Goal: Contribute content

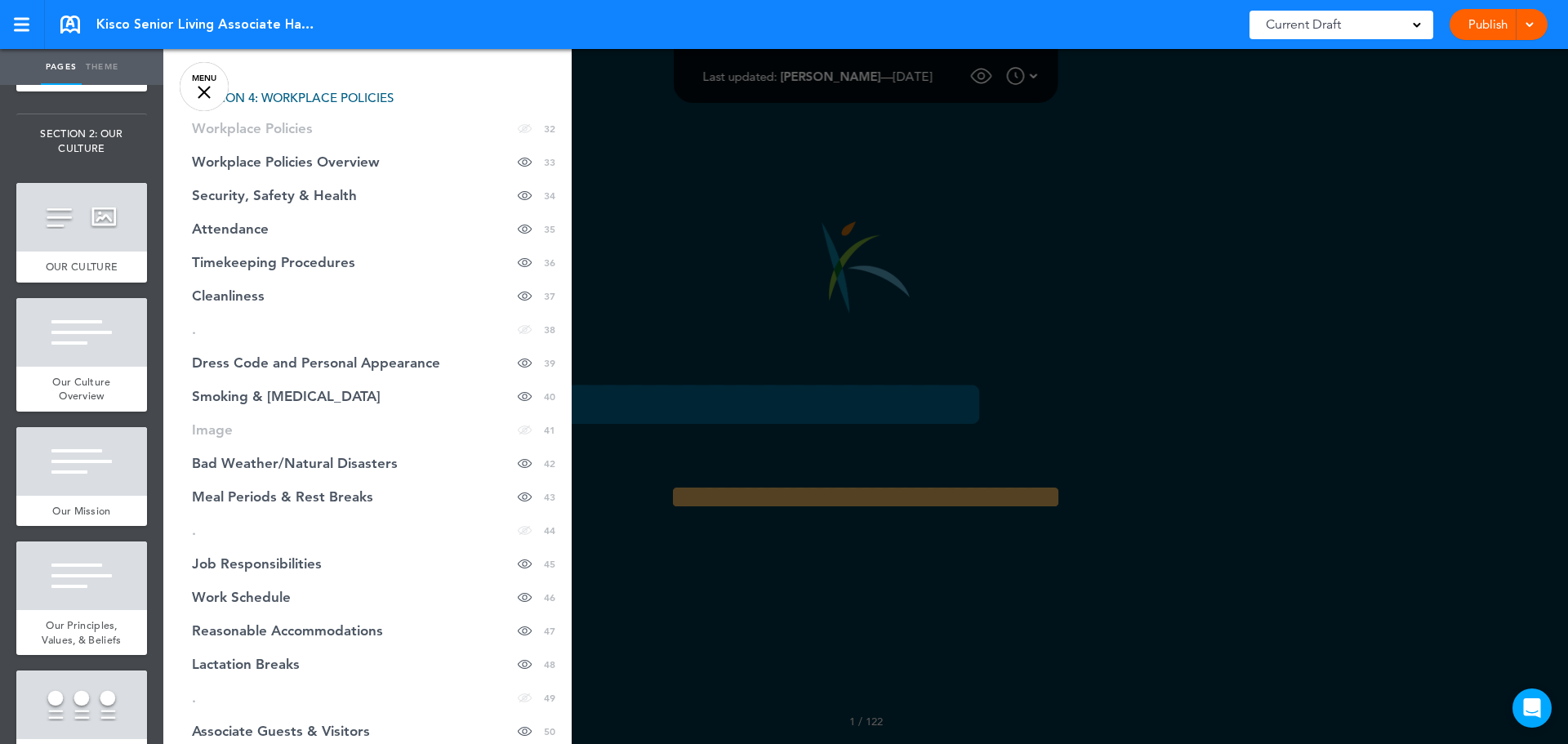
scroll to position [1306, 0]
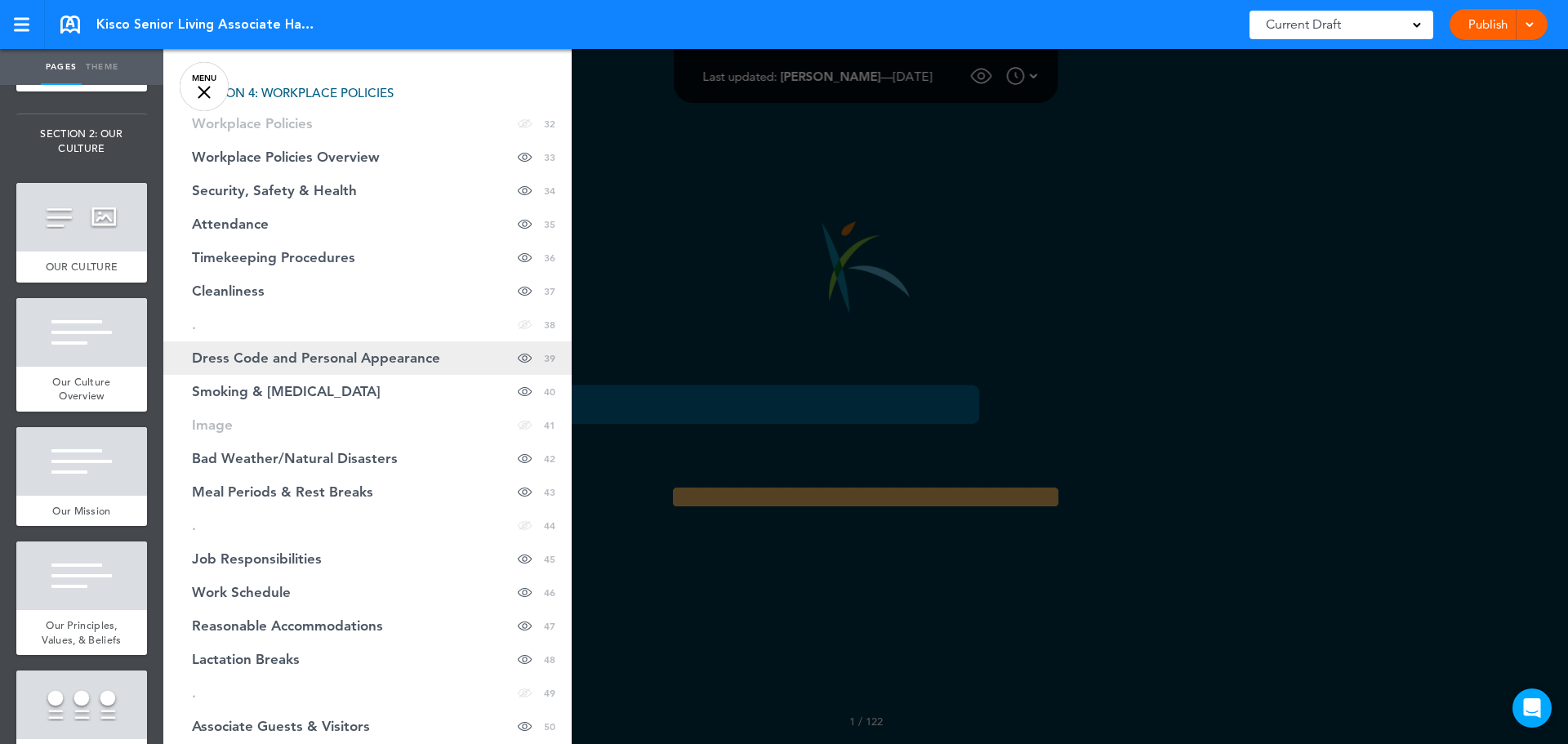
click at [322, 360] on span "Dress Code and Personal Appearance" at bounding box center [316, 358] width 248 height 14
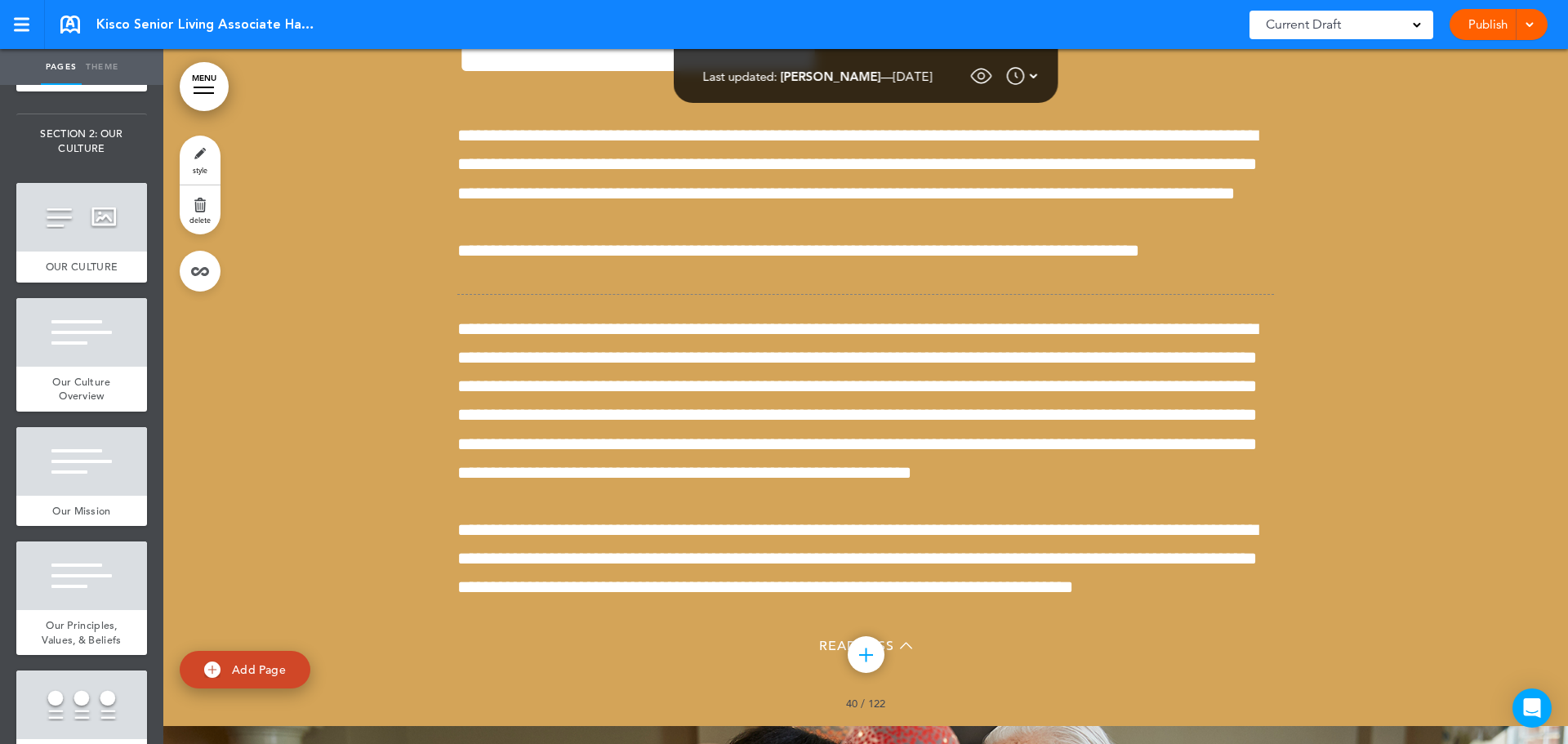
scroll to position [37236, 0]
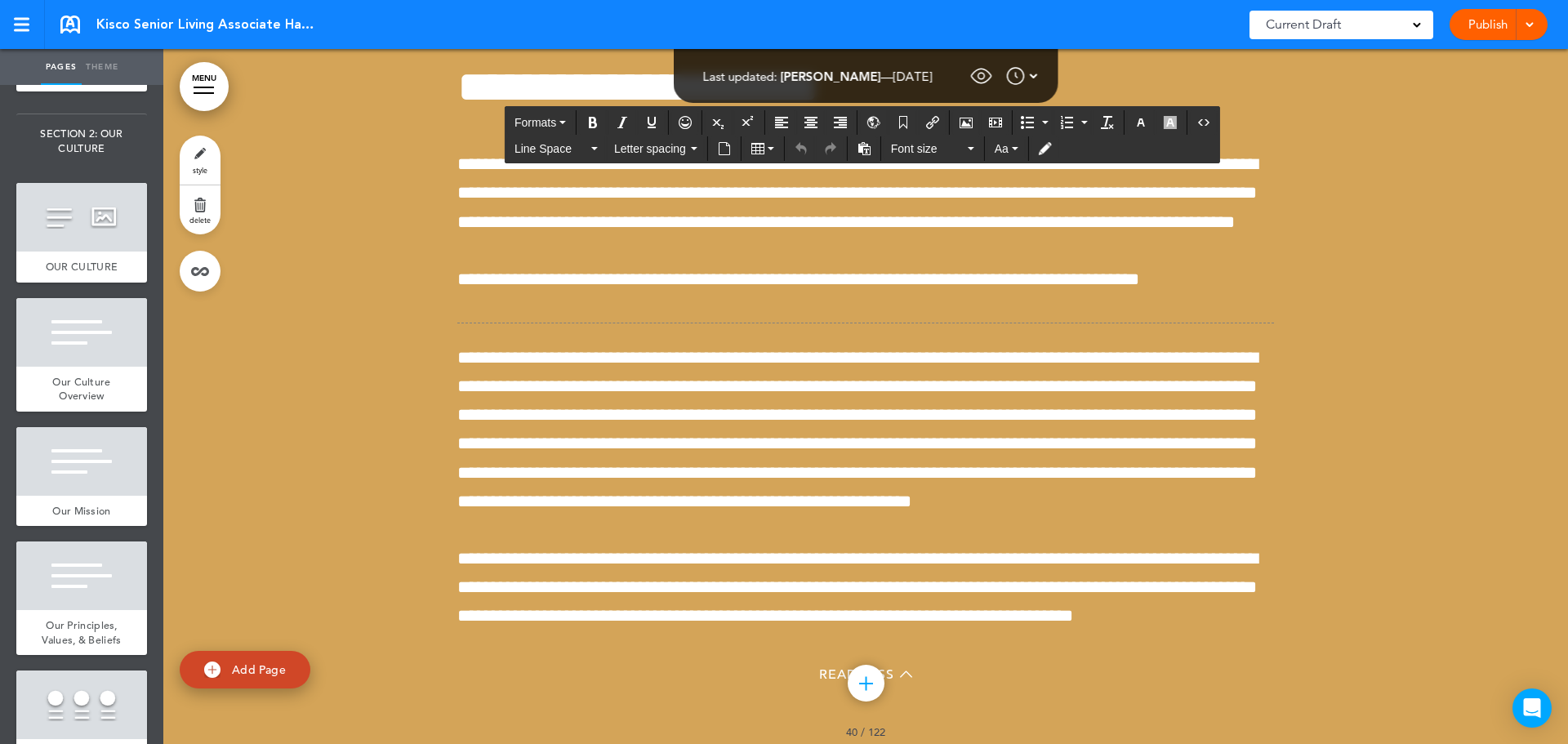
drag, startPoint x: 456, startPoint y: 158, endPoint x: 1247, endPoint y: 244, distance: 795.7
drag, startPoint x: 454, startPoint y: 297, endPoint x: 1201, endPoint y: 611, distance: 810.3
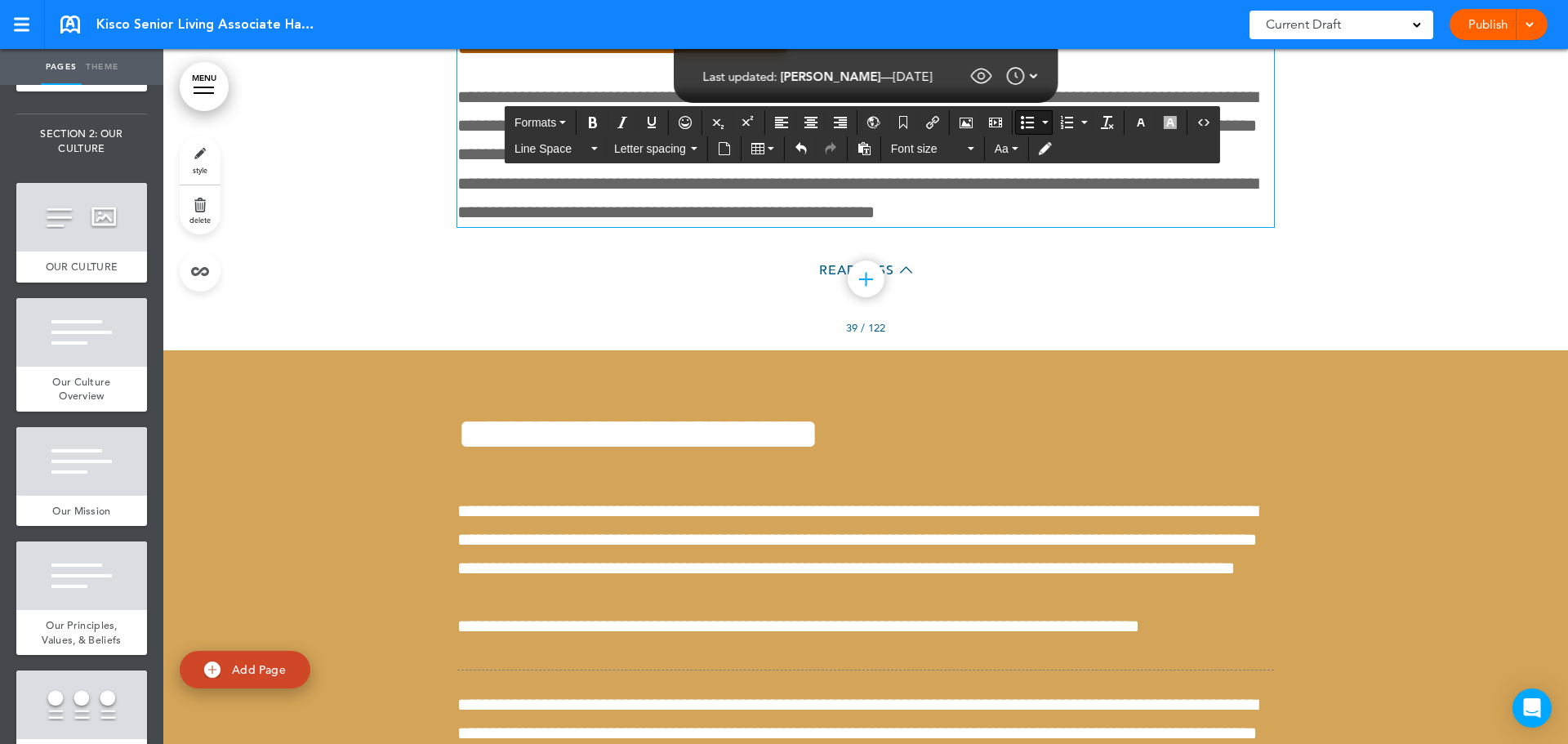
scroll to position [36583, 0]
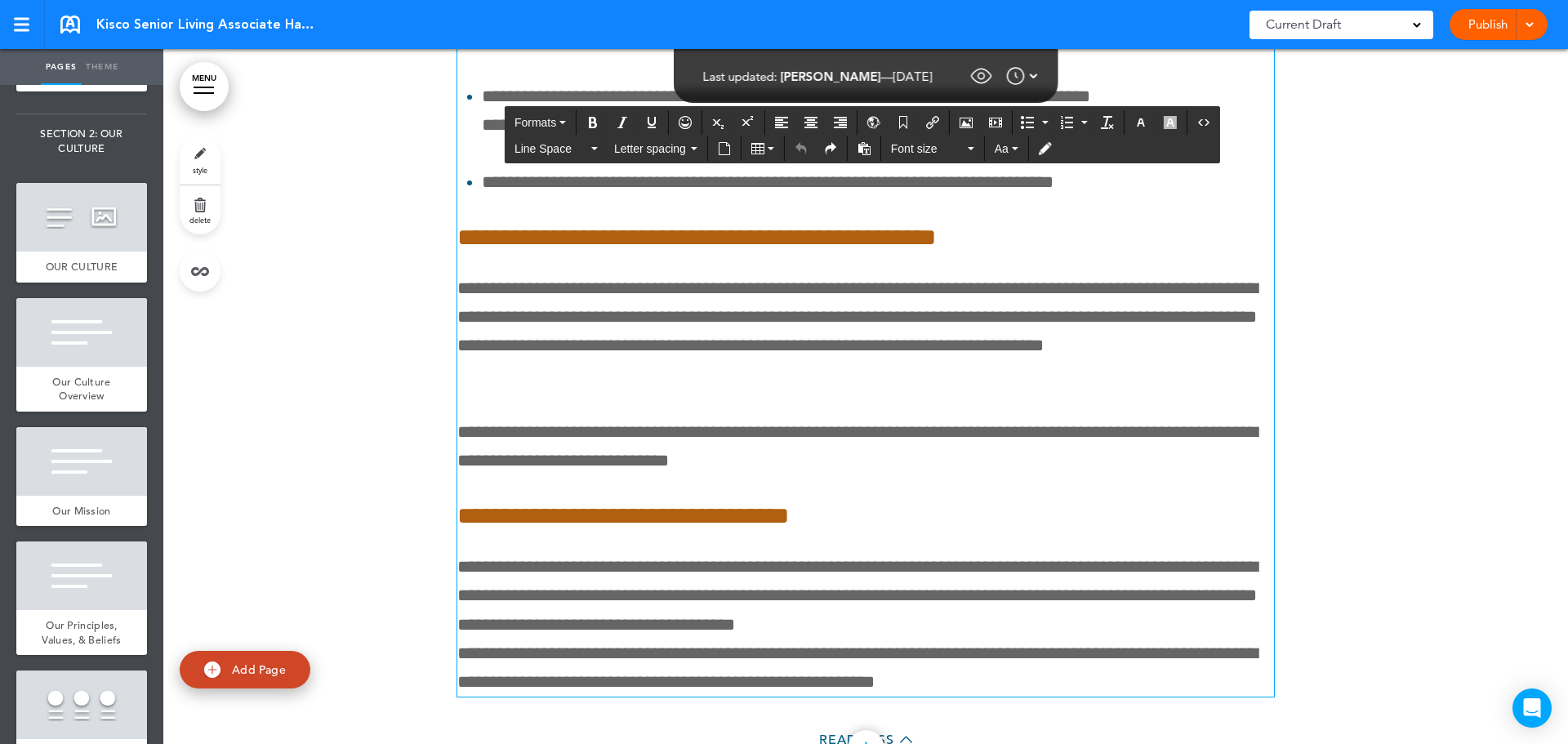
scroll to position [36502, 0]
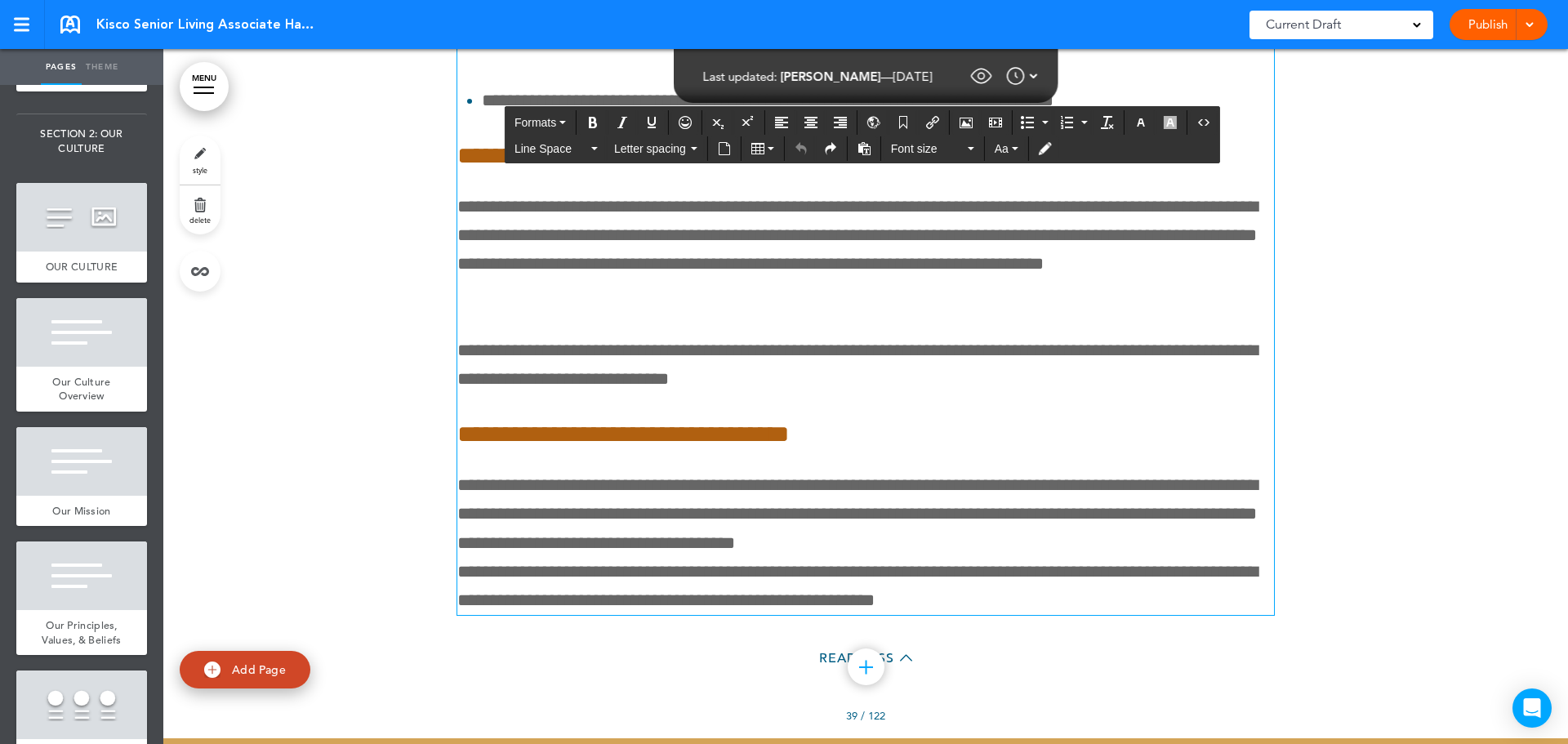
drag, startPoint x: 457, startPoint y: 332, endPoint x: 704, endPoint y: 493, distance: 294.8
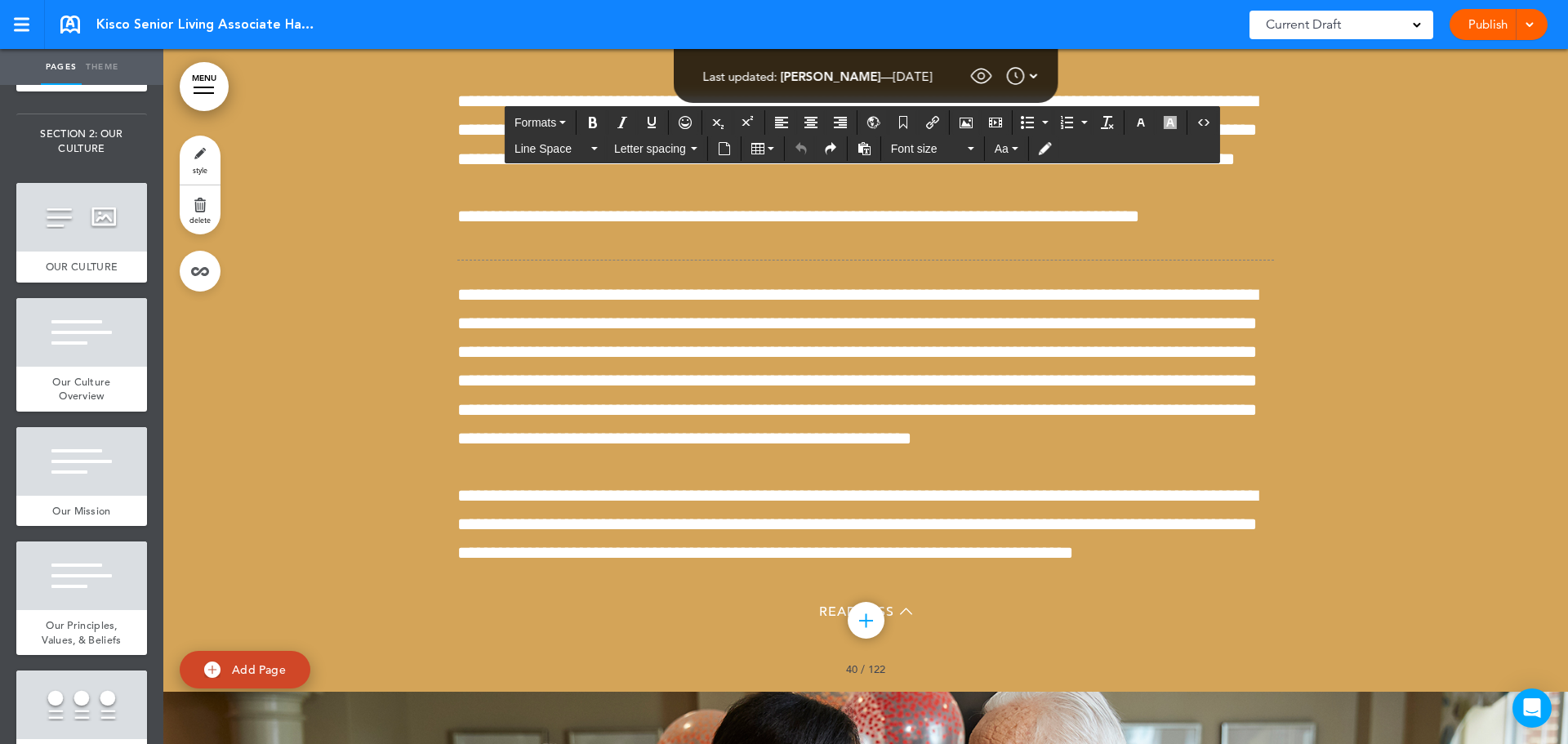
scroll to position [37367, 0]
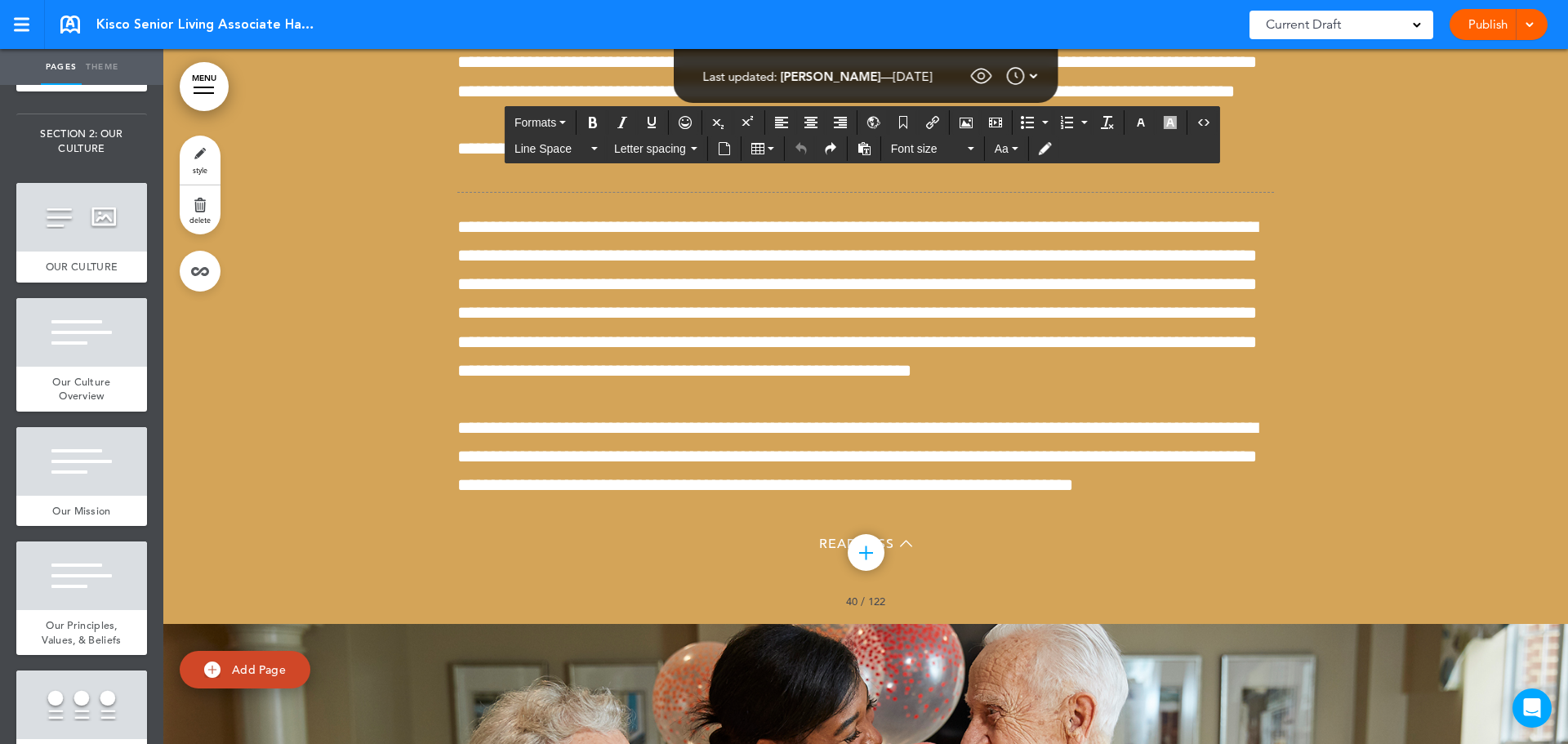
drag, startPoint x: 453, startPoint y: 415, endPoint x: 1195, endPoint y: 467, distance: 743.8
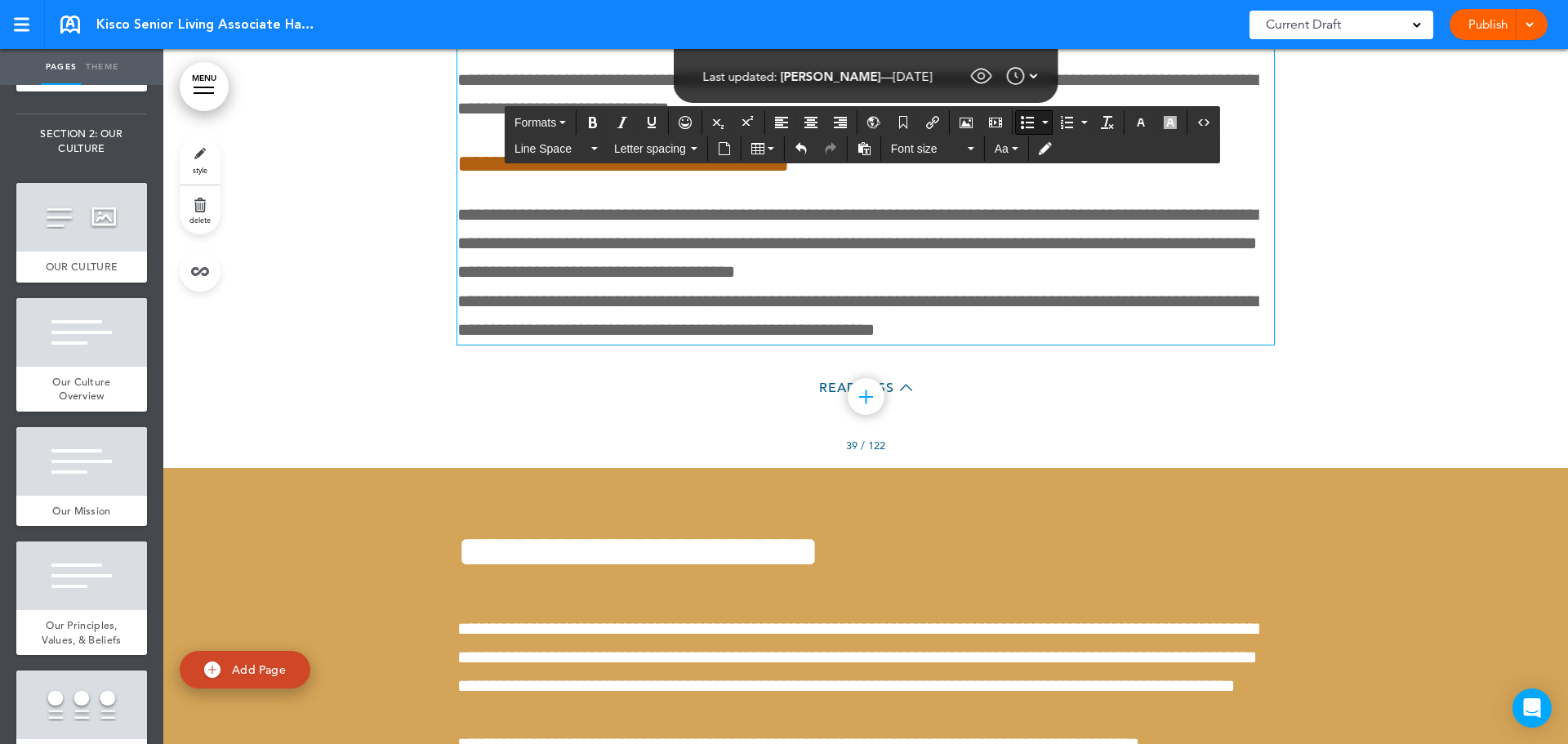
scroll to position [36469, 0]
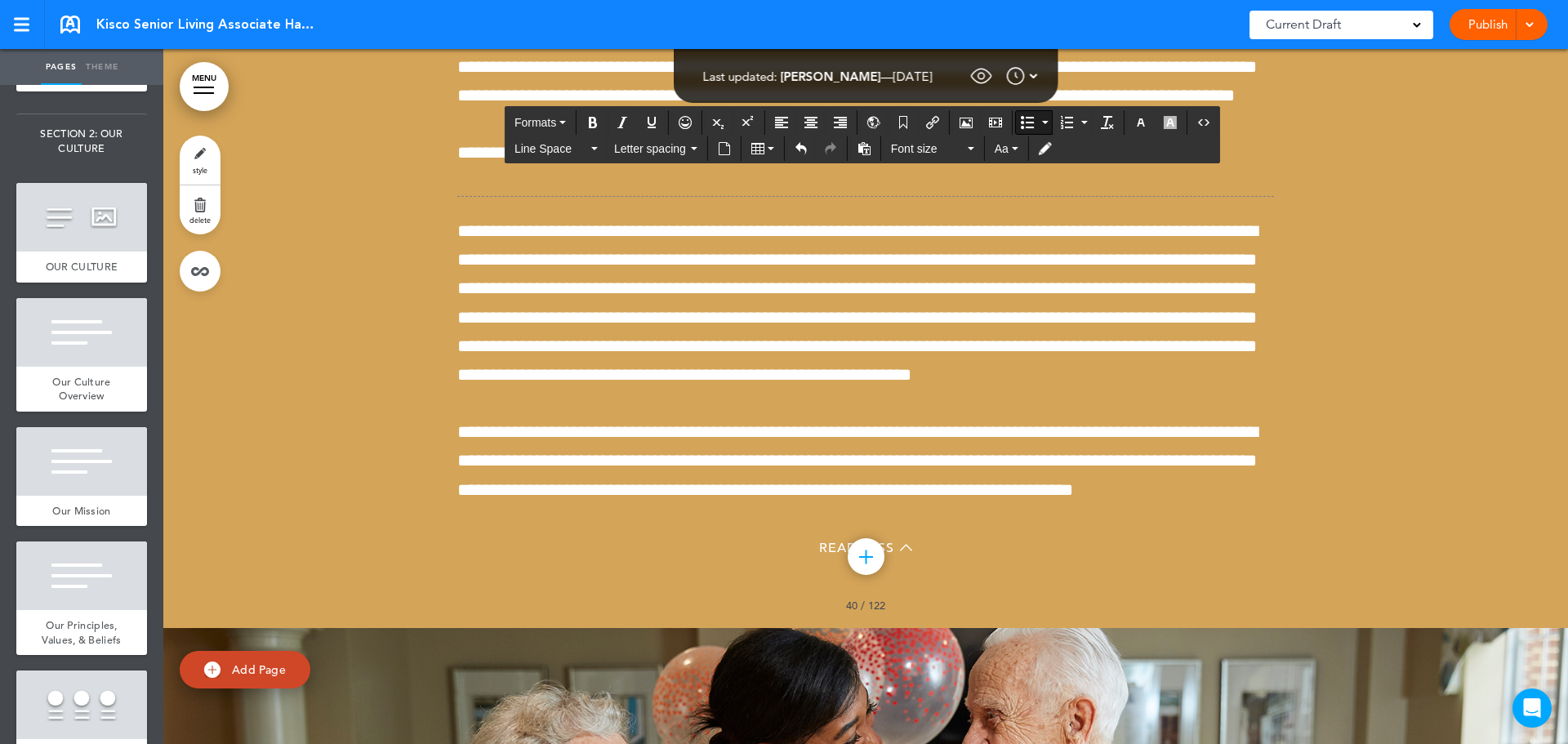
scroll to position [37449, 0]
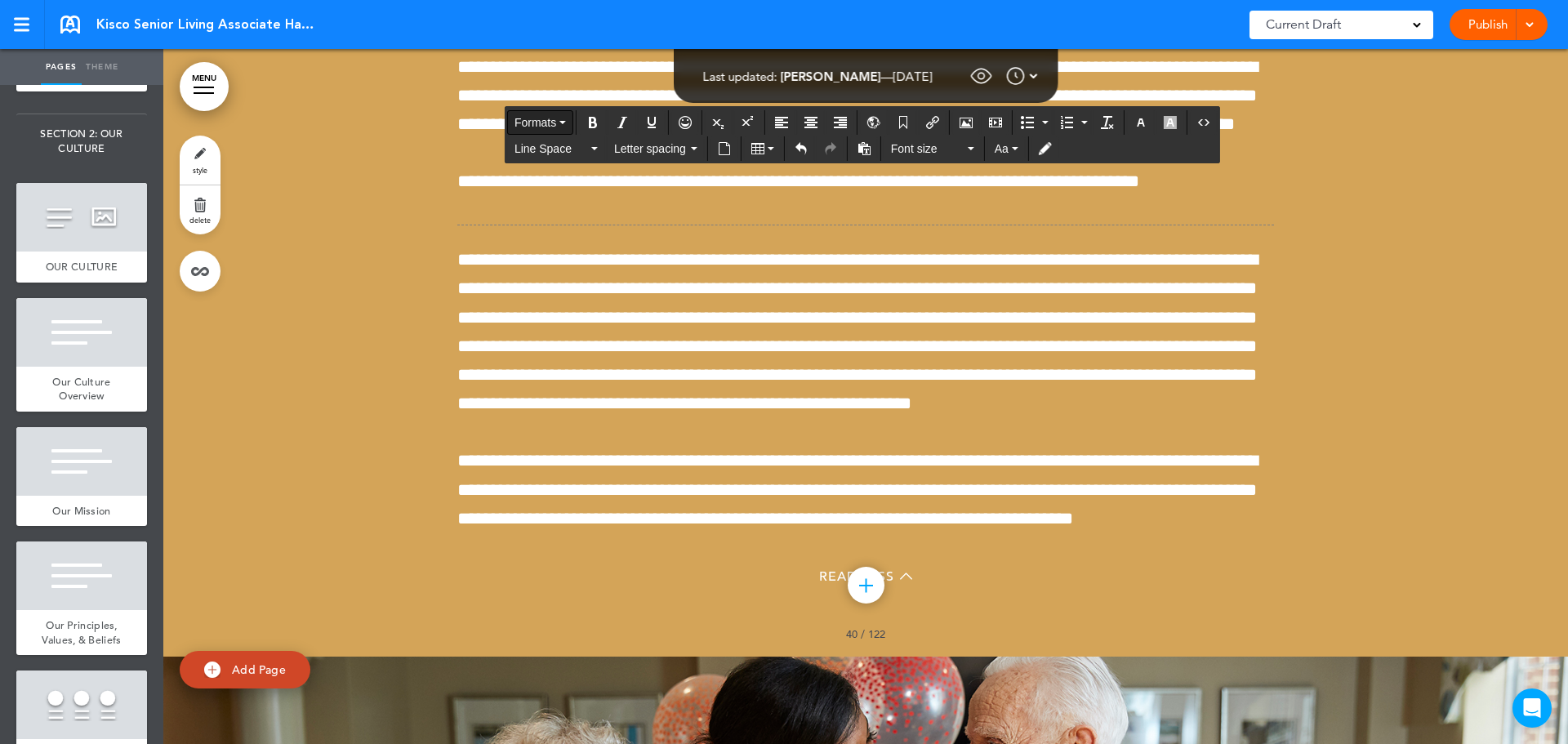
click at [530, 119] on span "Formats" at bounding box center [535, 122] width 42 height 13
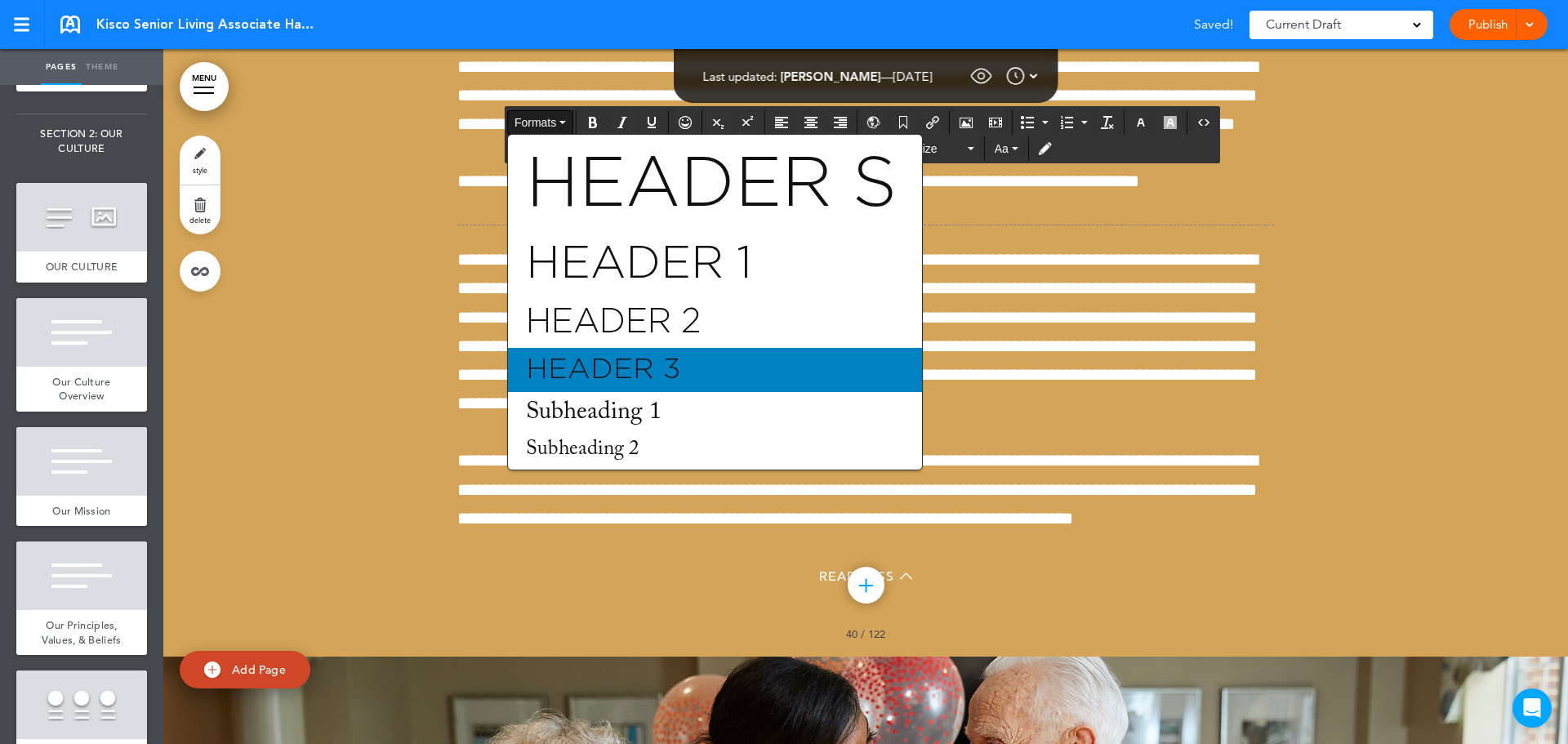
click at [584, 383] on span "Header 3" at bounding box center [603, 369] width 158 height 29
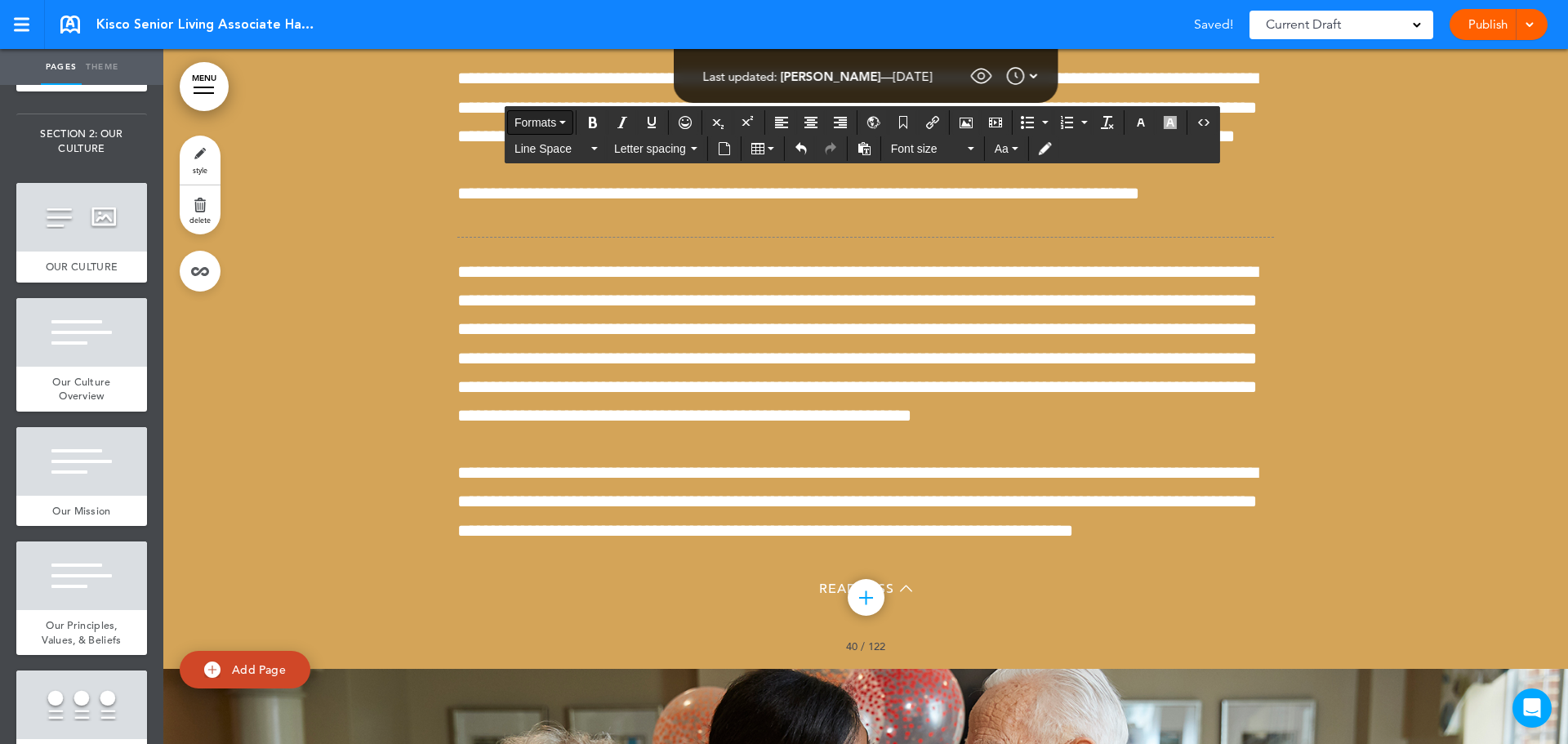
click at [546, 116] on span "Formats" at bounding box center [535, 122] width 42 height 13
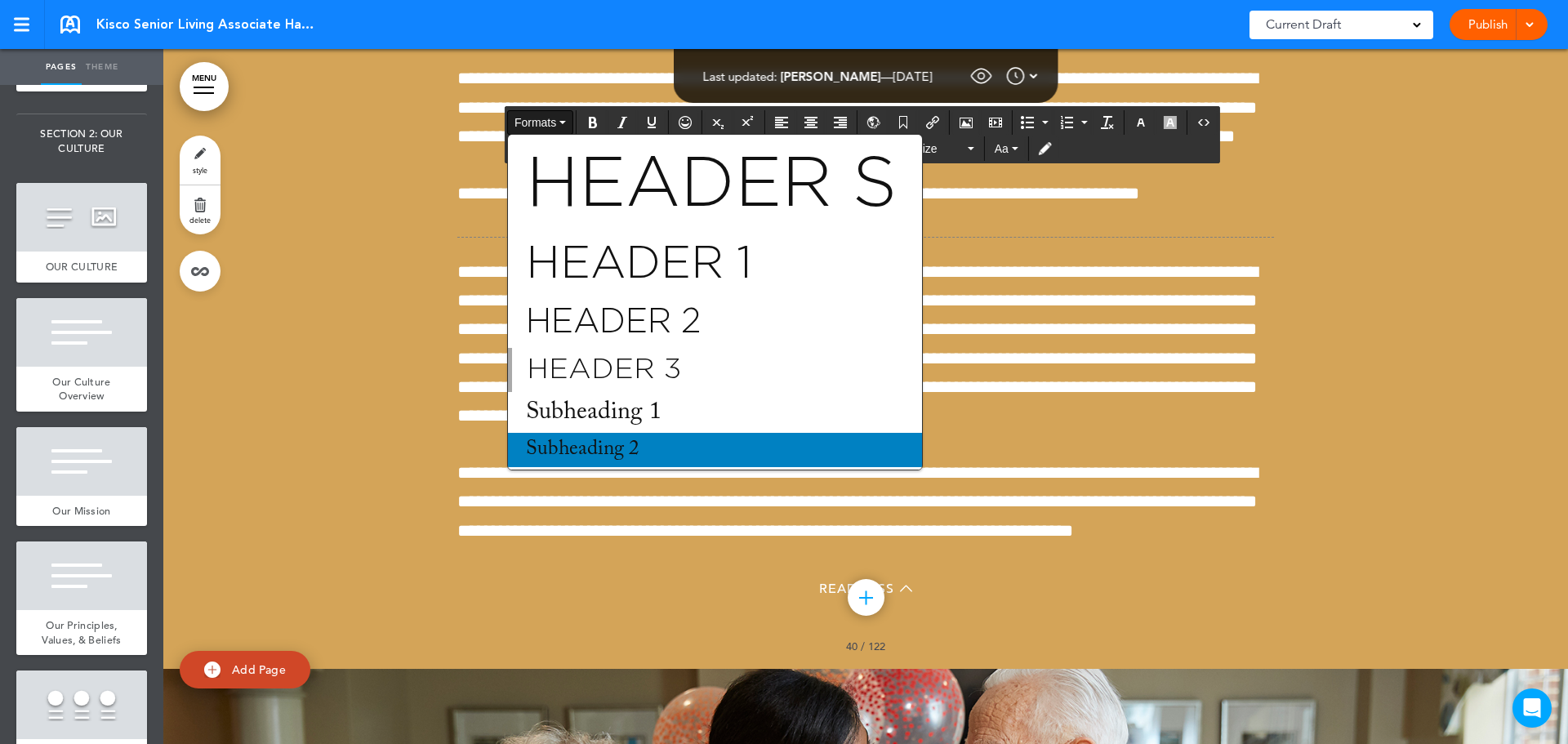
drag, startPoint x: 581, startPoint y: 444, endPoint x: 581, endPoint y: 453, distance: 9.0
click at [581, 453] on div "Header S Header 1 Header 2 Header 3 Subheading 1 Subheading 2 Subheading 3 Para…" at bounding box center [715, 352] width 414 height 427
click at [581, 449] on div "Subheading 2" at bounding box center [715, 450] width 414 height 35
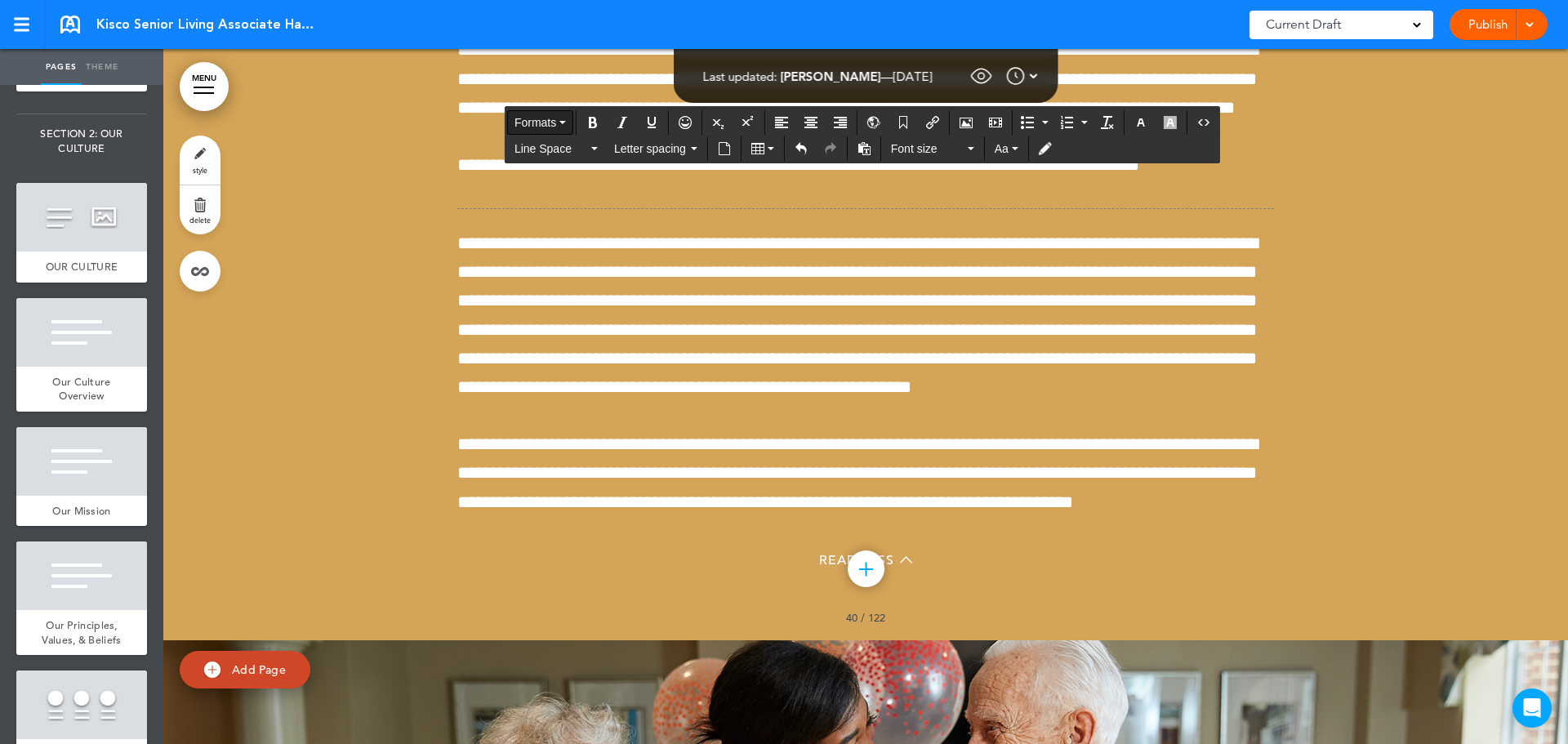
click at [531, 121] on span "Formats" at bounding box center [535, 122] width 42 height 13
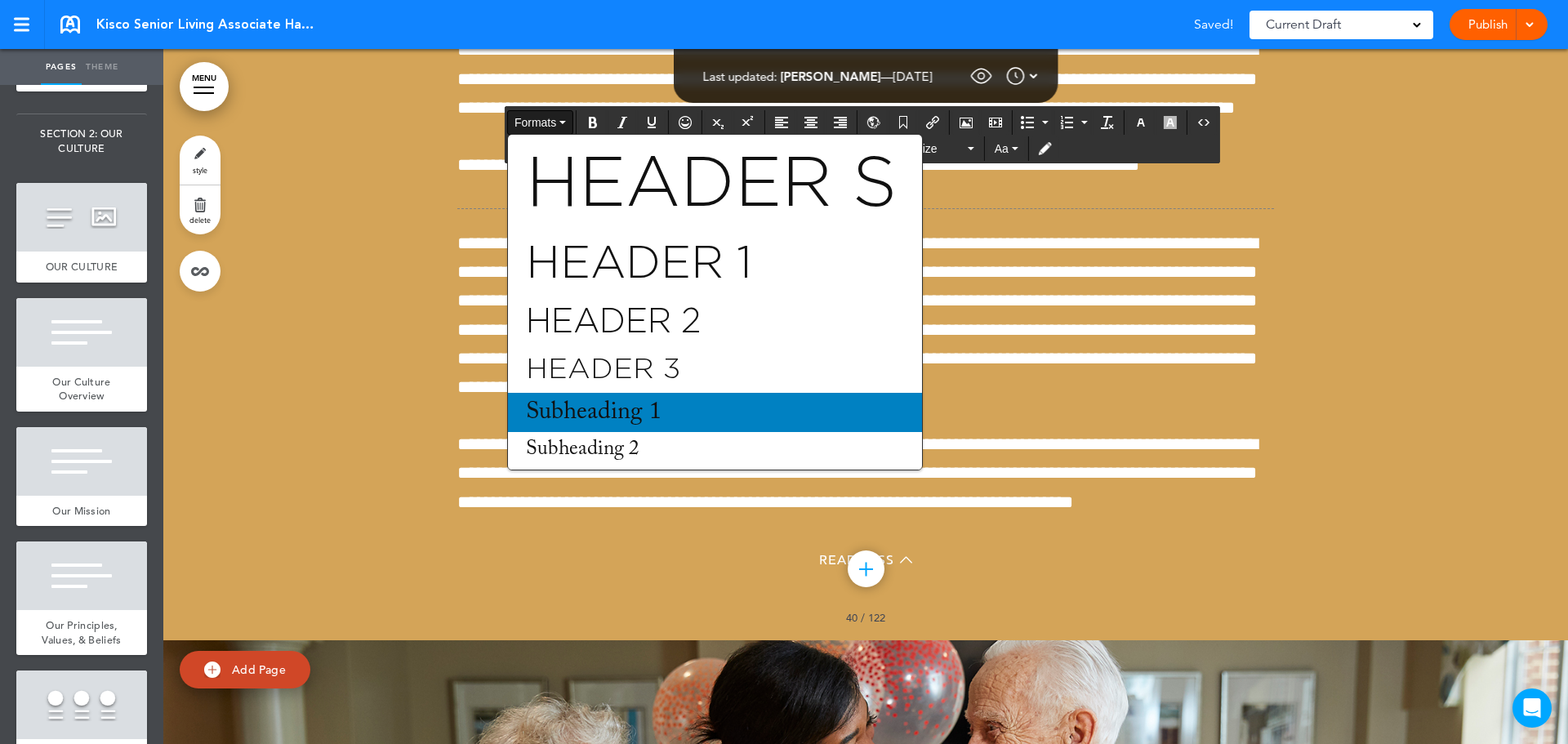
click at [552, 410] on span "Subheading 1" at bounding box center [593, 412] width 139 height 24
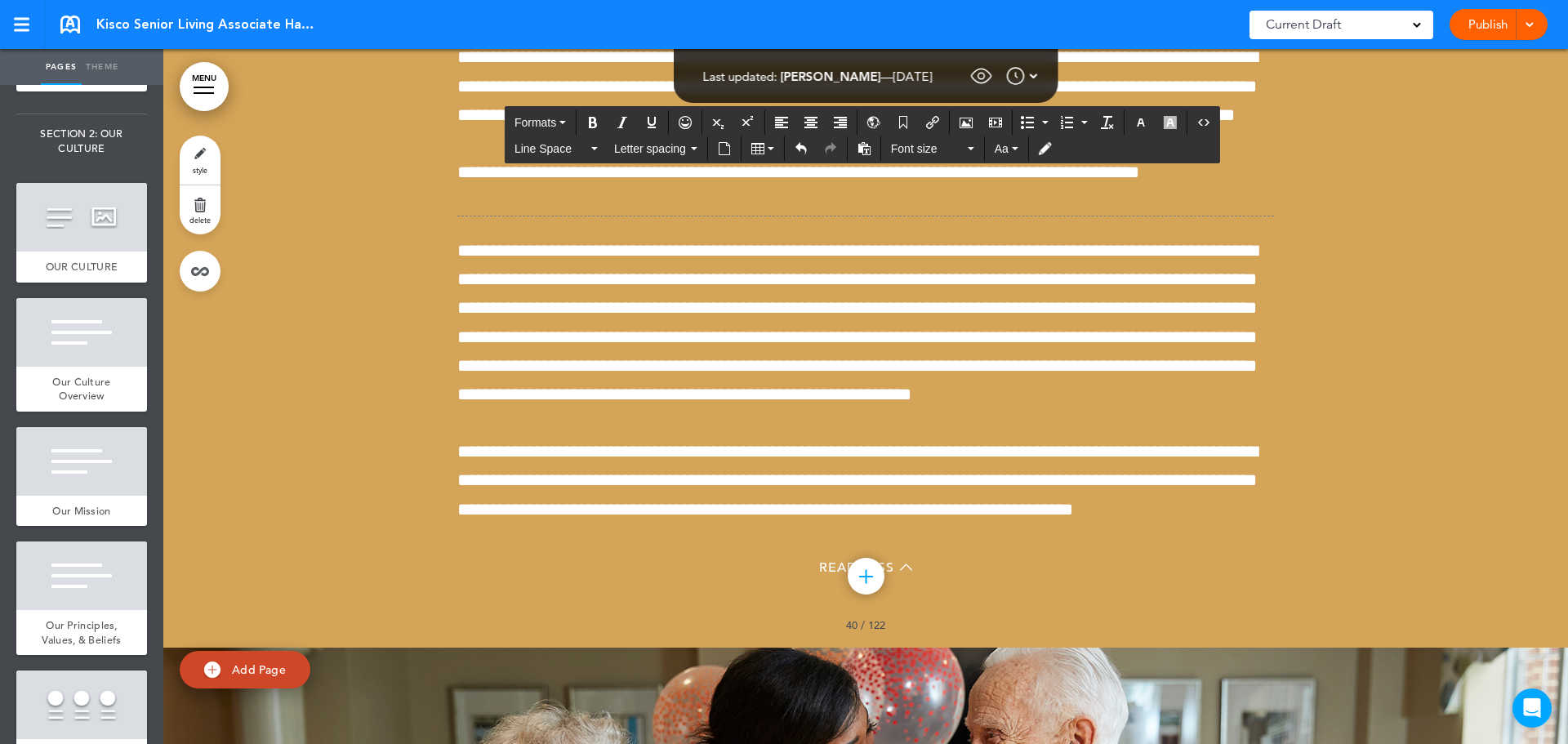
scroll to position [37449, 0]
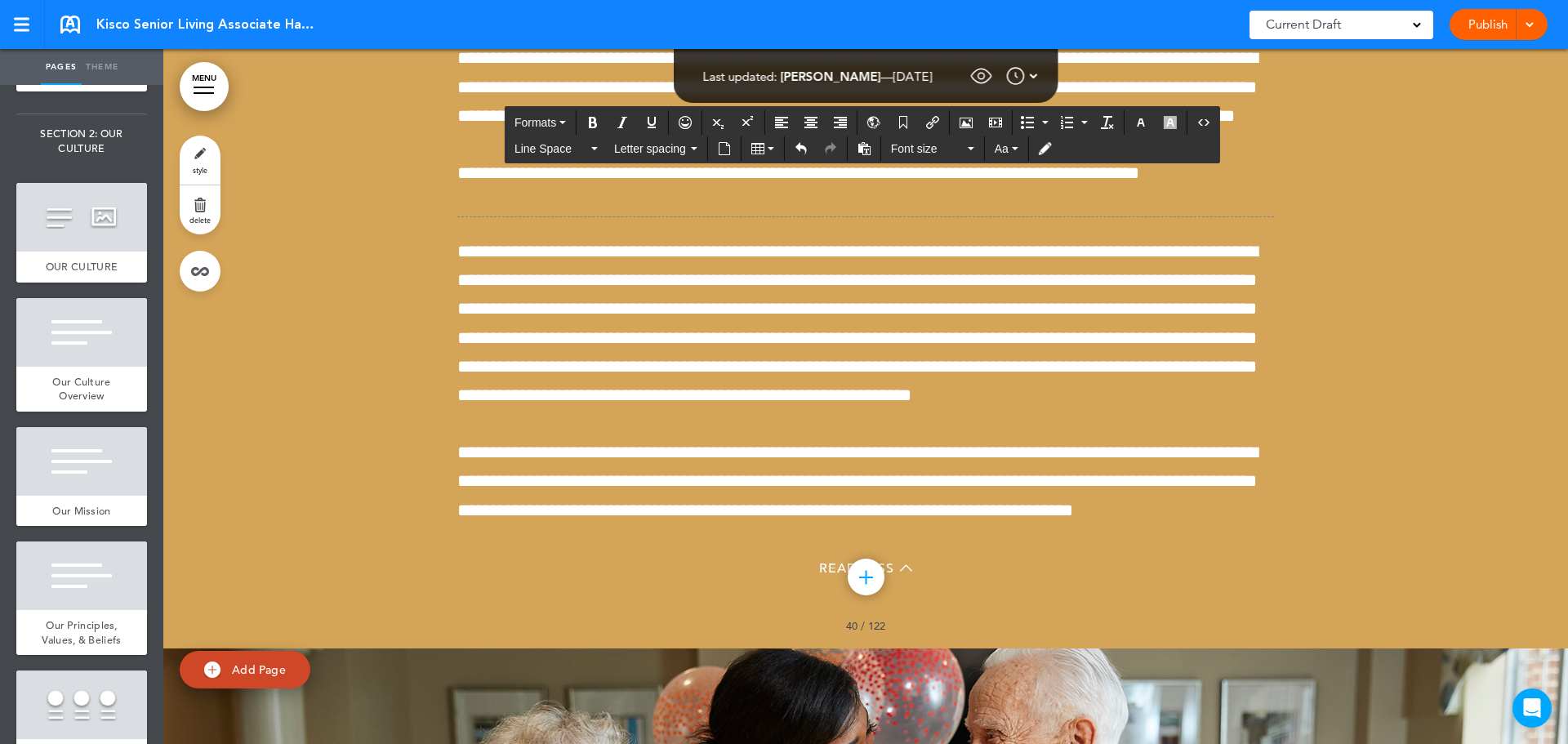
copy div "**********"
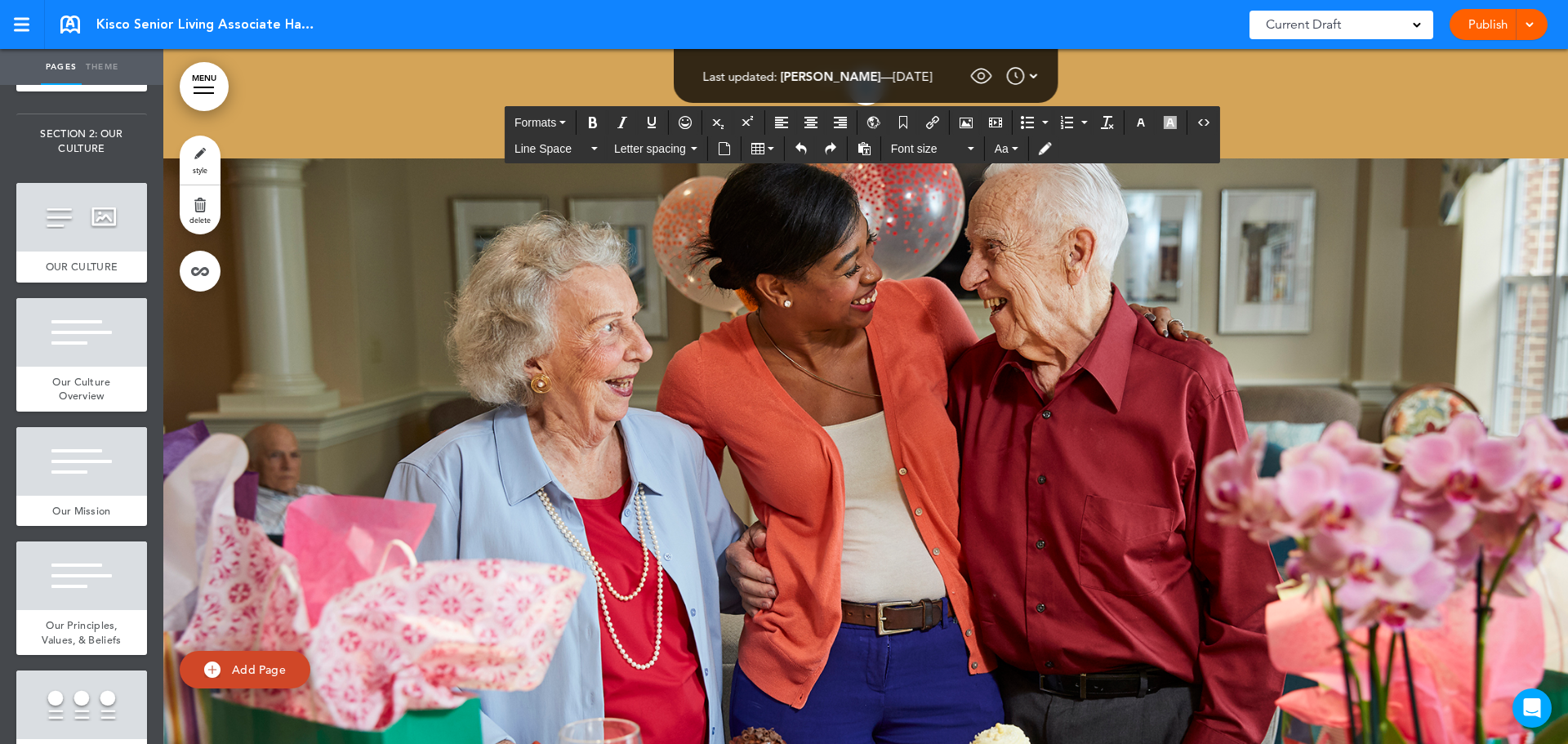
scroll to position [37938, 0]
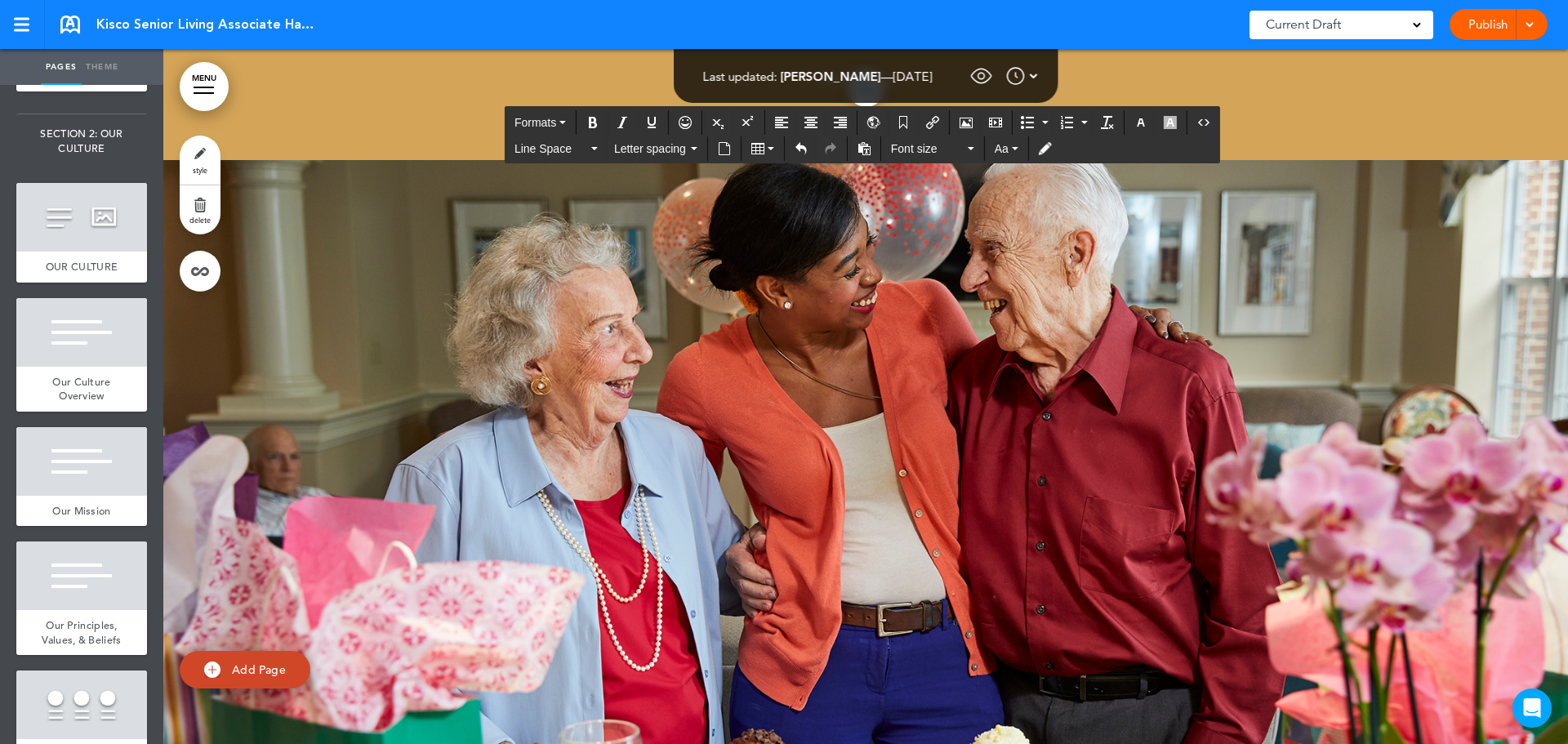
scroll to position [37939, 0]
drag, startPoint x: 1152, startPoint y: 522, endPoint x: 444, endPoint y: 491, distance: 708.7
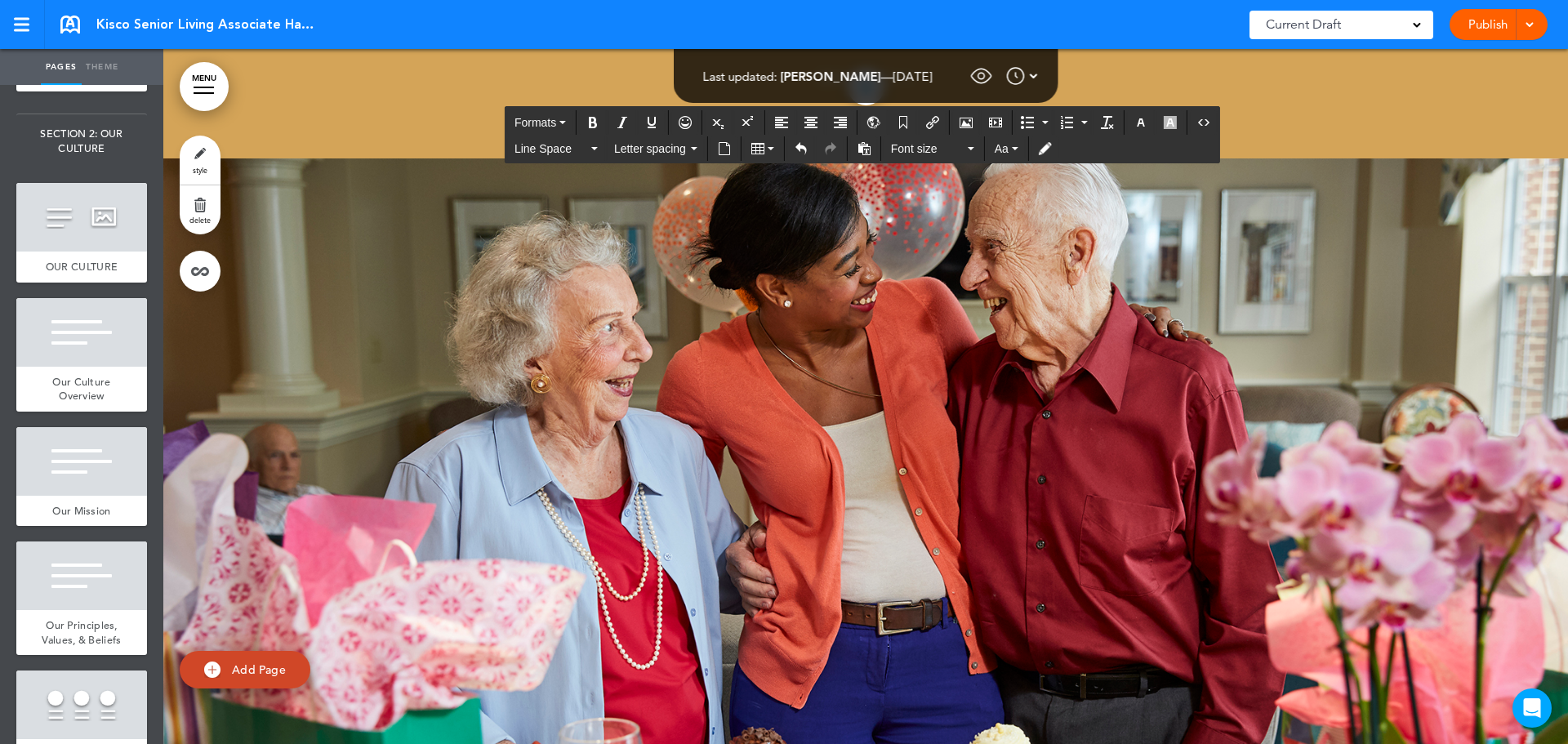
scroll to position [37938, 0]
copy p "**********"
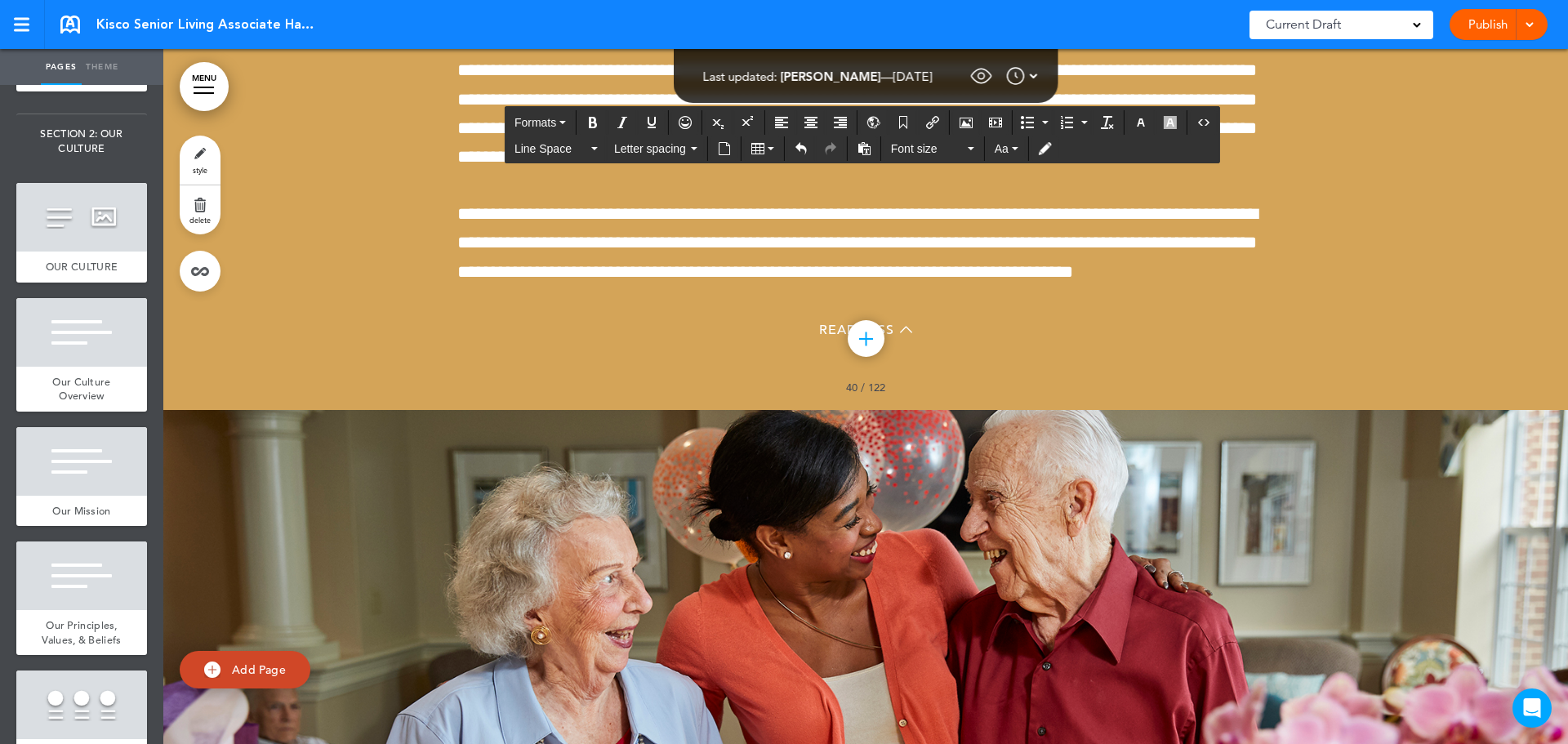
scroll to position [37611, 0]
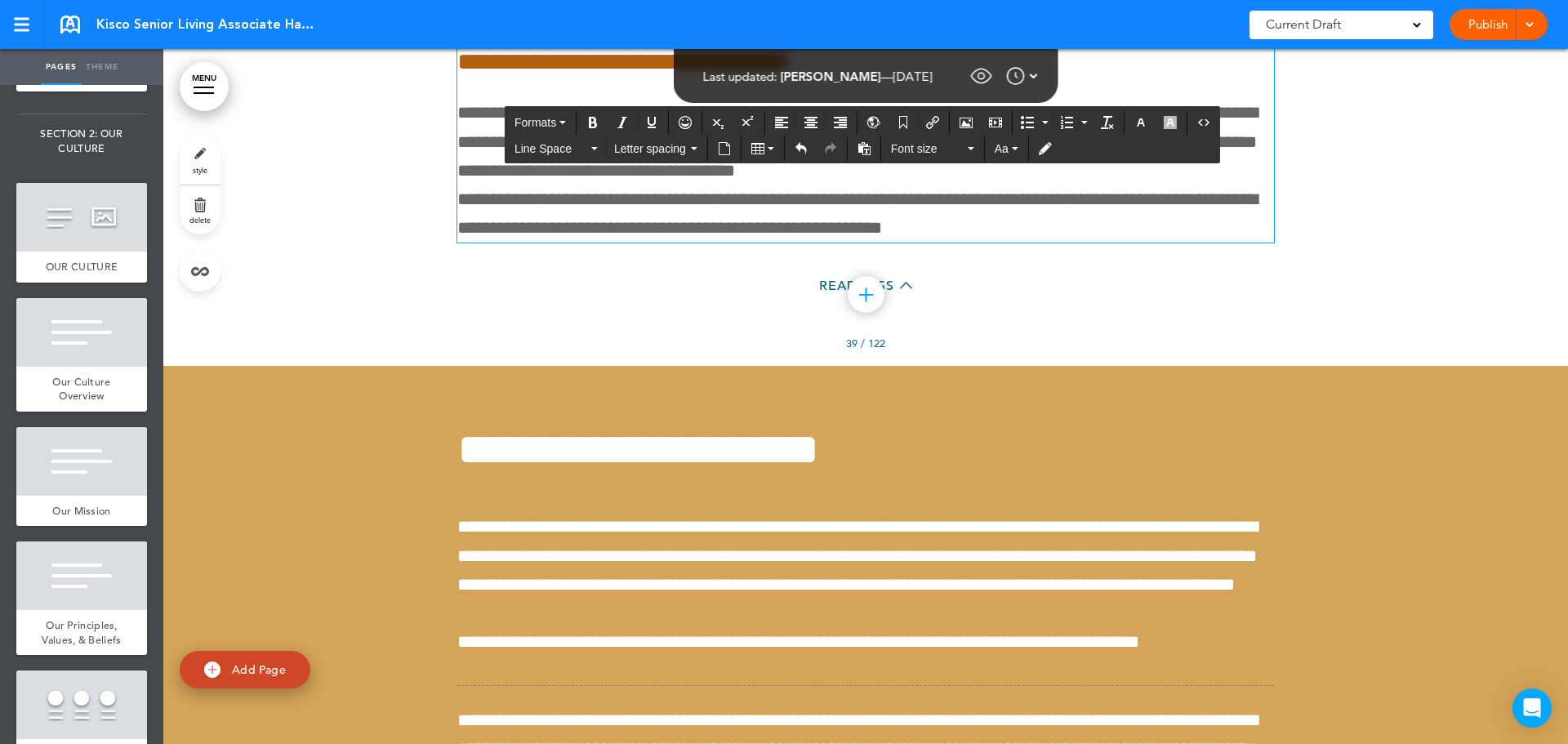
drag, startPoint x: 1050, startPoint y: 369, endPoint x: 1052, endPoint y: 432, distance: 63.0
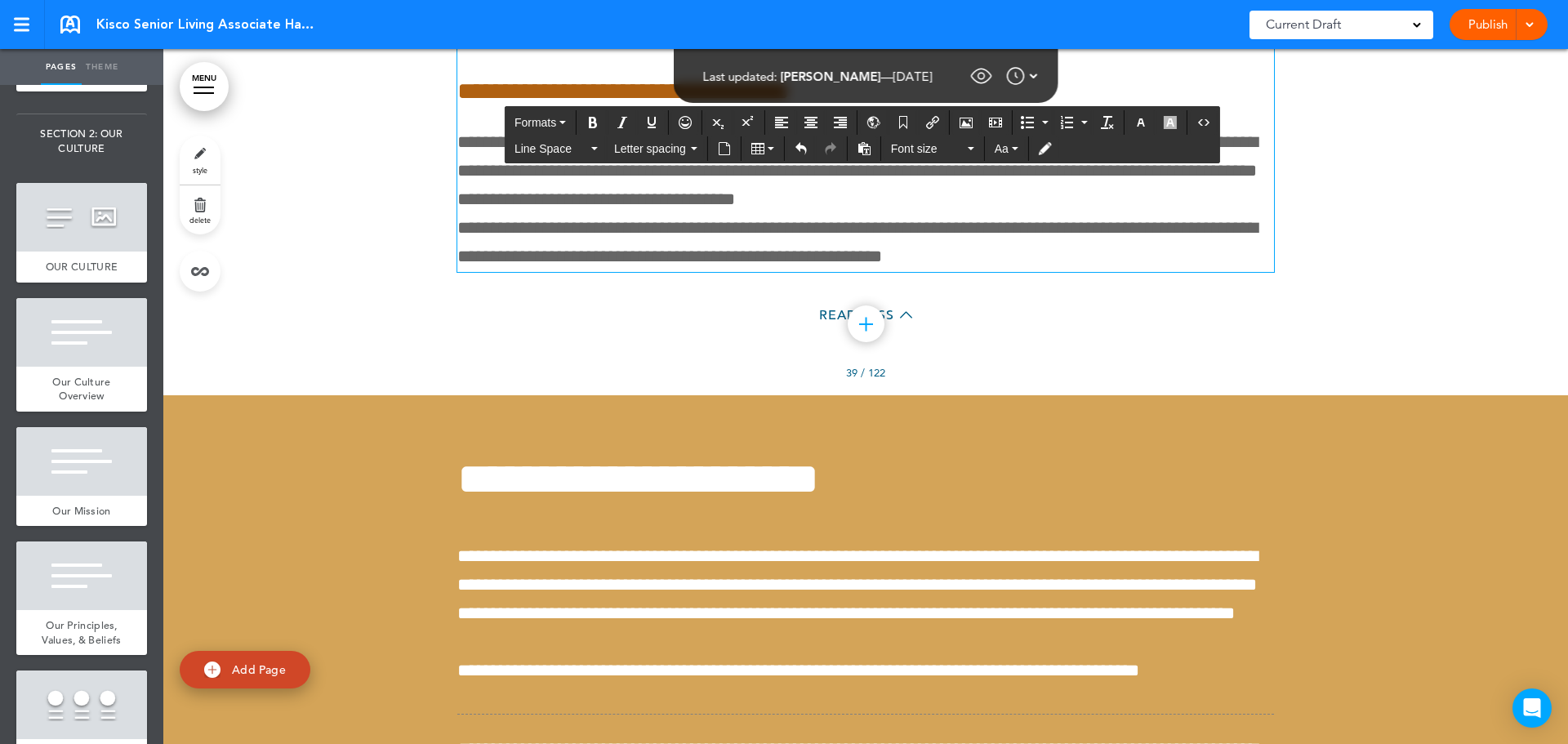
scroll to position [37610, 0]
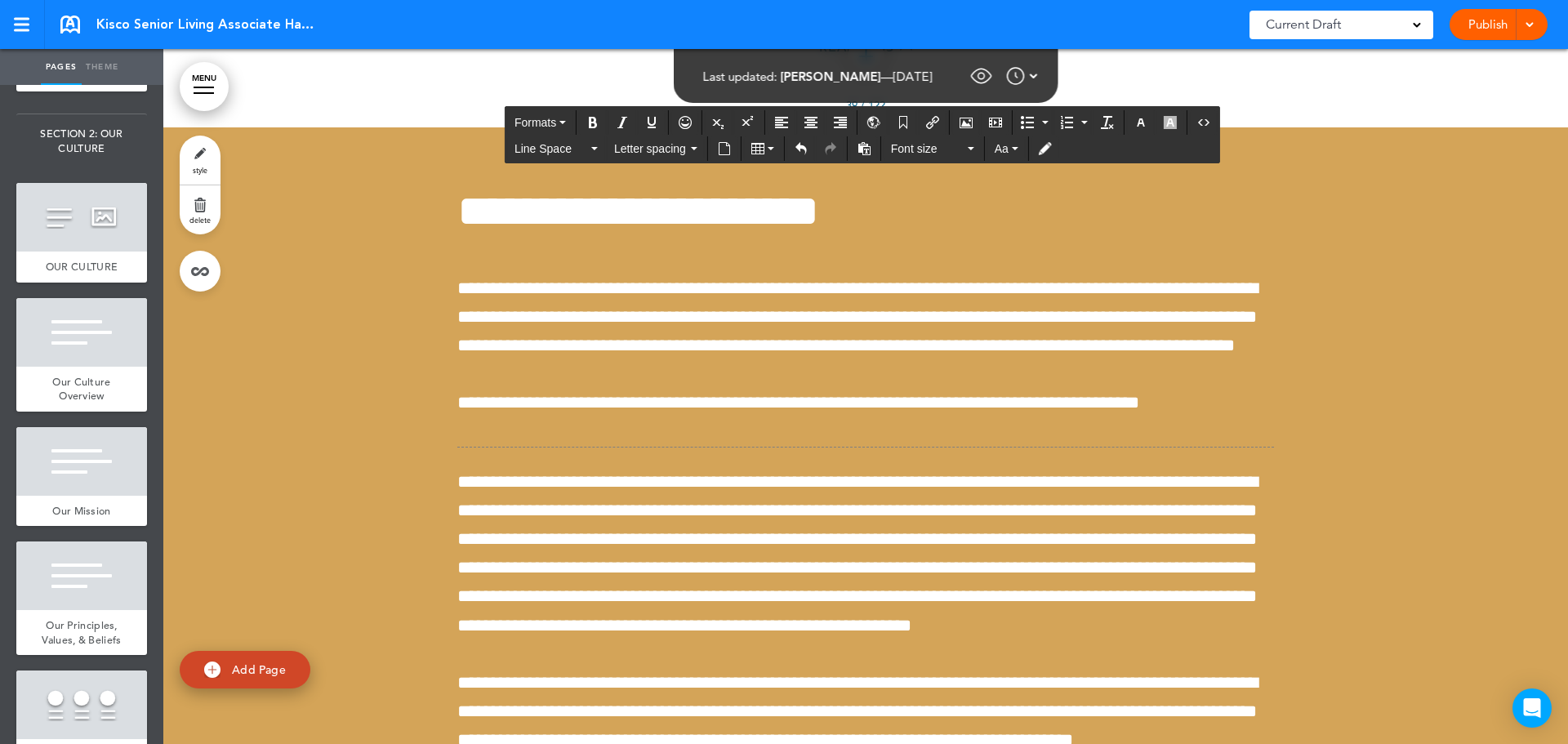
scroll to position [37937, 0]
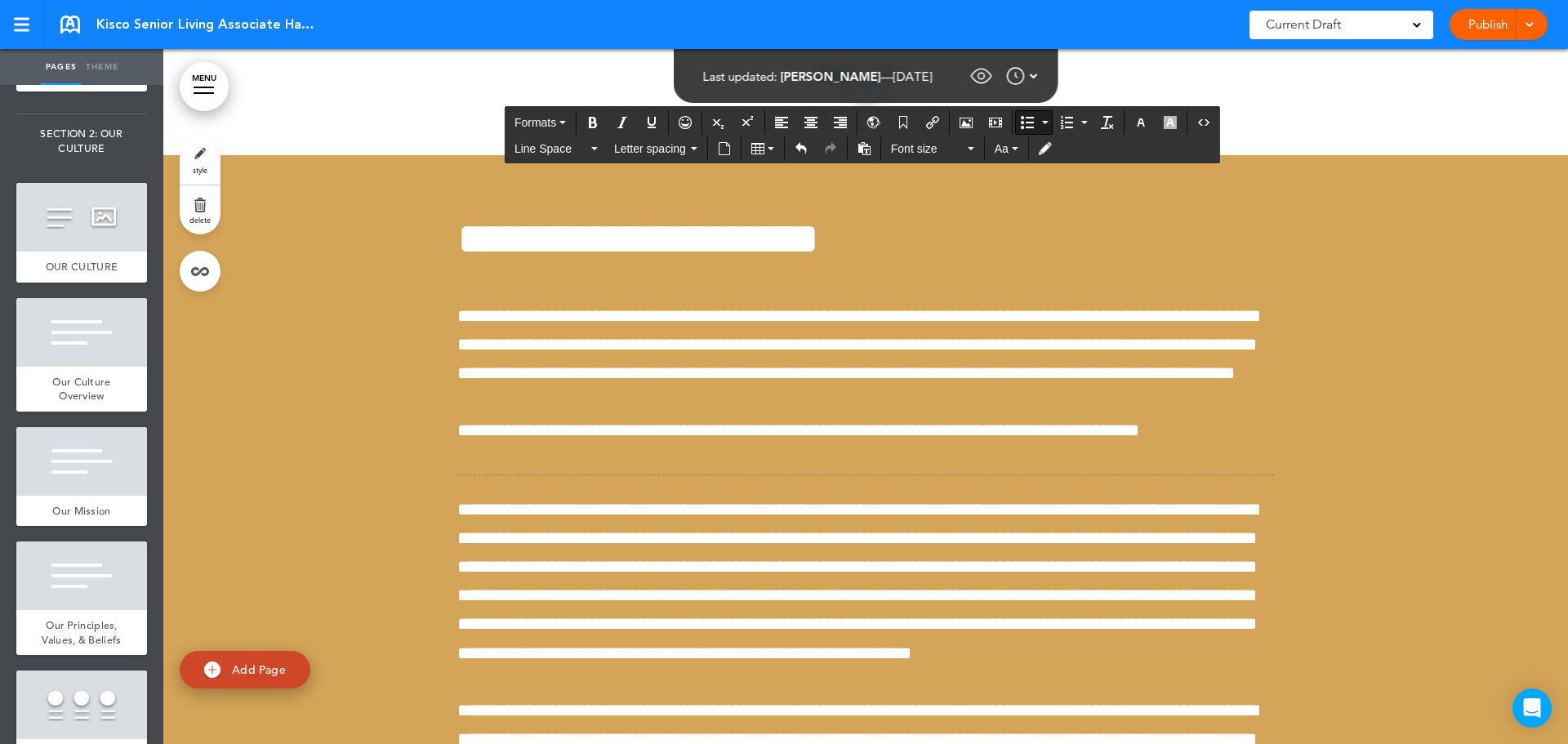
drag, startPoint x: 924, startPoint y: 337, endPoint x: 1196, endPoint y: 356, distance: 272.7
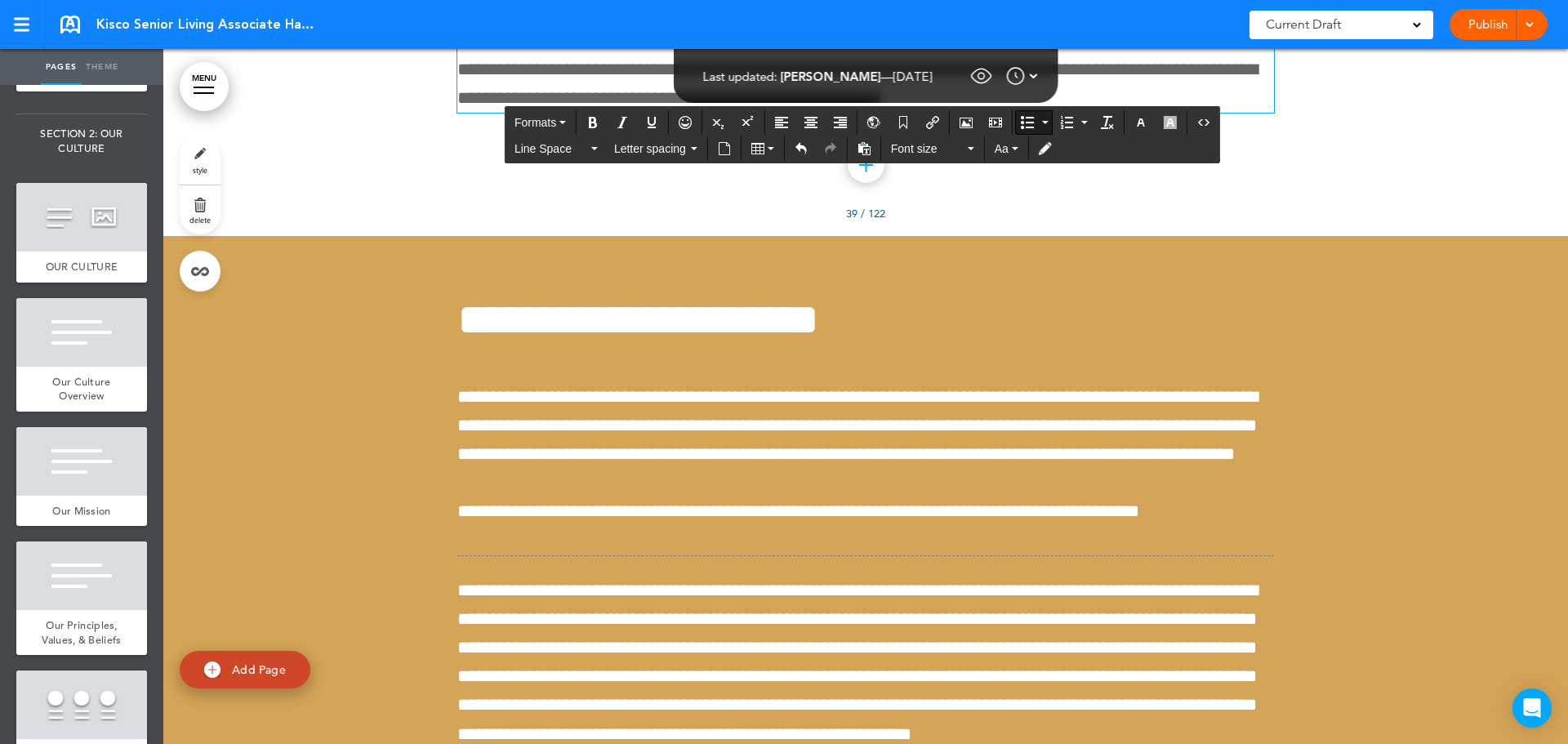
scroll to position [37856, 0]
drag, startPoint x: 1029, startPoint y: 248, endPoint x: 1271, endPoint y: 302, distance: 248.0
copy p "**********"
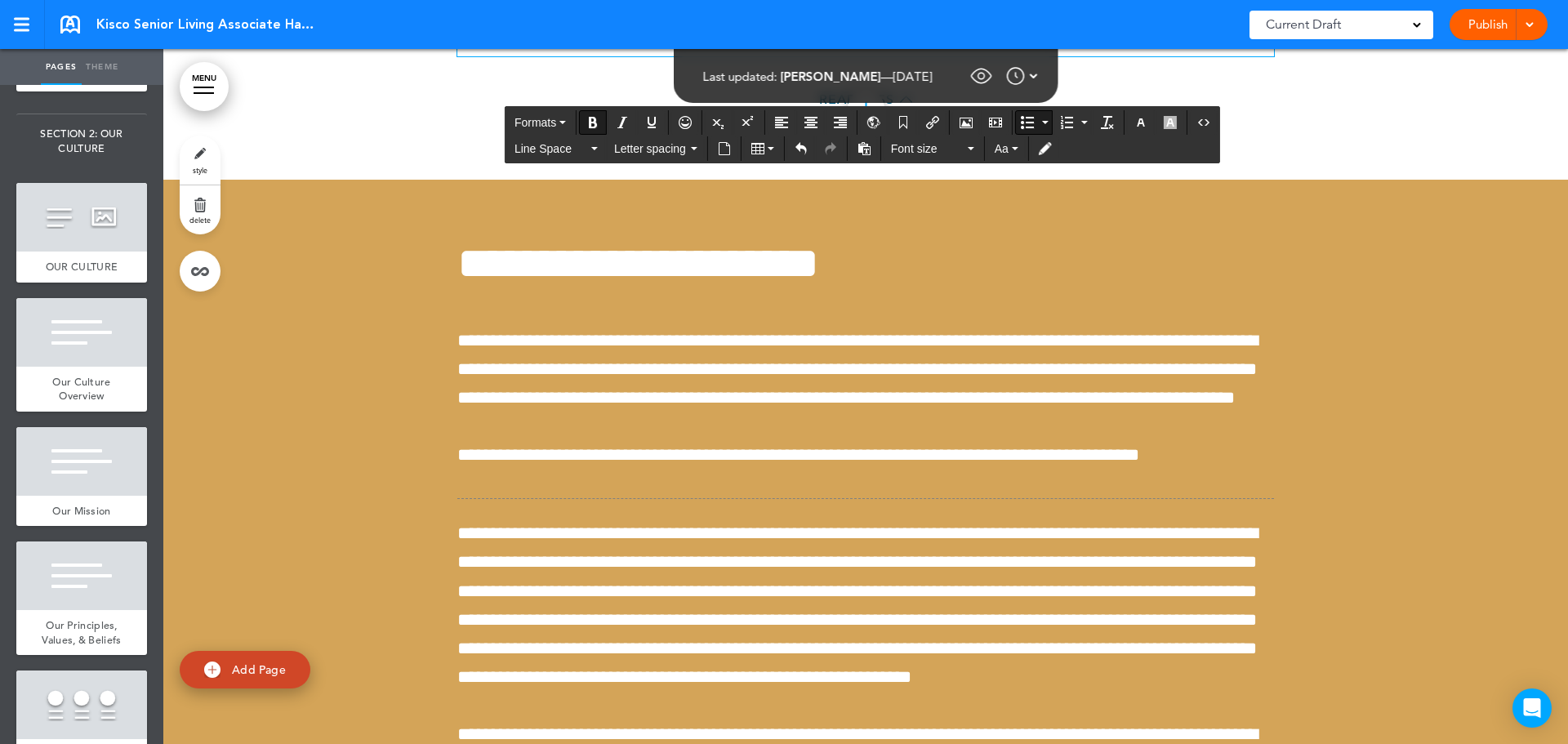
drag, startPoint x: 1214, startPoint y: 388, endPoint x: 905, endPoint y: 361, distance: 310.2
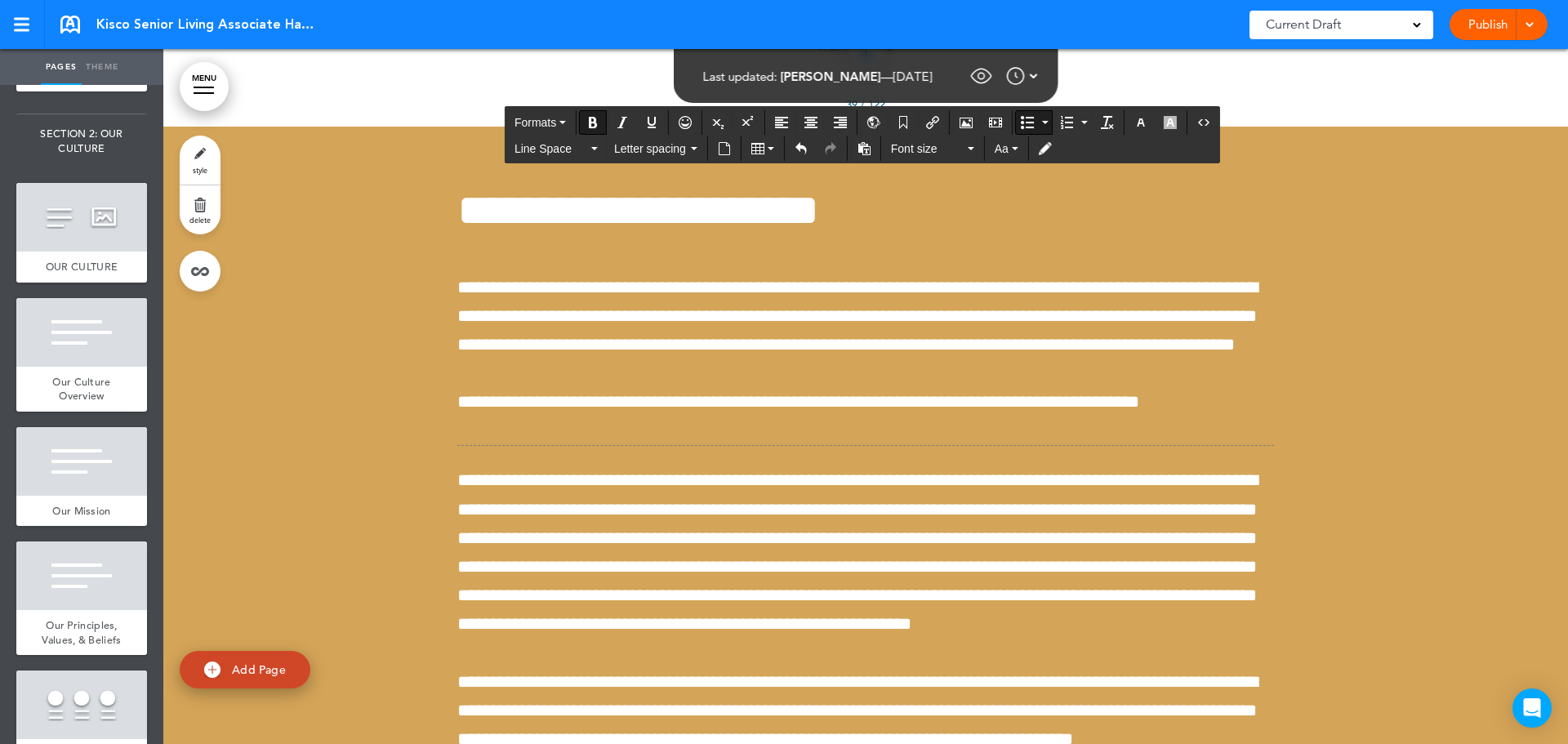
scroll to position [37937, 0]
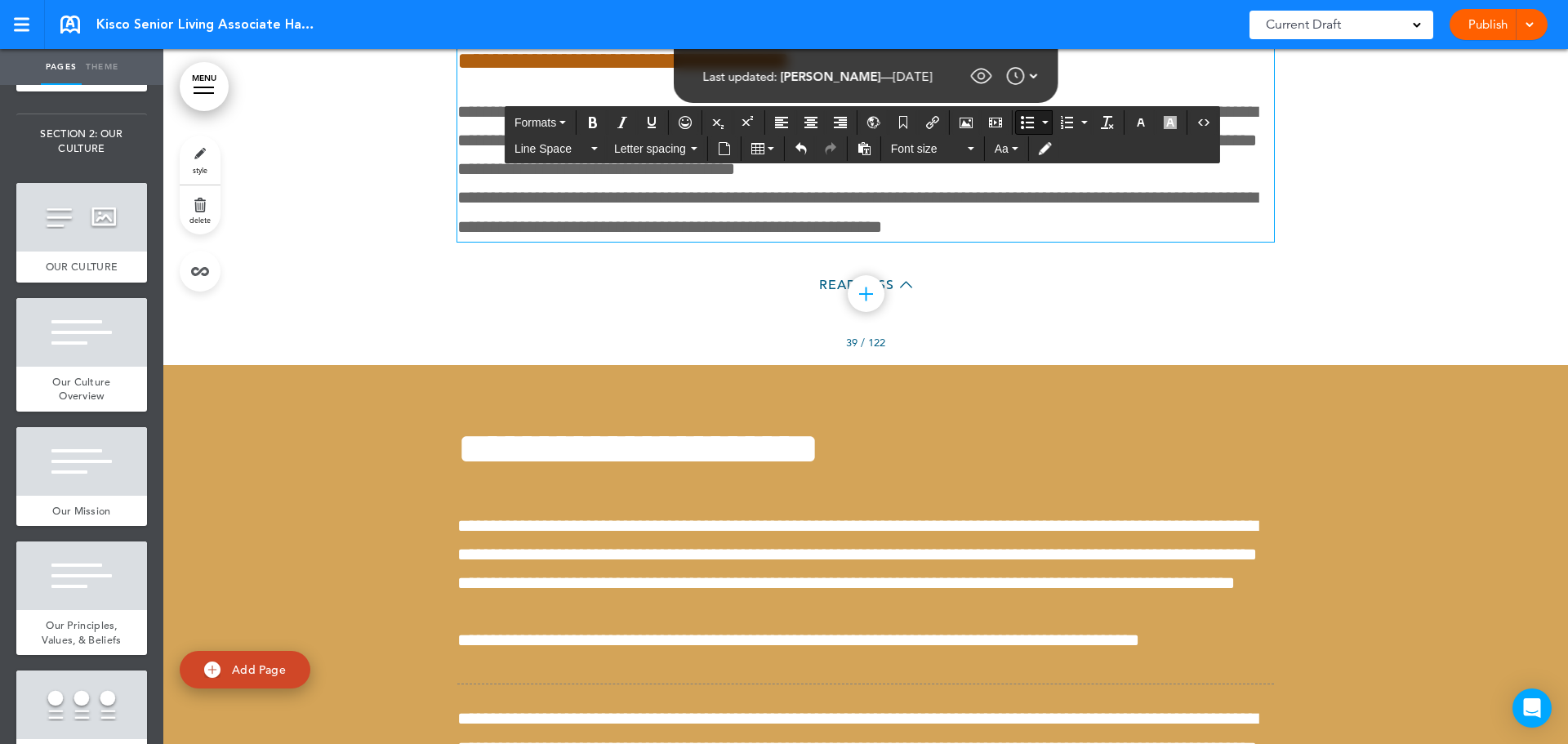
scroll to position [37943, 0]
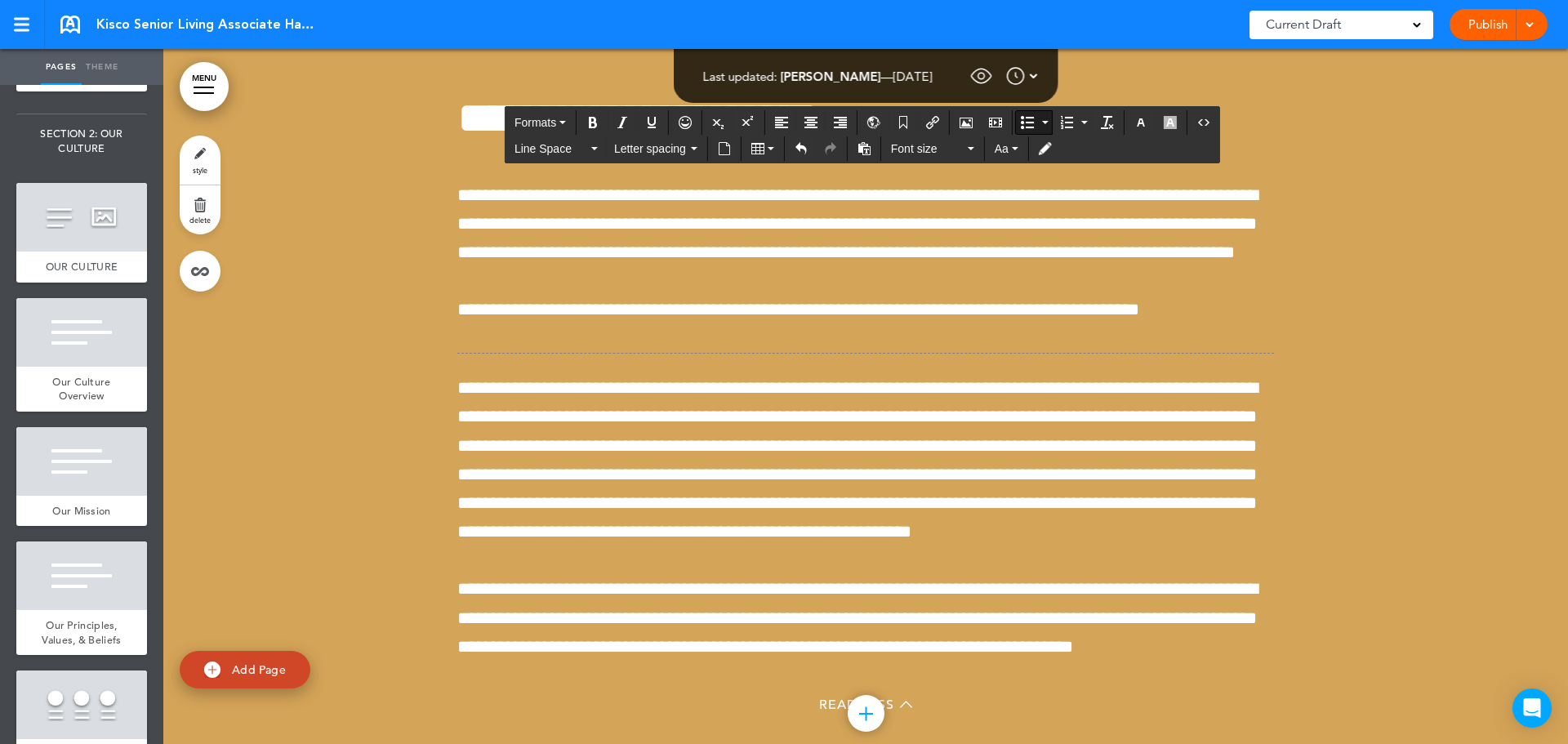
scroll to position [38026, 0]
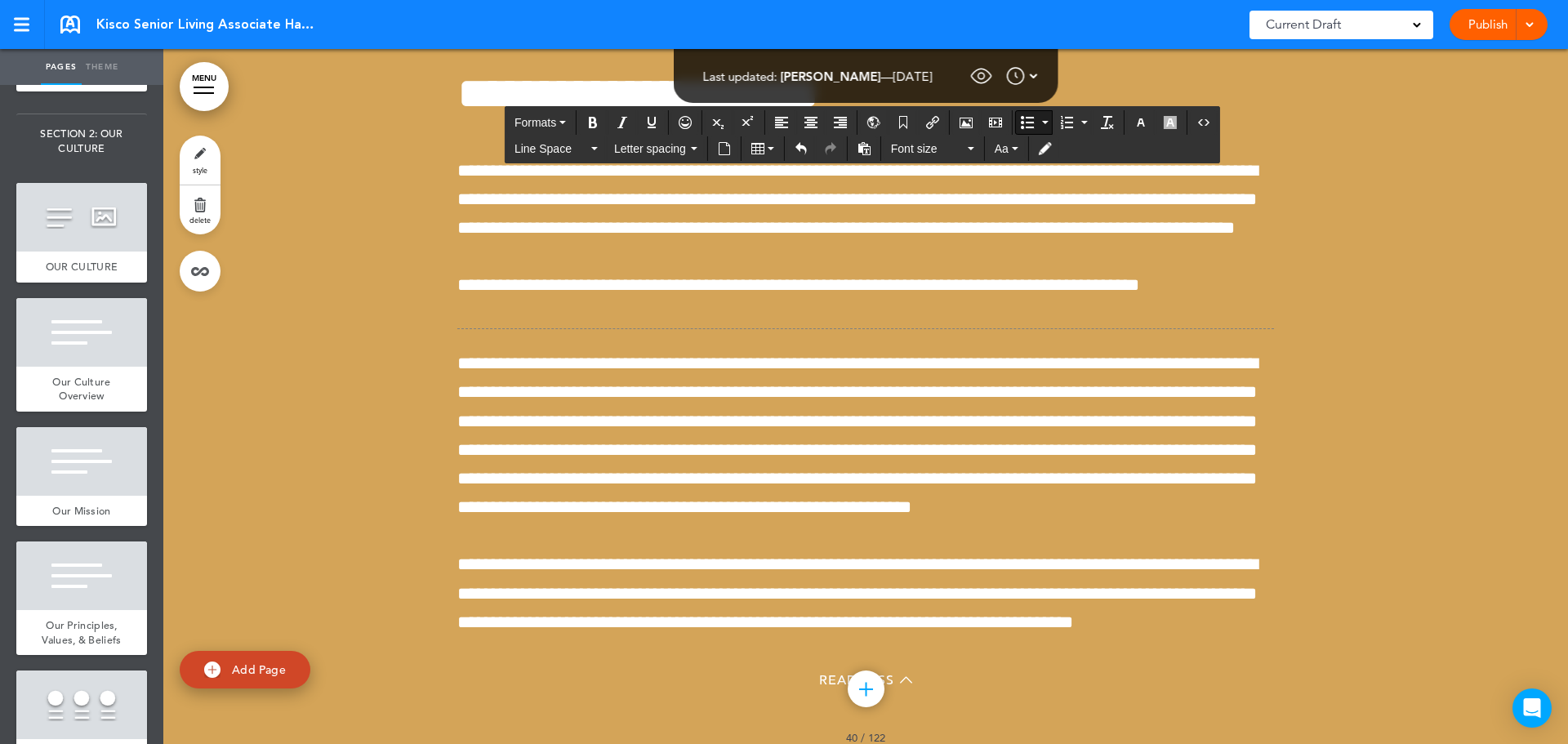
copy p "**********"
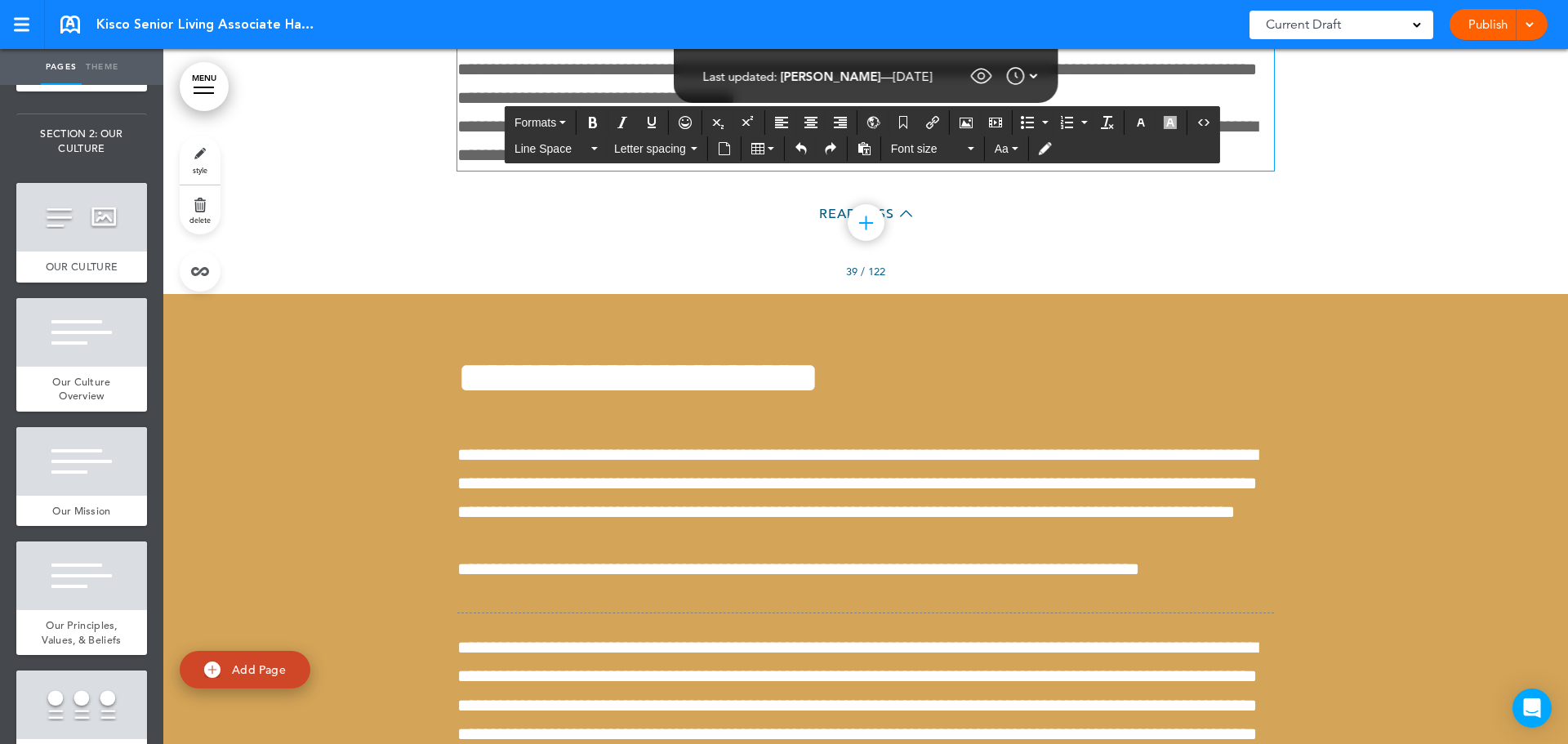
scroll to position [37699, 0]
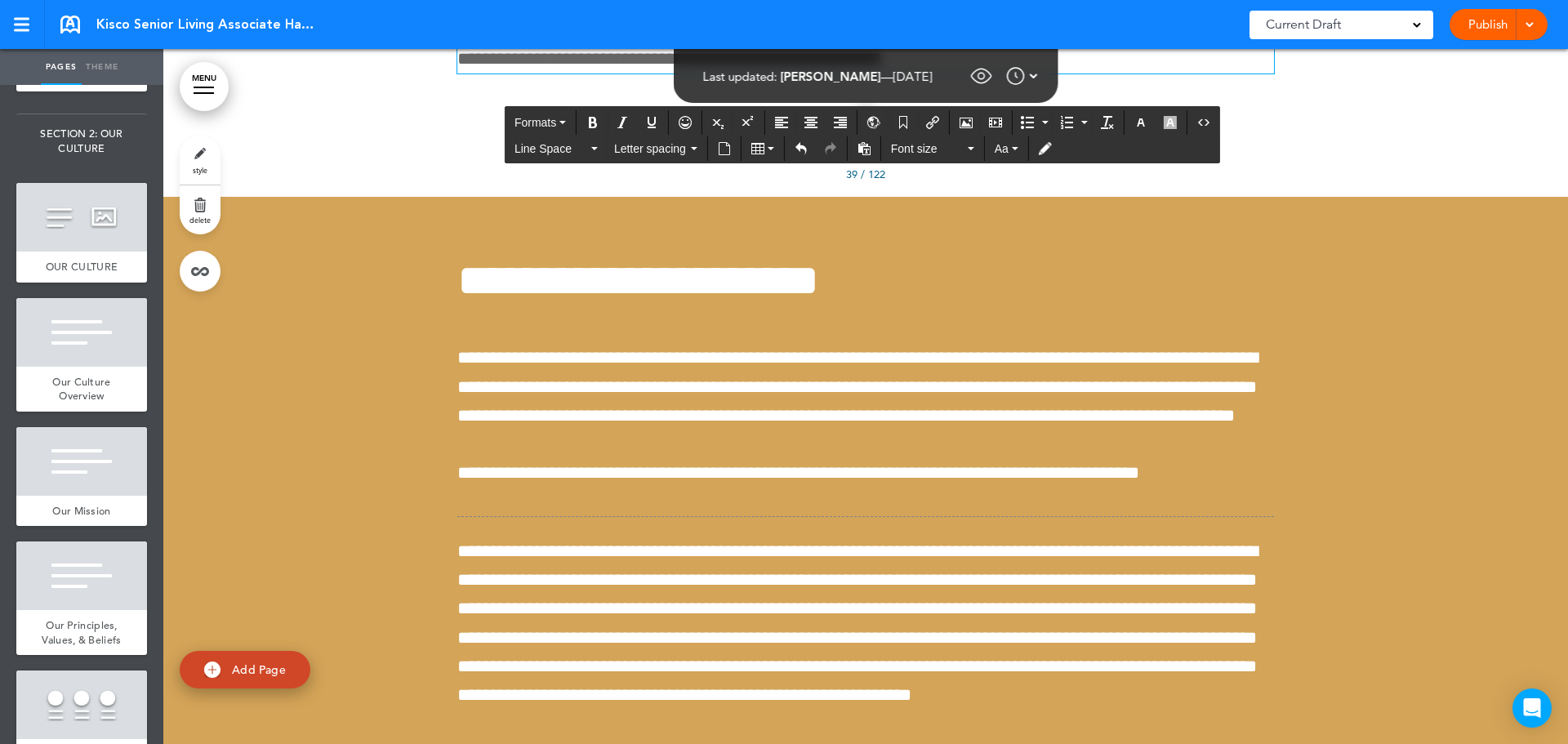
scroll to position [37862, 0]
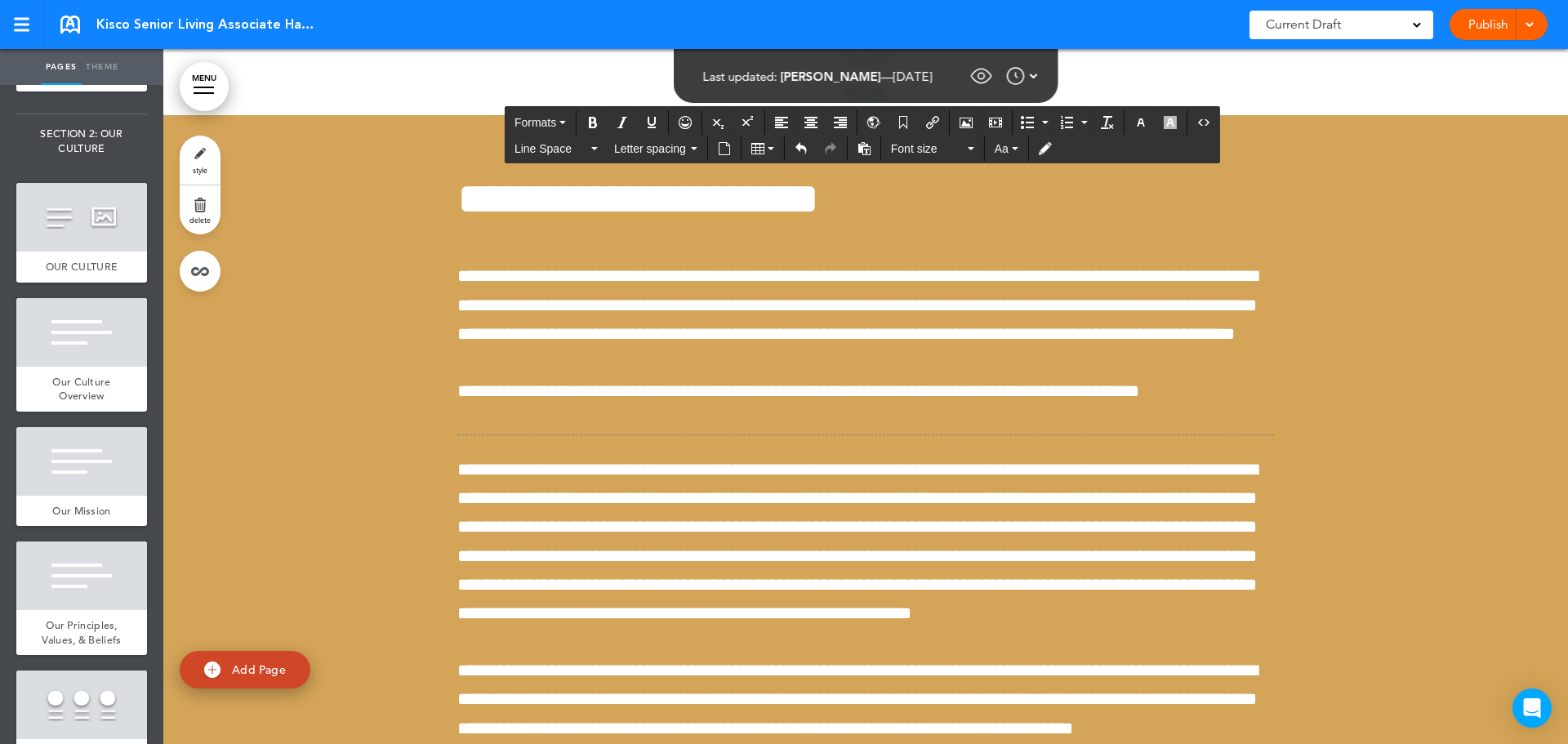
drag, startPoint x: 540, startPoint y: 264, endPoint x: 860, endPoint y: 567, distance: 440.7
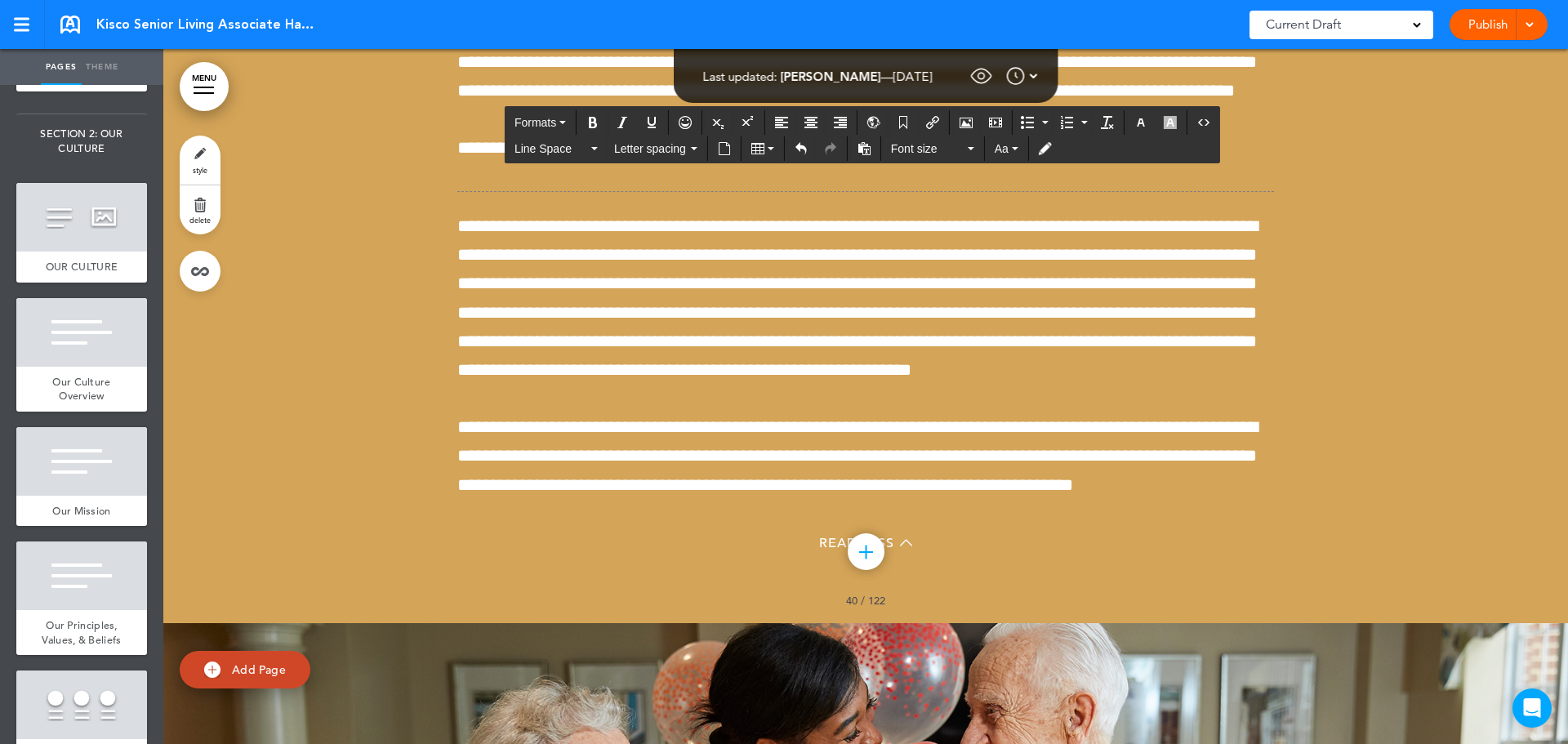
scroll to position [38107, 0]
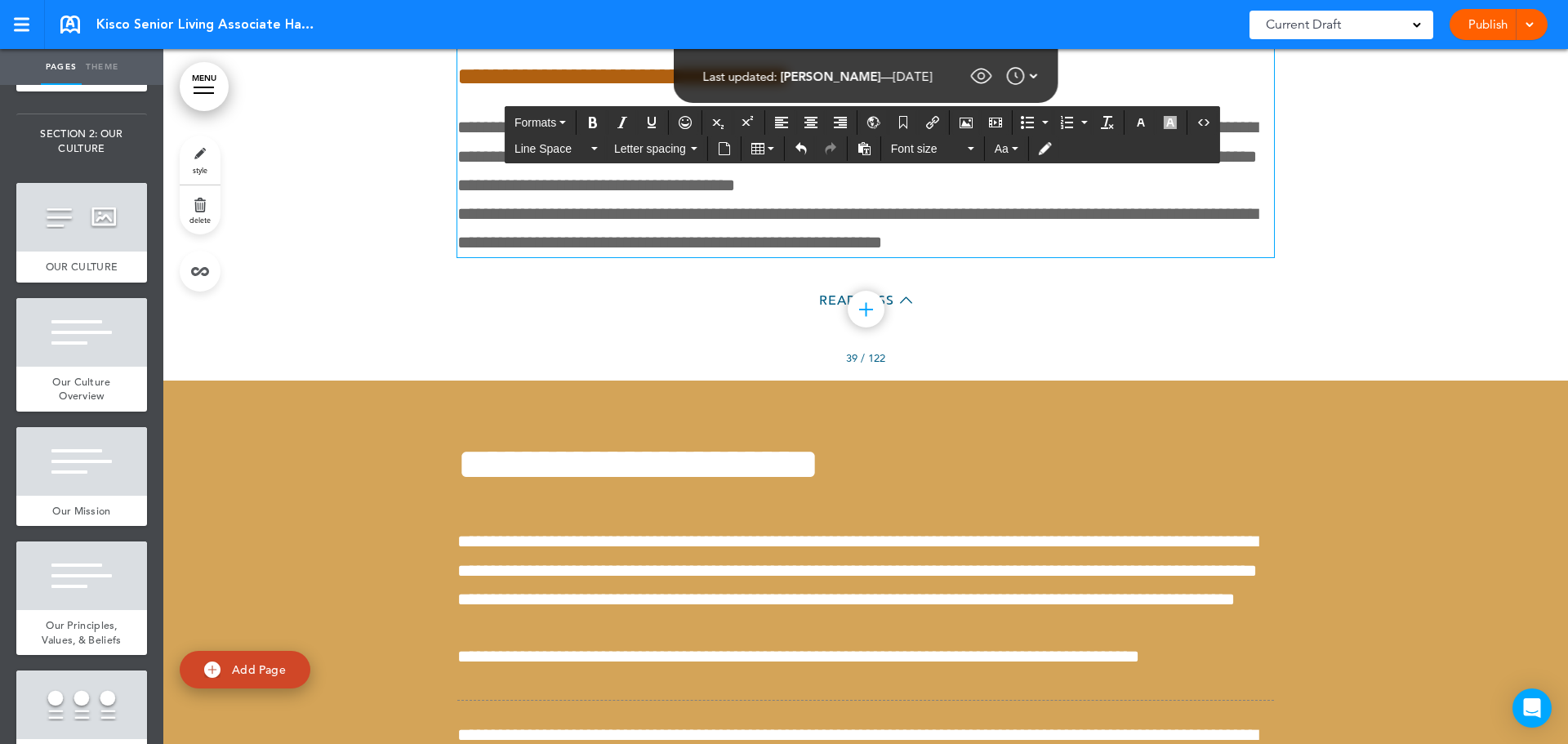
scroll to position [37536, 0]
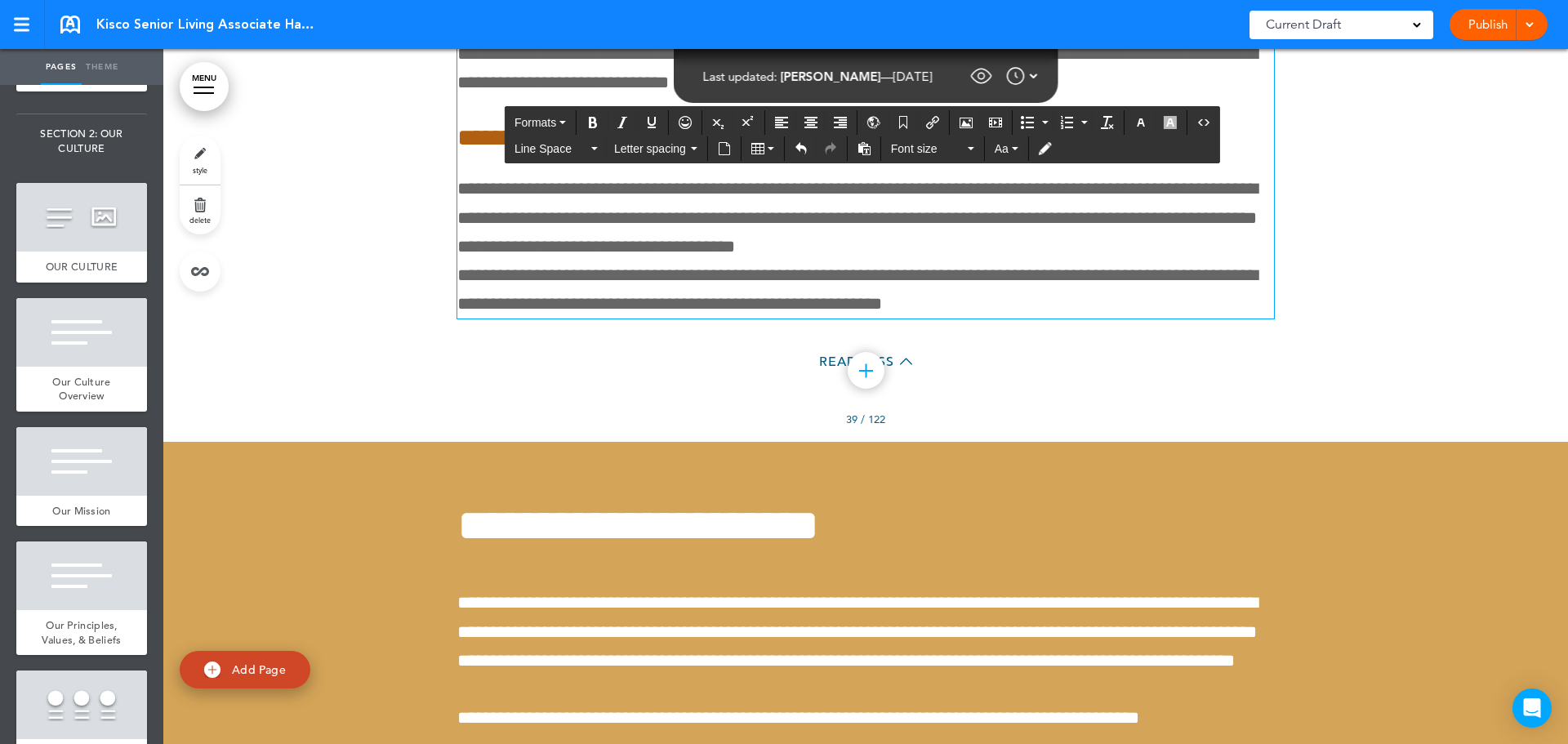
copy div "**********"
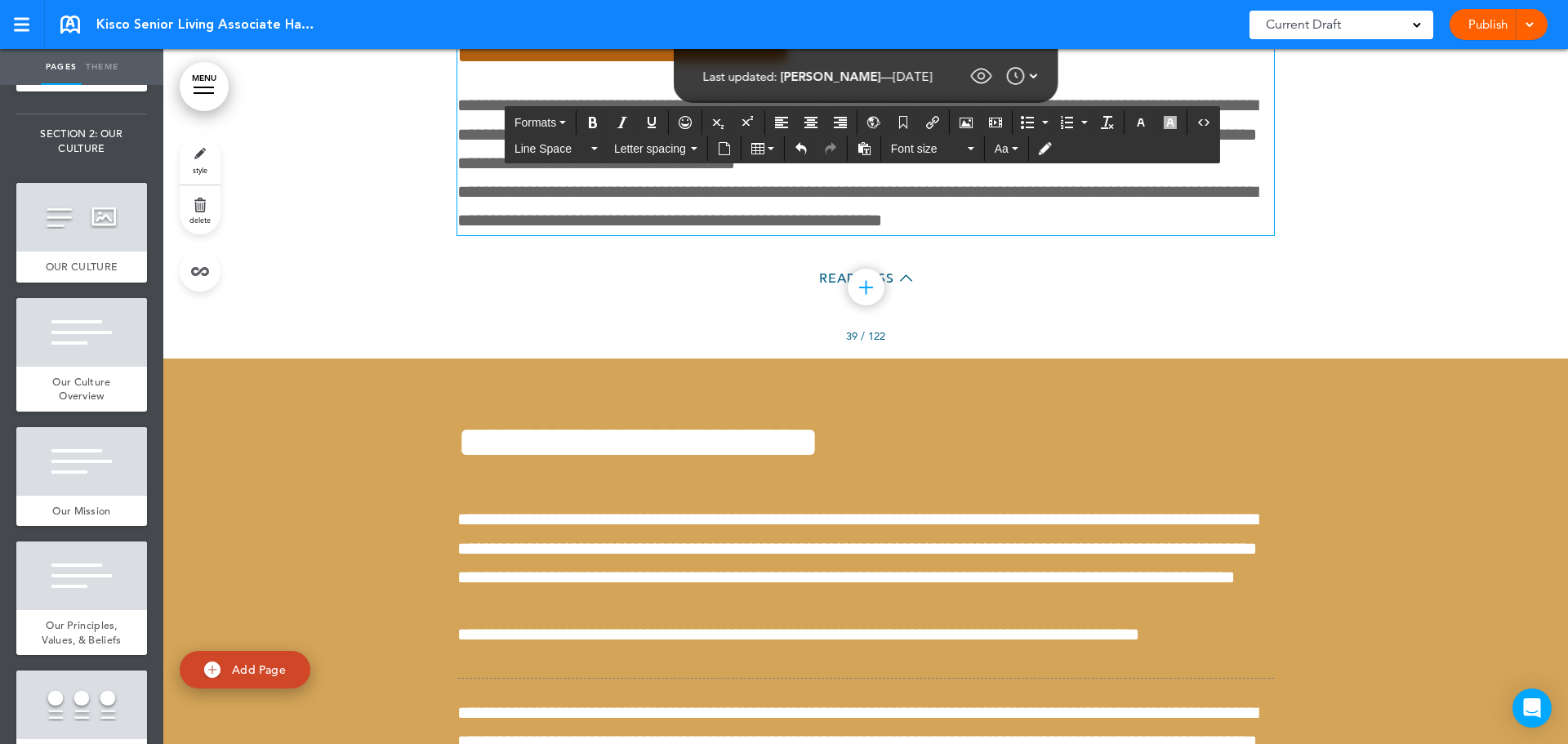
scroll to position [37699, 0]
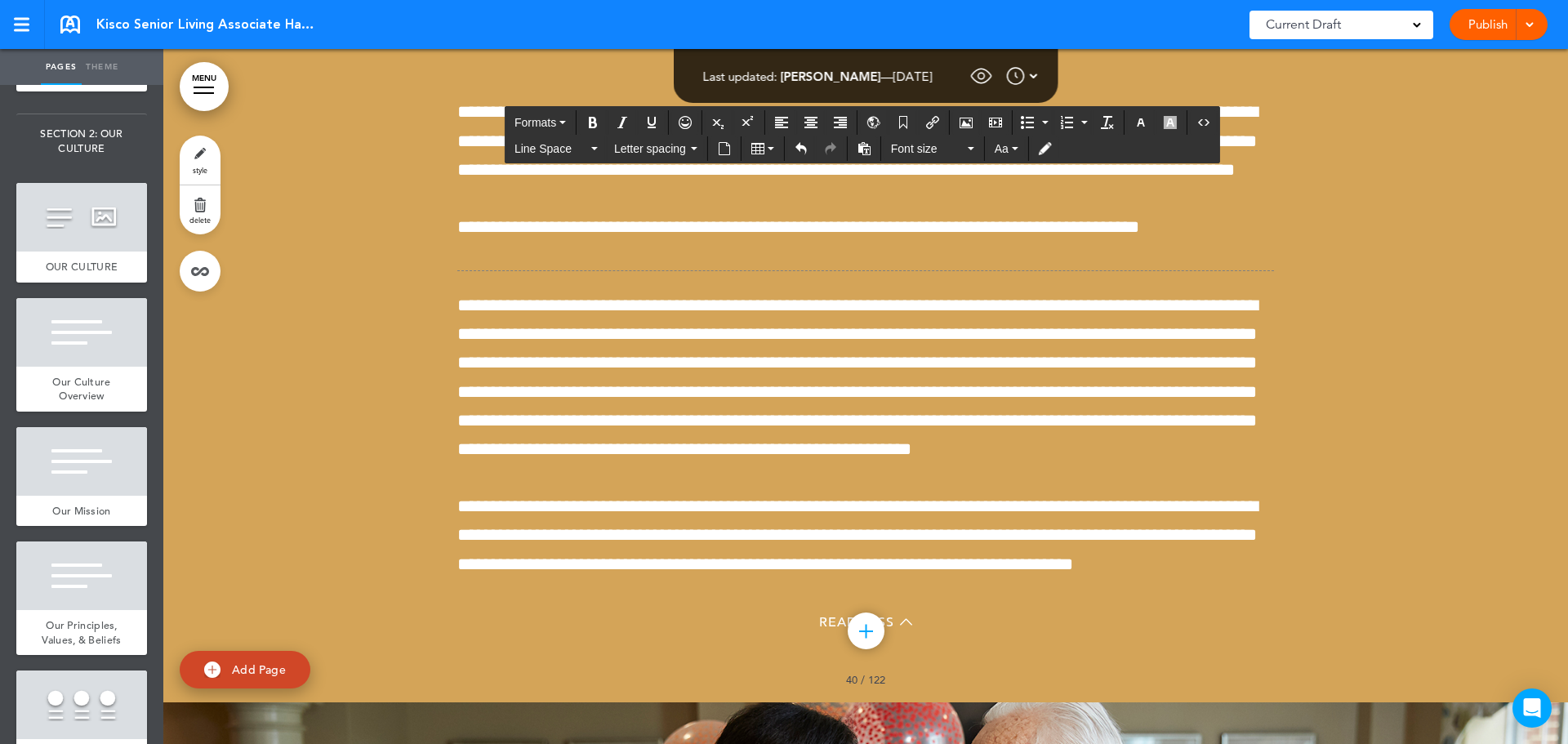
scroll to position [38026, 0]
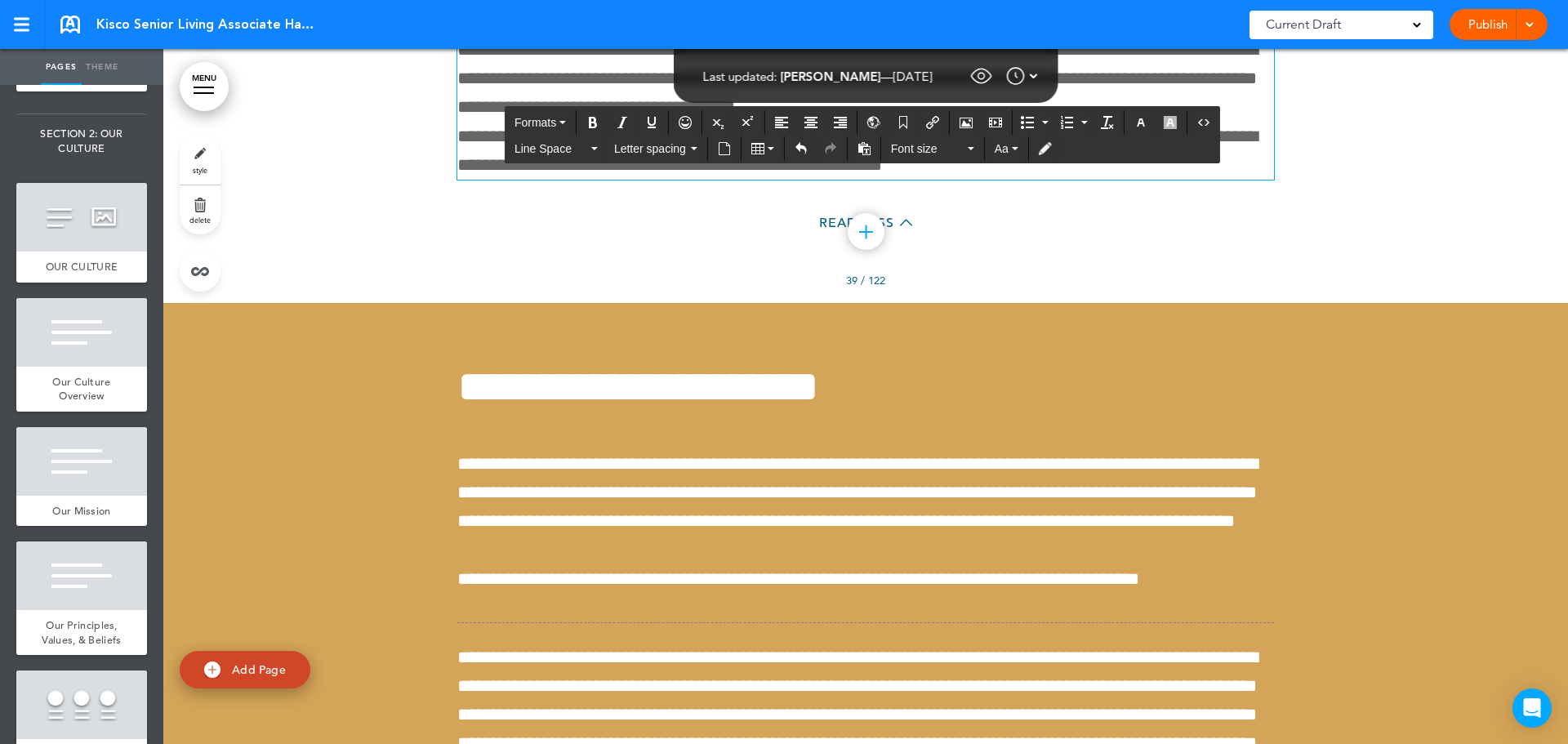
scroll to position [37617, 0]
drag, startPoint x: 1050, startPoint y: 366, endPoint x: 1050, endPoint y: 416, distance: 50.0
drag, startPoint x: 887, startPoint y: 339, endPoint x: 1033, endPoint y: 371, distance: 149.5
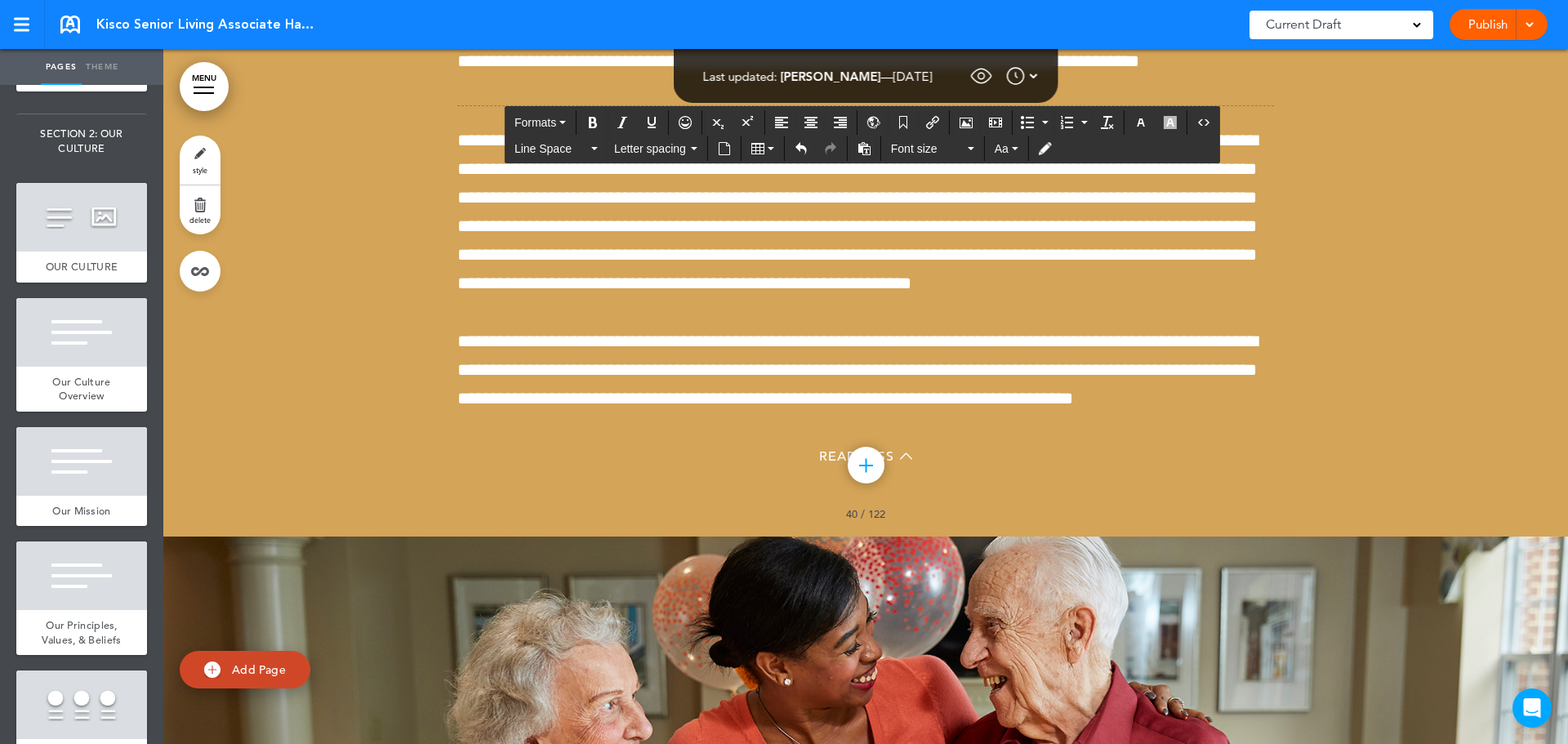
scroll to position [38107, 0]
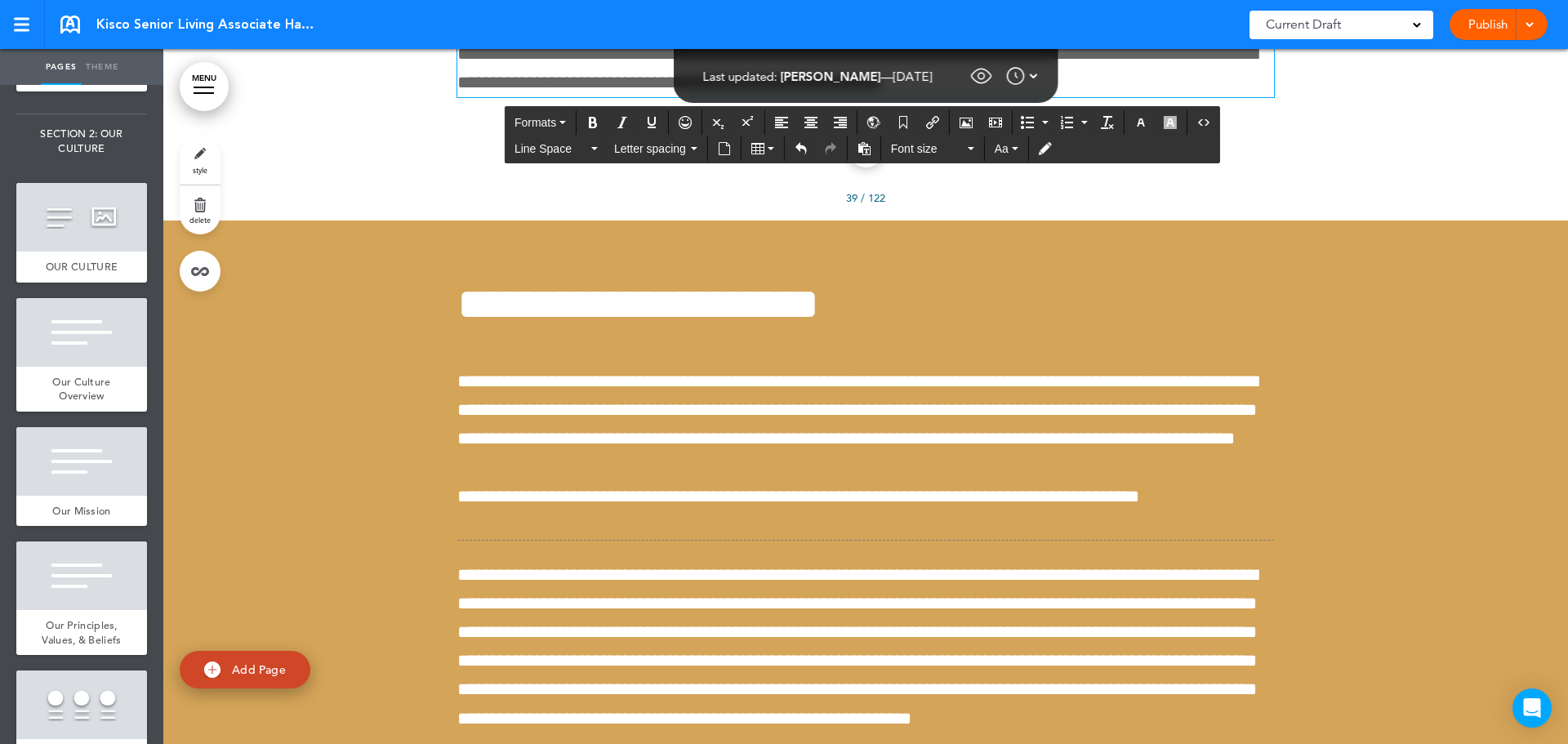
scroll to position [37699, 0]
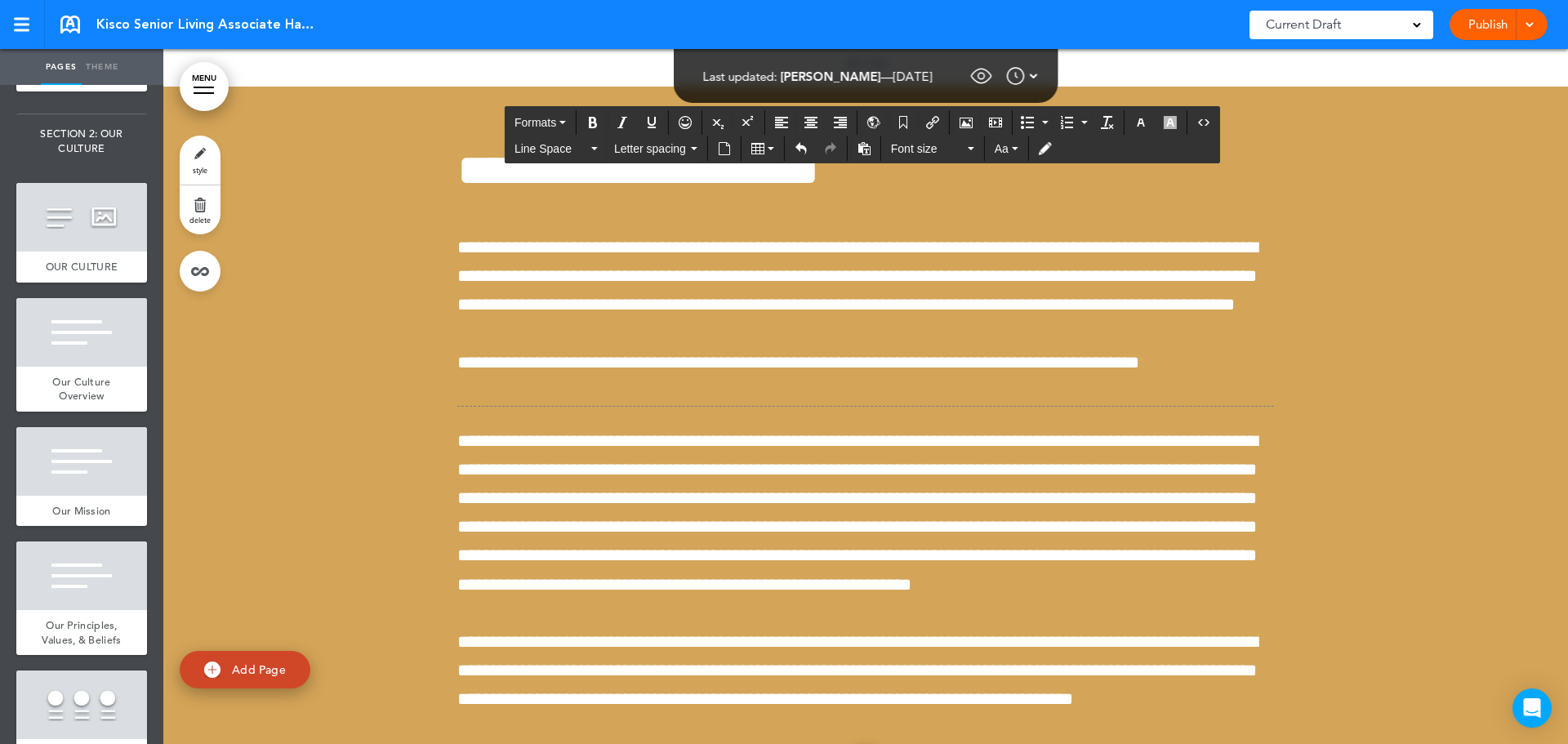
scroll to position [37862, 0]
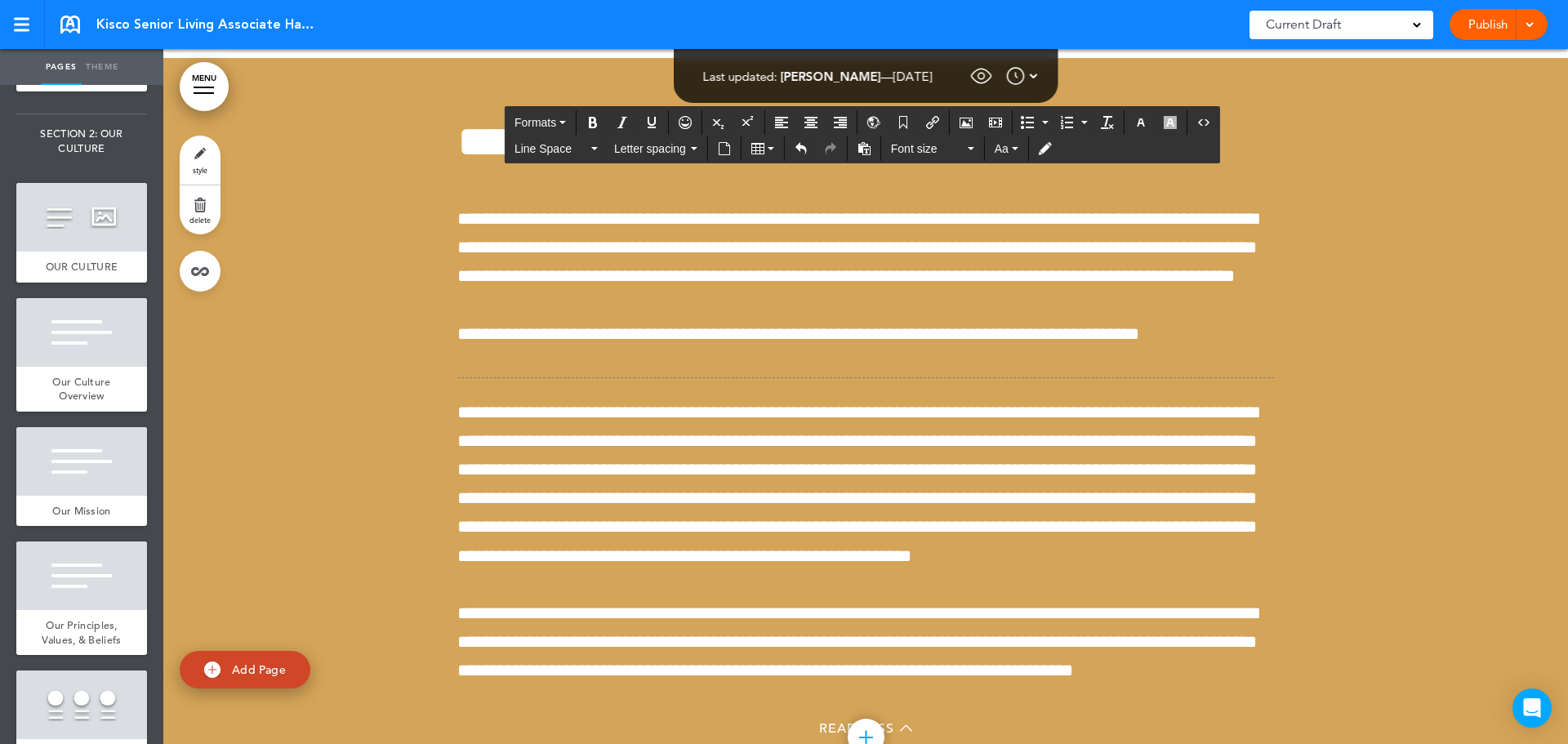
drag, startPoint x: 461, startPoint y: 210, endPoint x: 555, endPoint y: 245, distance: 100.3
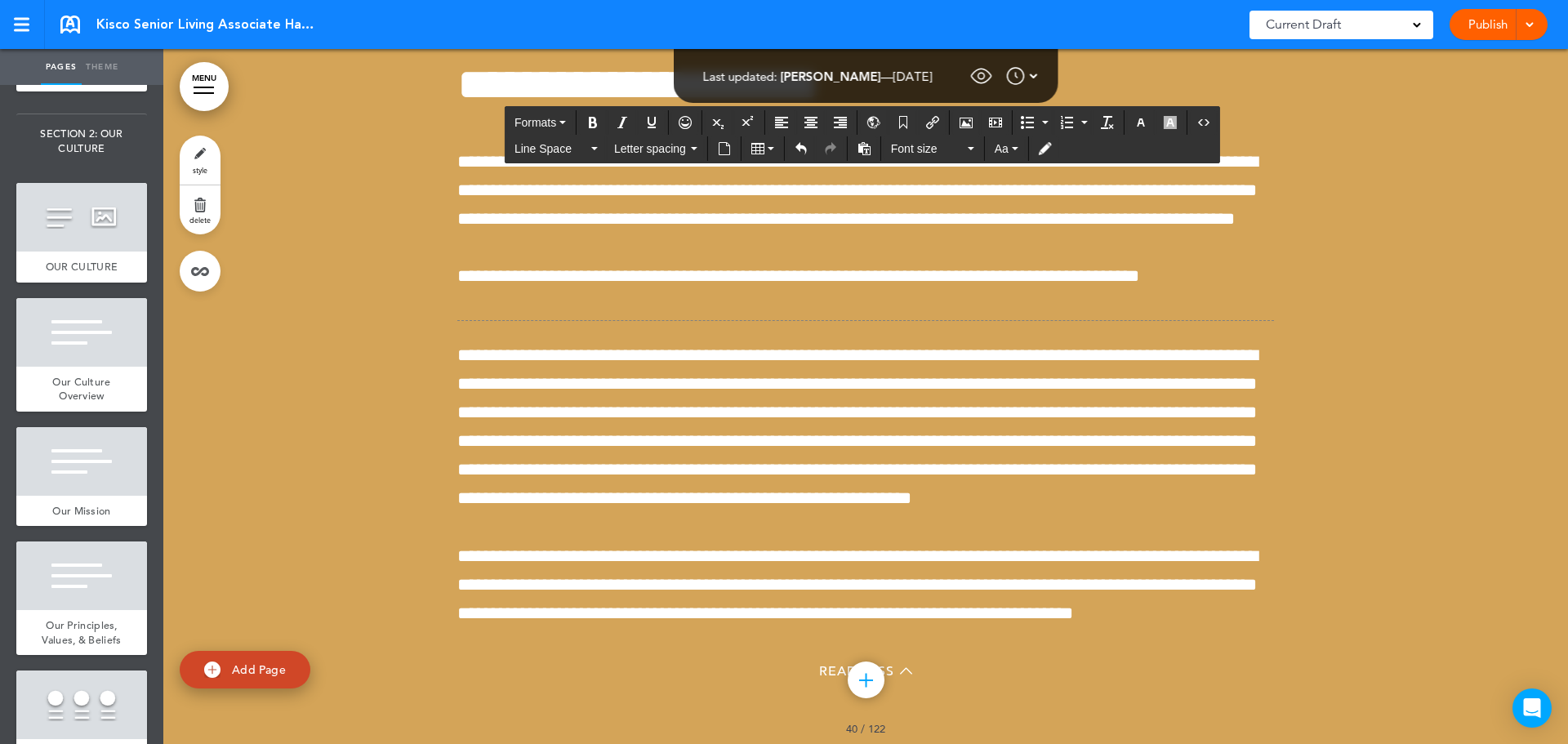
drag, startPoint x: 1136, startPoint y: 209, endPoint x: 1141, endPoint y: 229, distance: 20.6
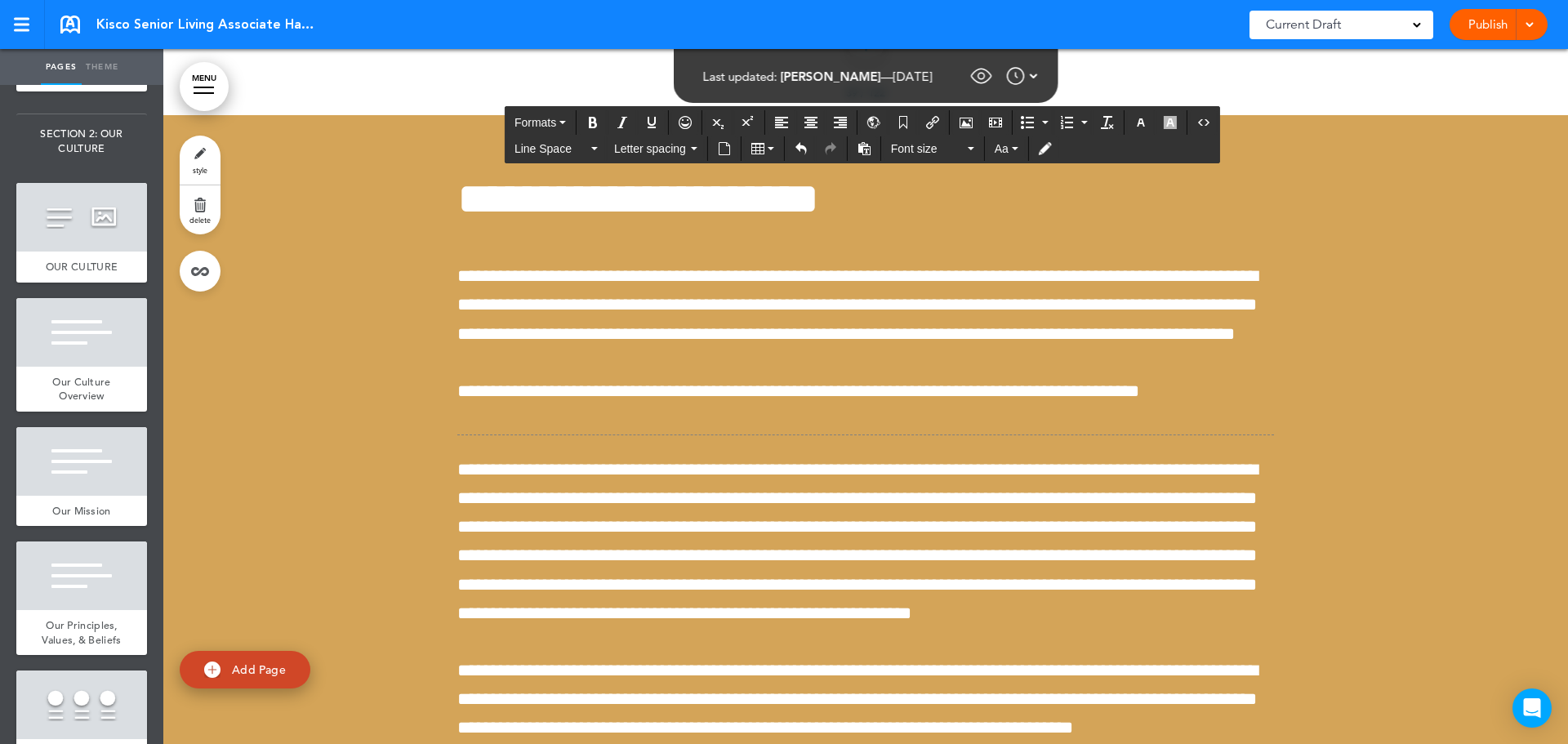
drag, startPoint x: 903, startPoint y: 241, endPoint x: 906, endPoint y: 265, distance: 24.2
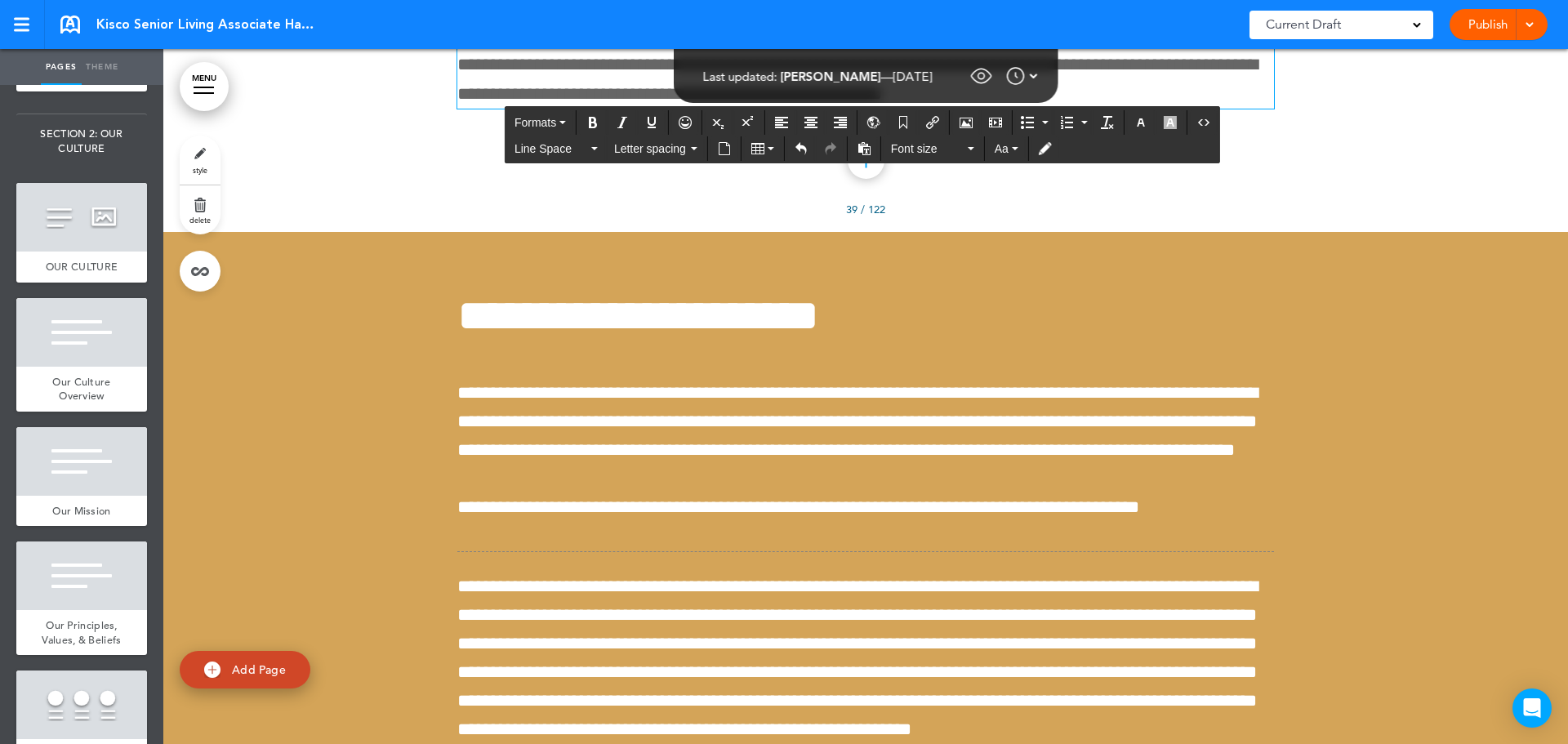
scroll to position [37617, 0]
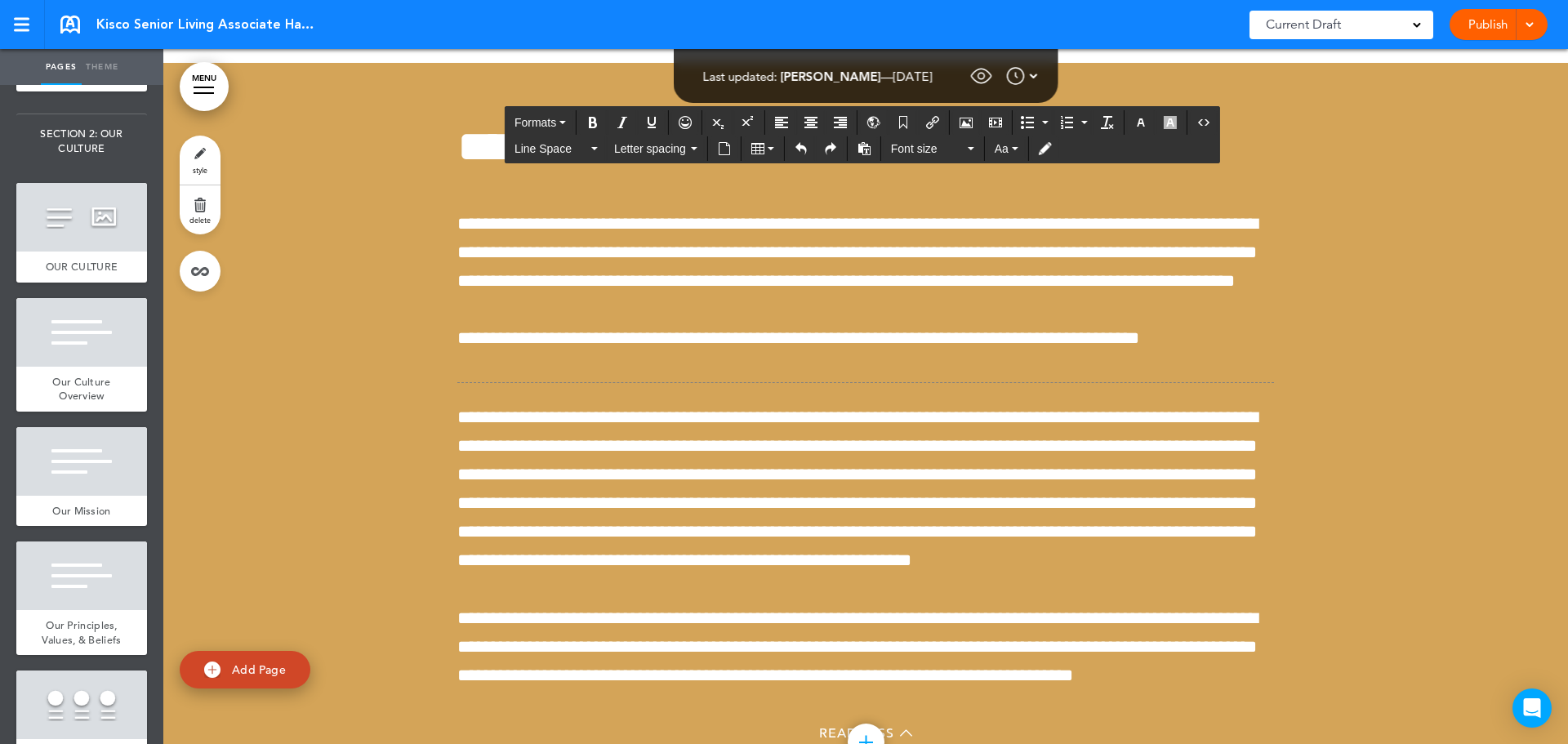
scroll to position [37943, 0]
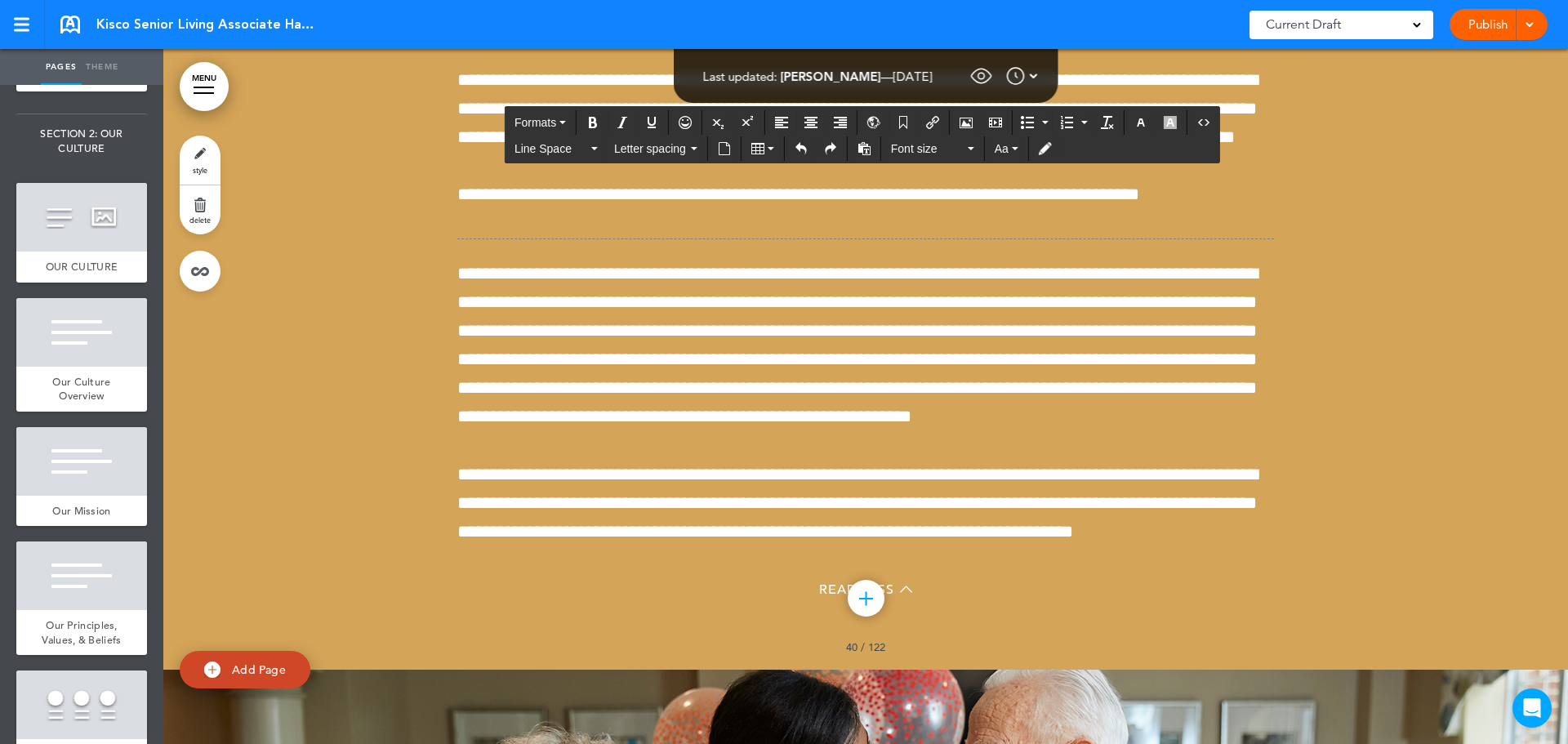
drag, startPoint x: 457, startPoint y: 276, endPoint x: 968, endPoint y: 531, distance: 571.1
copy div "**********"
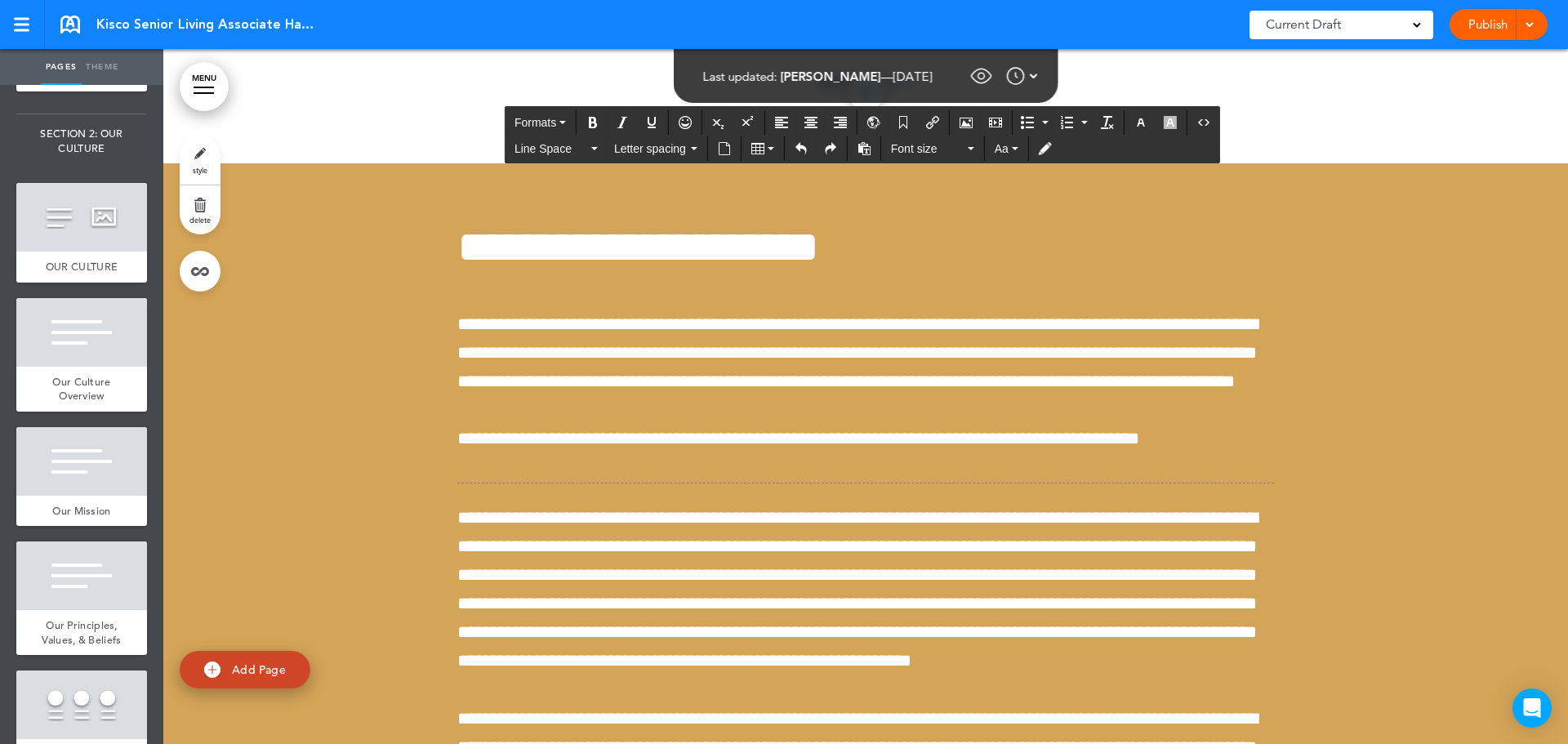
scroll to position [37699, 0]
drag, startPoint x: 1206, startPoint y: 292, endPoint x: 1202, endPoint y: 321, distance: 29.3
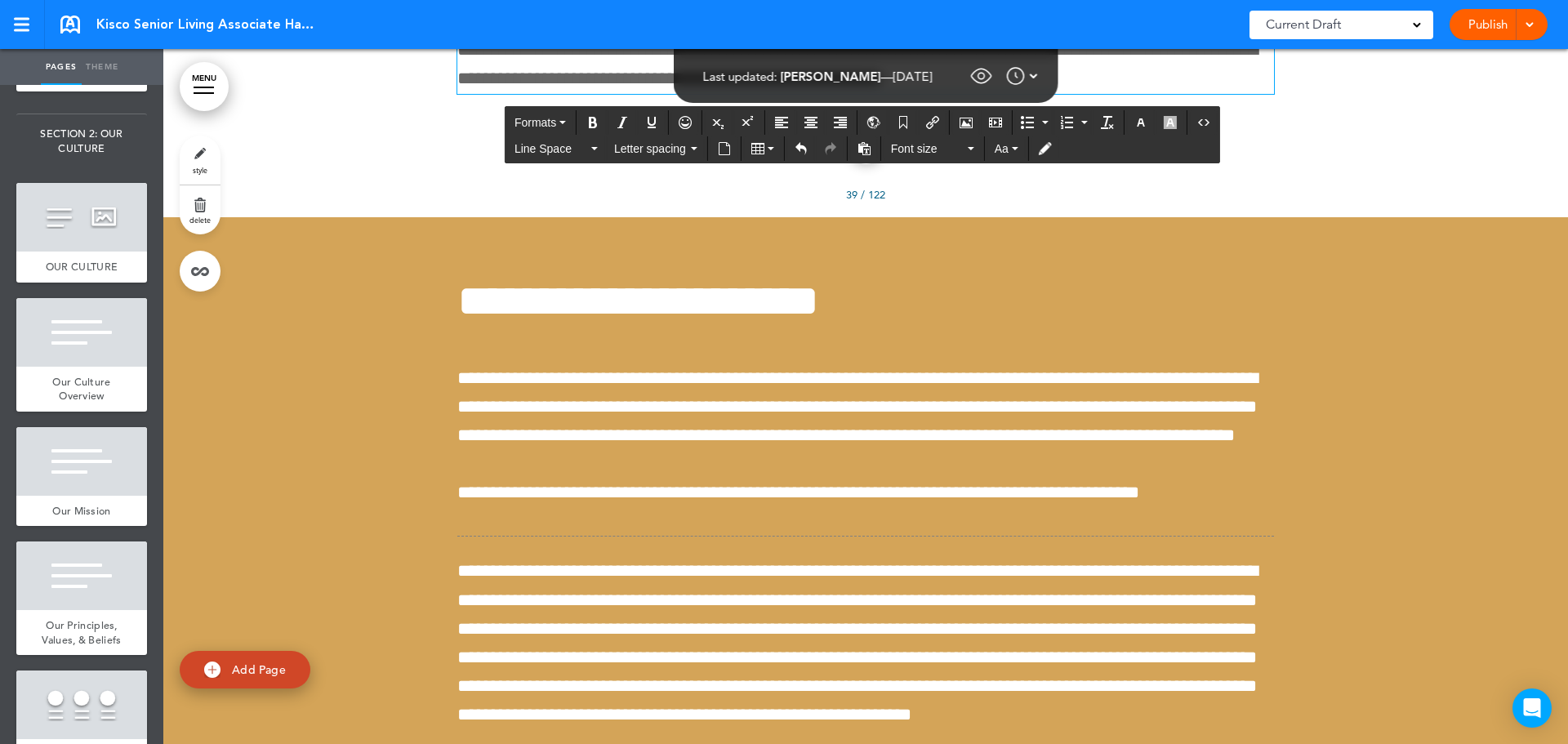
scroll to position [37617, 0]
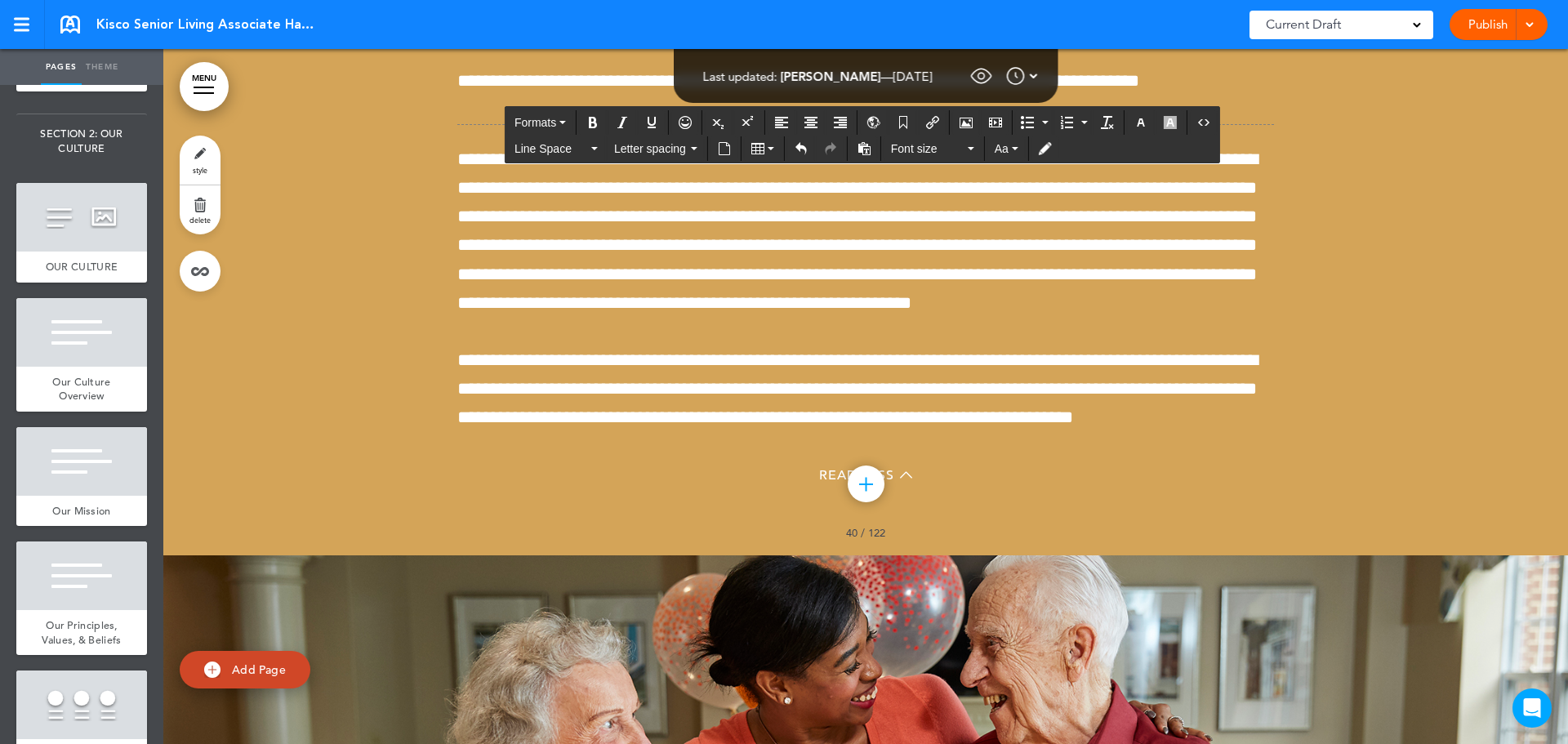
scroll to position [37943, 0]
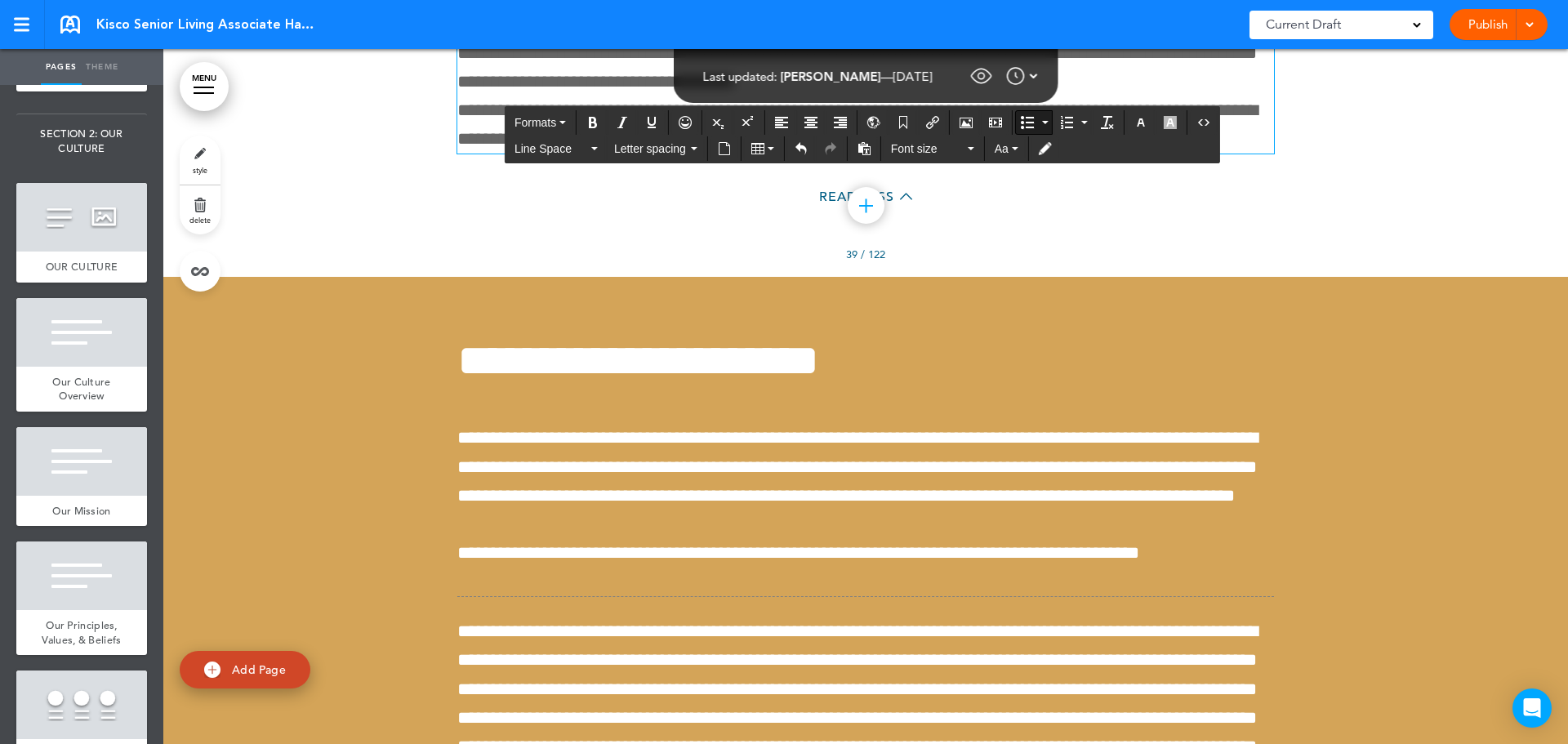
scroll to position [37454, 0]
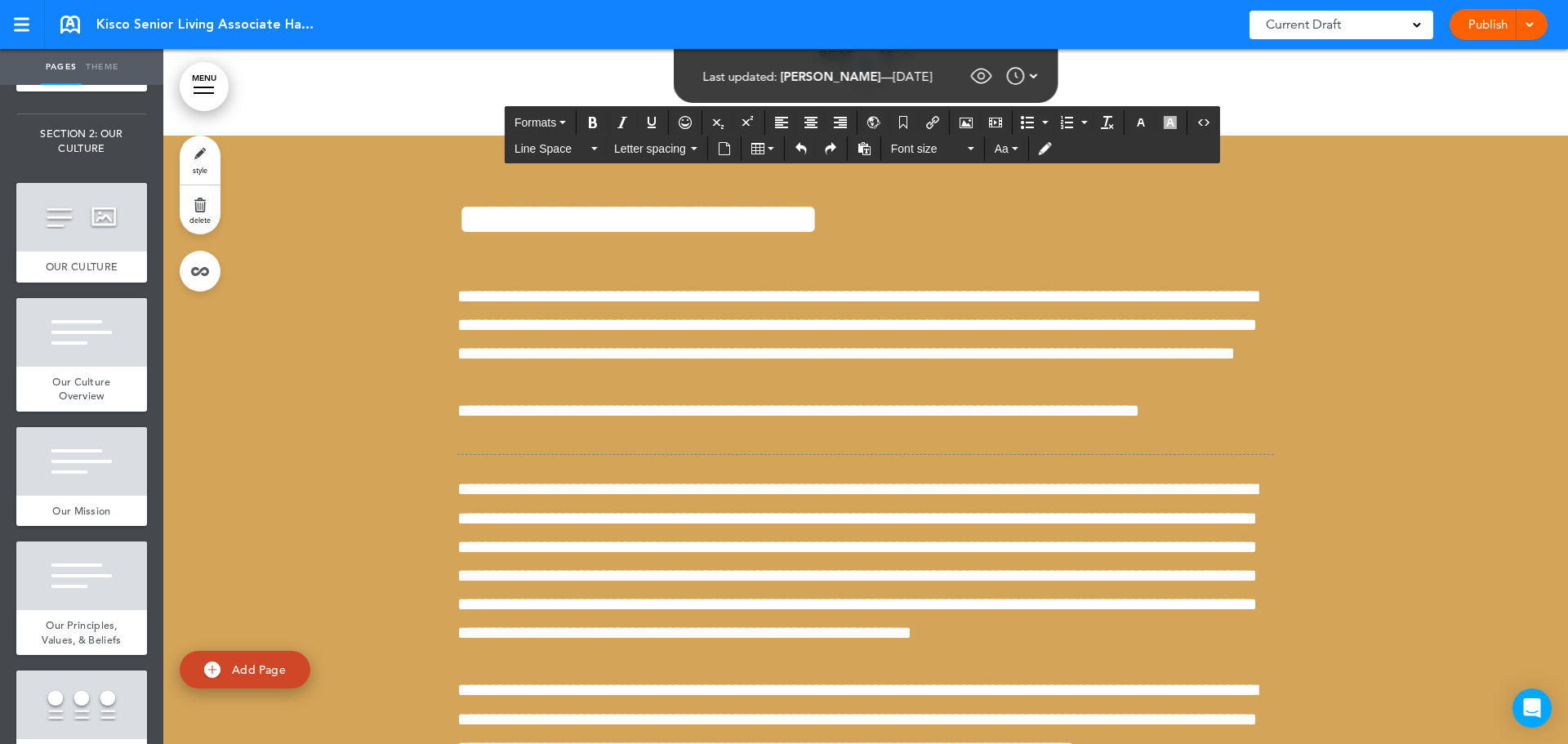
scroll to position [37780, 0]
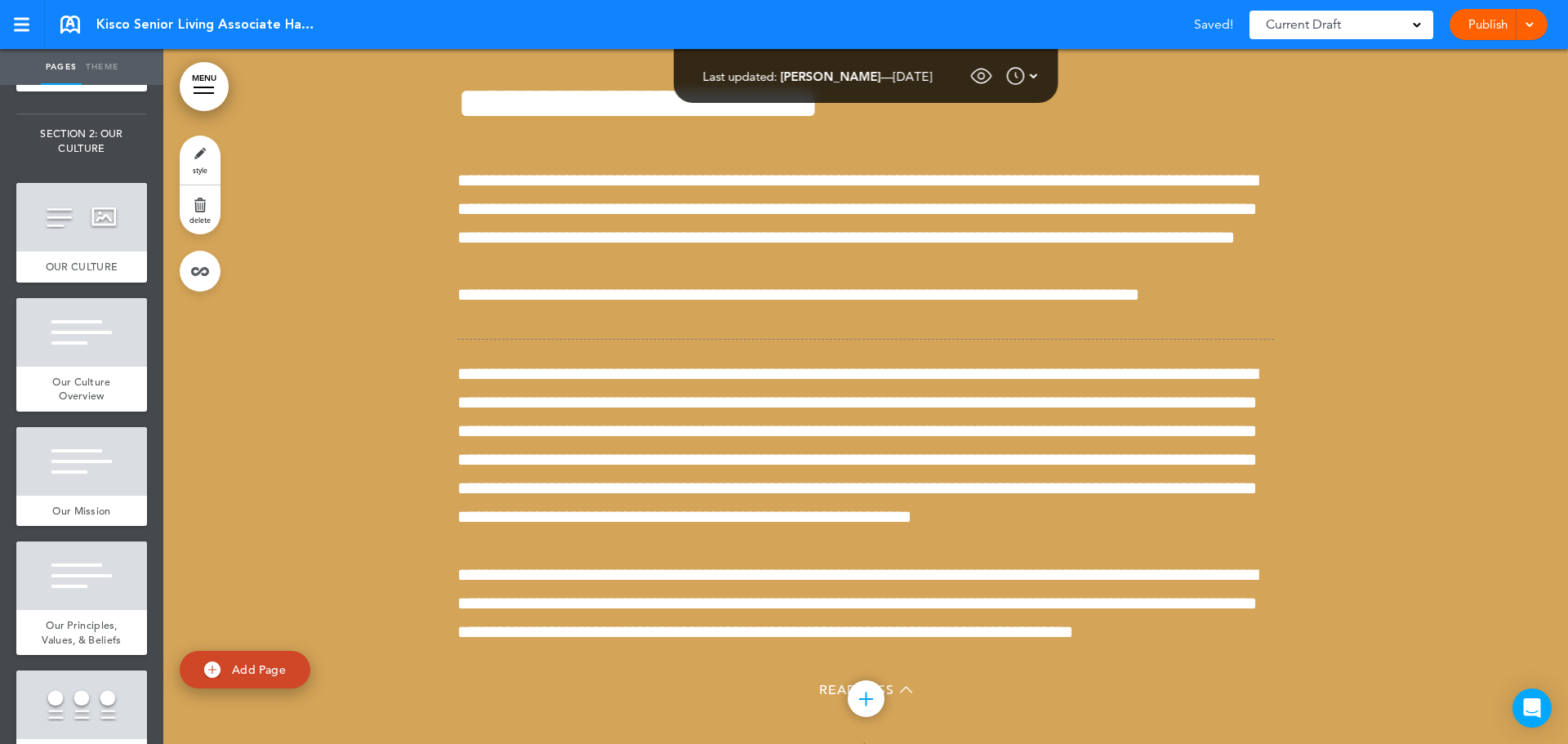
scroll to position [37861, 0]
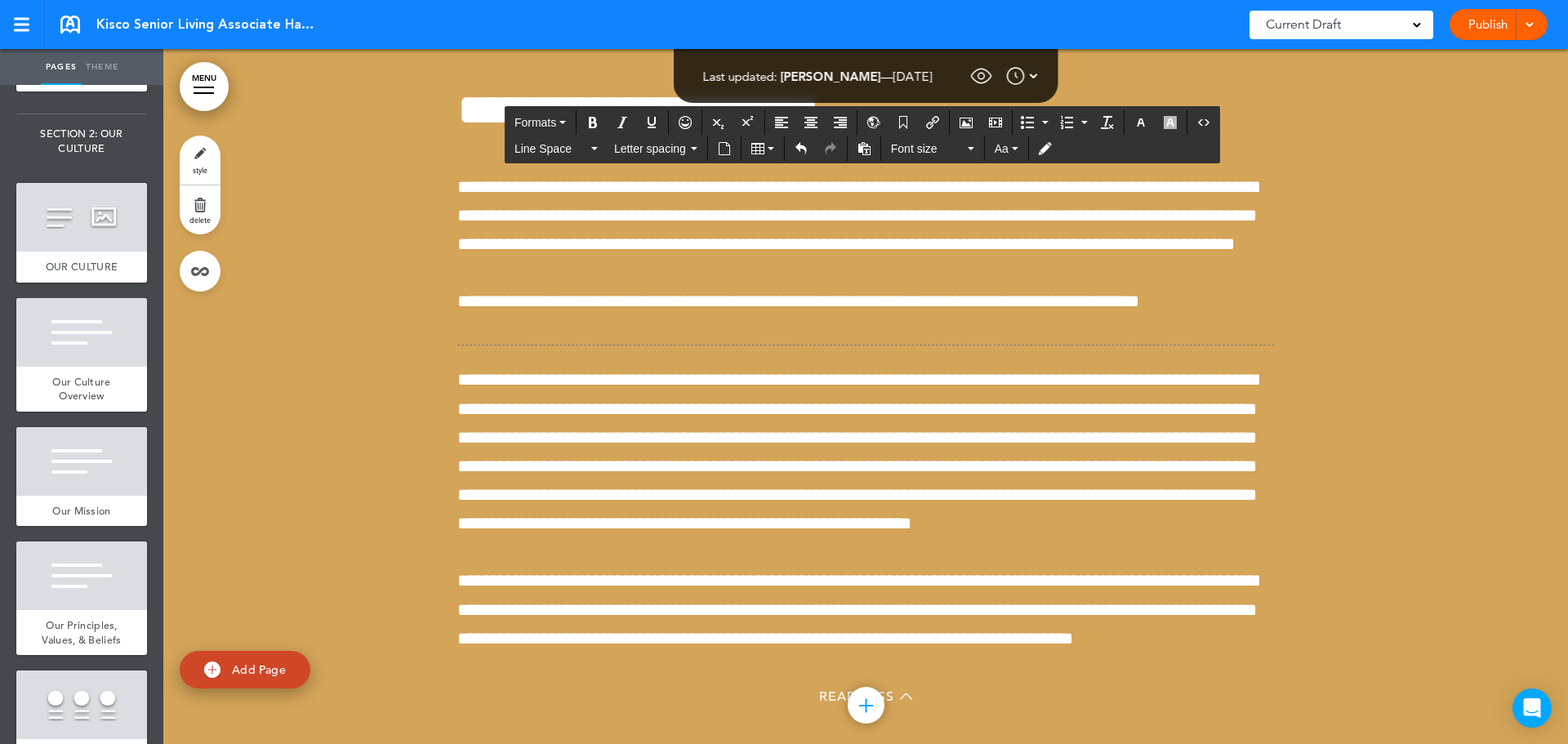
scroll to position [37780, 0]
drag, startPoint x: 909, startPoint y: 553, endPoint x: 437, endPoint y: 128, distance: 635.1
copy div "**********"
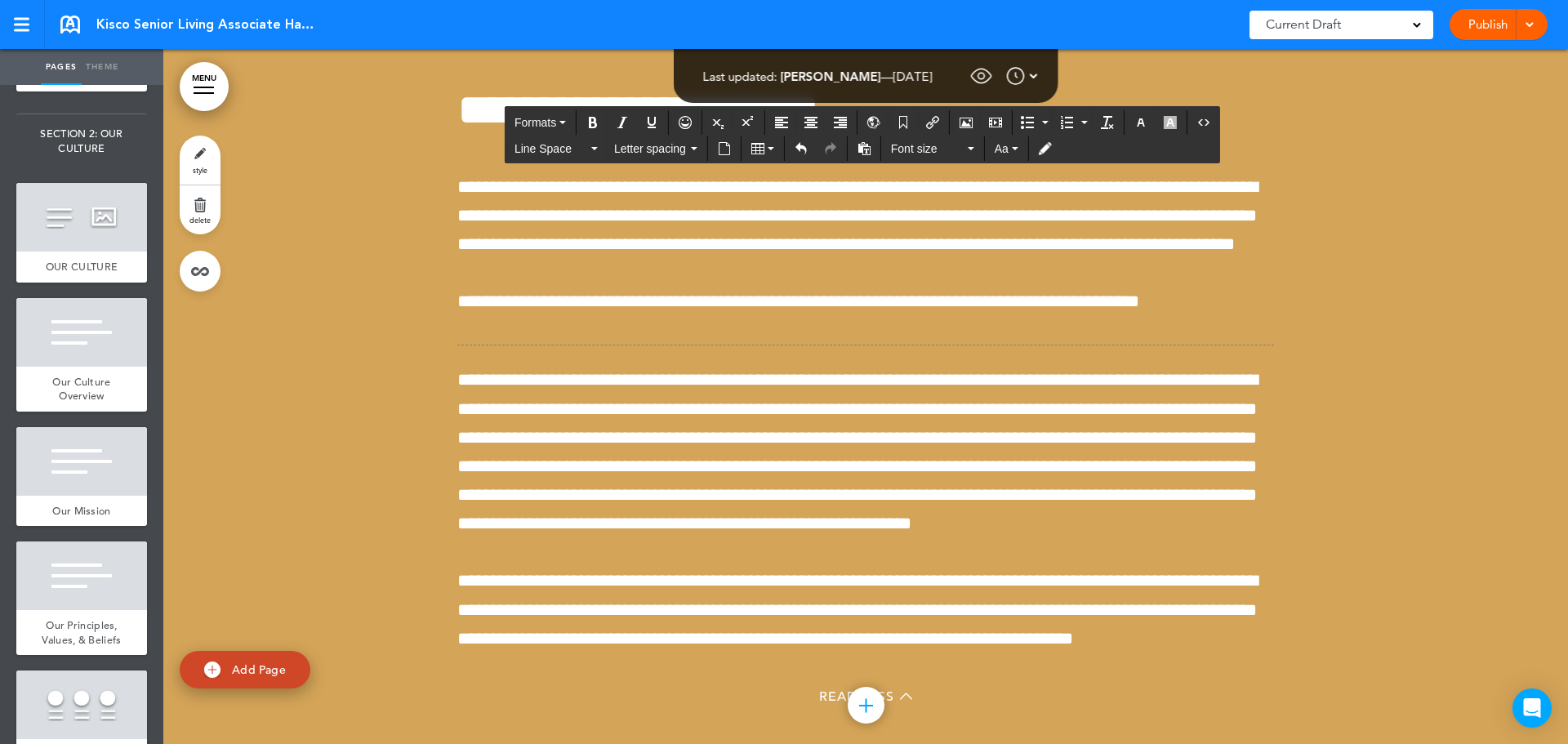
drag, startPoint x: 918, startPoint y: 644, endPoint x: 453, endPoint y: 115, distance: 704.3
copy div "**********"
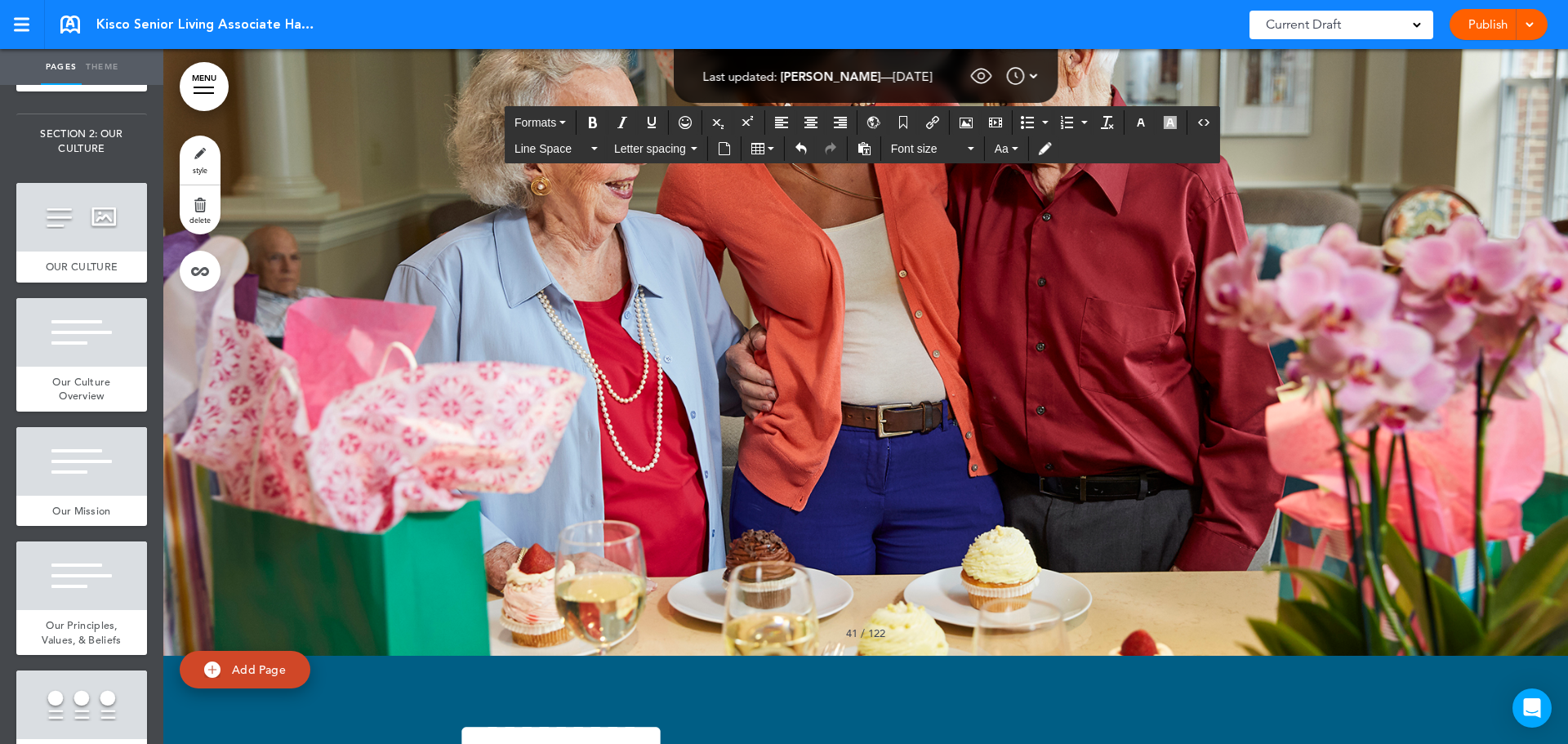
scroll to position [38597, 0]
drag, startPoint x: 1173, startPoint y: 321, endPoint x: 443, endPoint y: 303, distance: 730.2
copy p "**********"
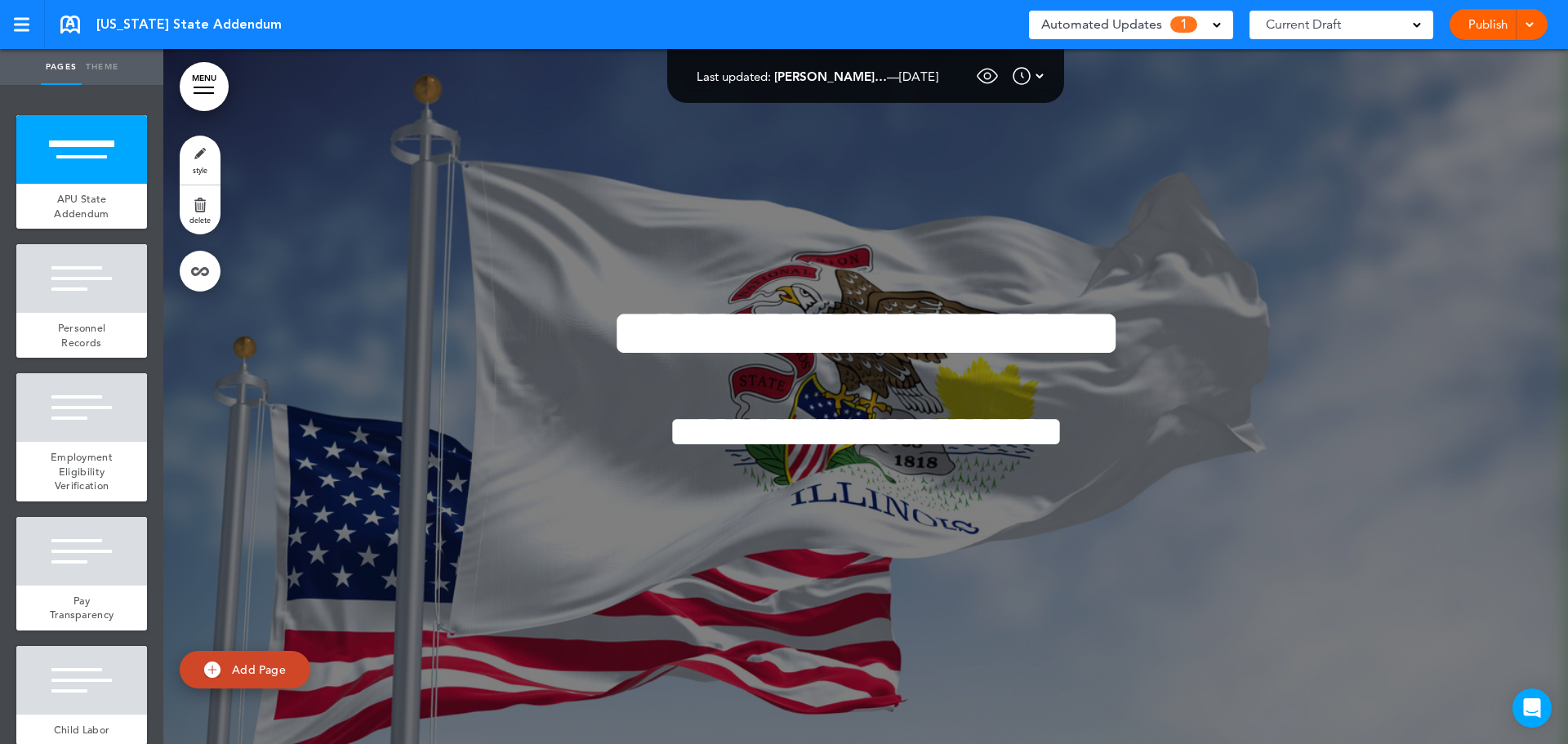
click at [1146, 21] on span "Automated Updates" at bounding box center [1101, 24] width 121 height 23
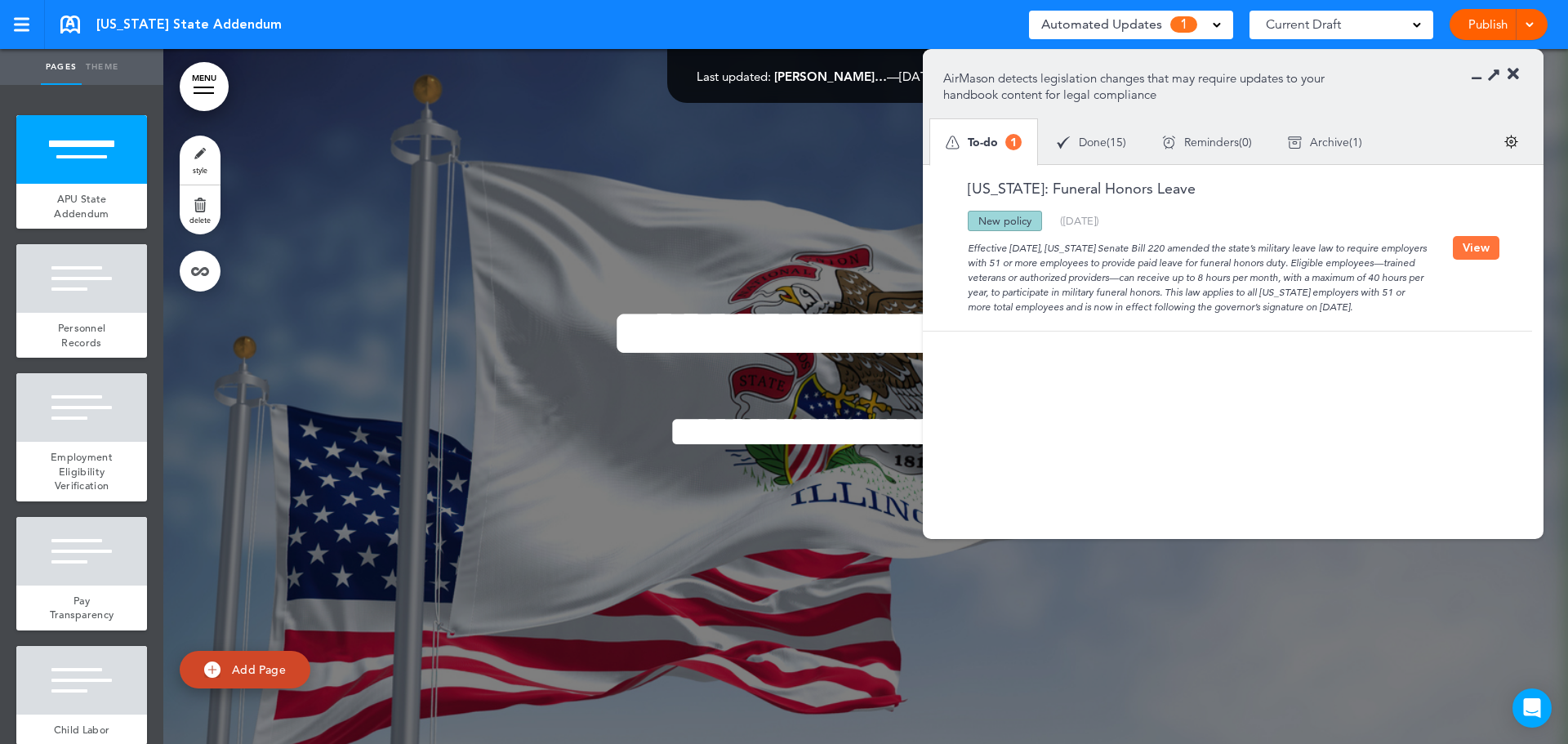
drag, startPoint x: 1181, startPoint y: 188, endPoint x: 928, endPoint y: 195, distance: 253.1
click at [967, 186] on div "Illinois: Funeral Honors Leave" at bounding box center [1197, 196] width 509 height 29
copy link "Illinois: Funeral Honors Leave"
drag, startPoint x: 968, startPoint y: 248, endPoint x: 1419, endPoint y: 310, distance: 455.2
click at [1419, 310] on div "Effective August 1, 2025, Illinois Senate Bill 220 amended the state’s military…" at bounding box center [1197, 272] width 509 height 83
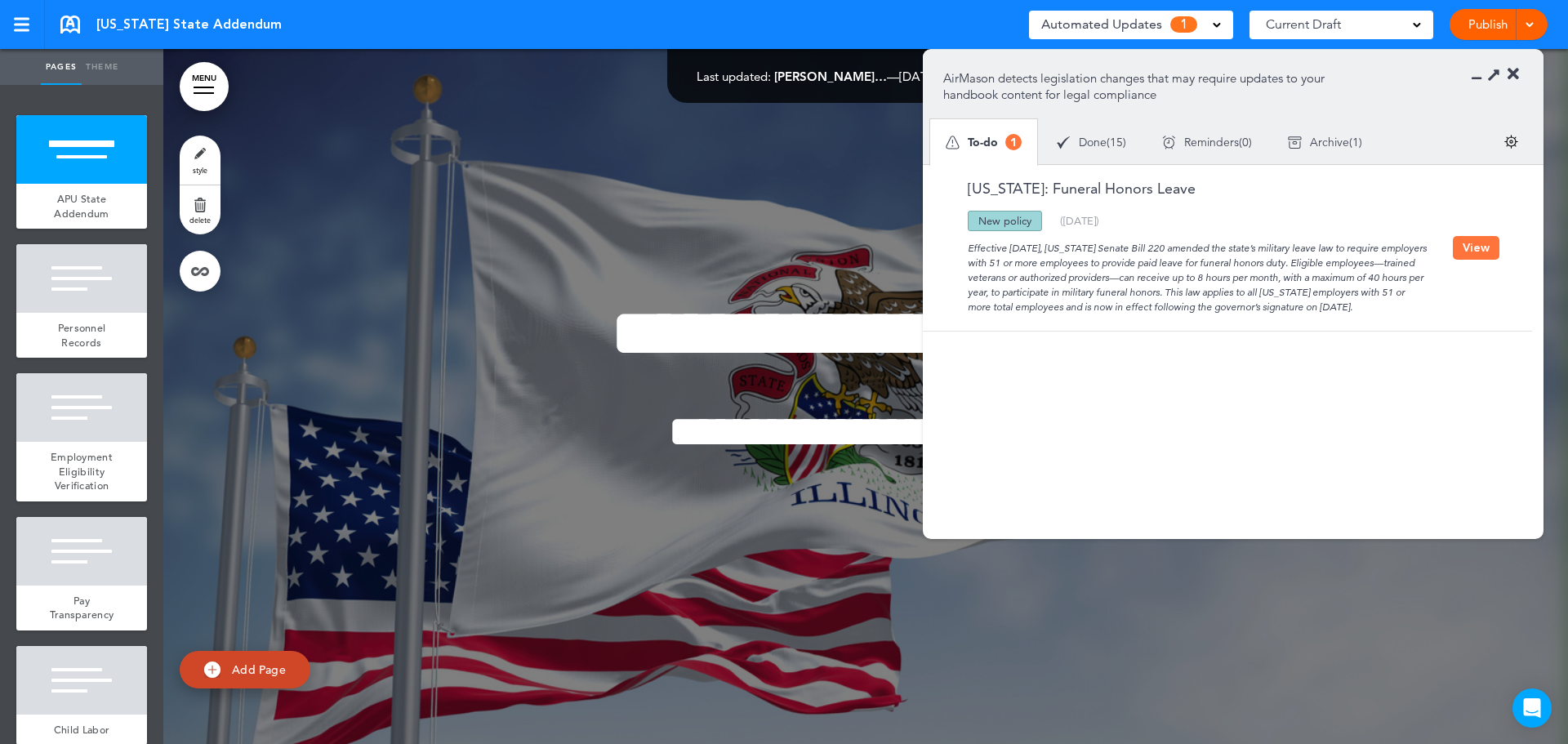
copy div "Effective August 1, 2025, Illinois Senate Bill 220 amended the state’s military…"
click at [1467, 245] on button "View" at bounding box center [1476, 247] width 47 height 23
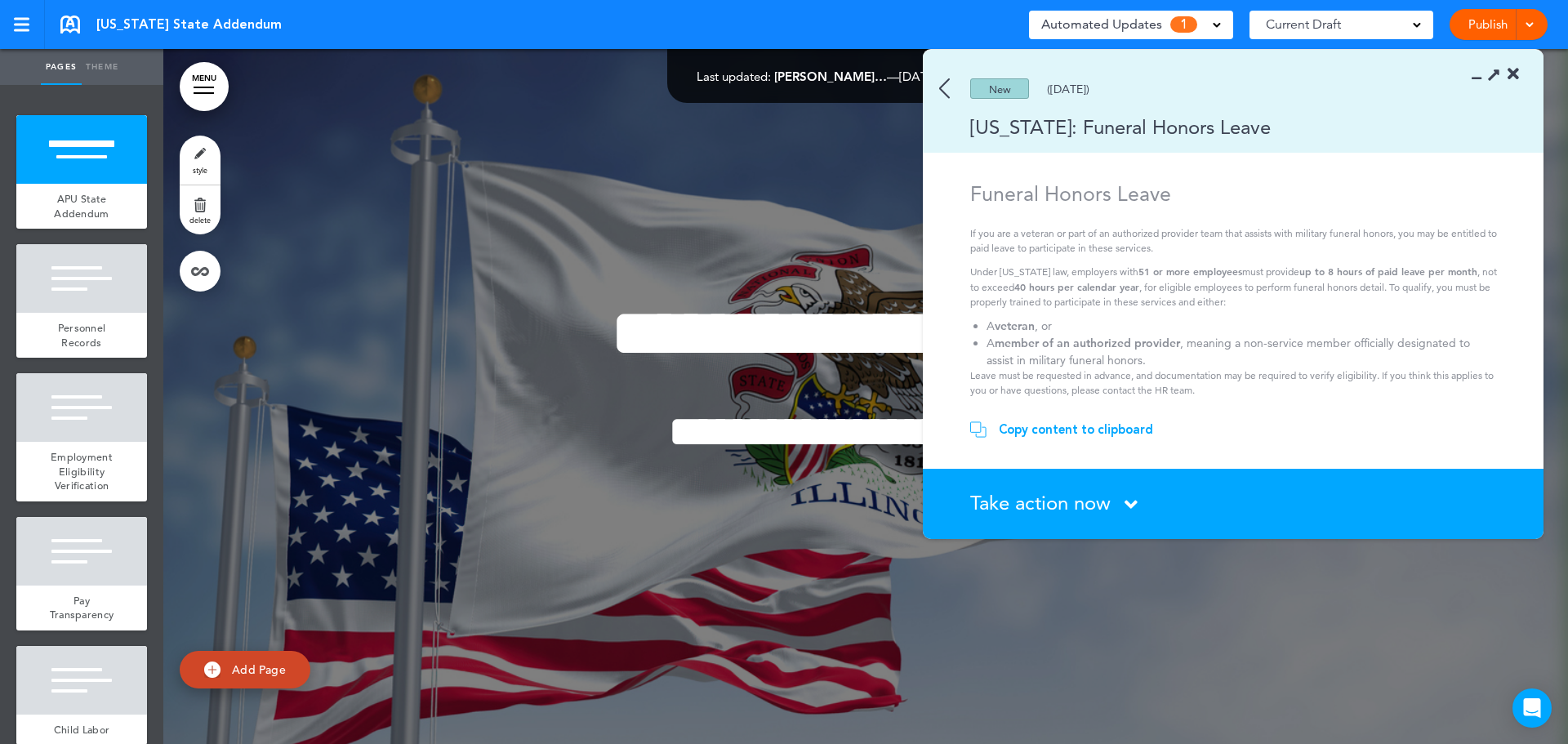
click at [1041, 425] on div "Copy content to clipboard" at bounding box center [1075, 429] width 154 height 16
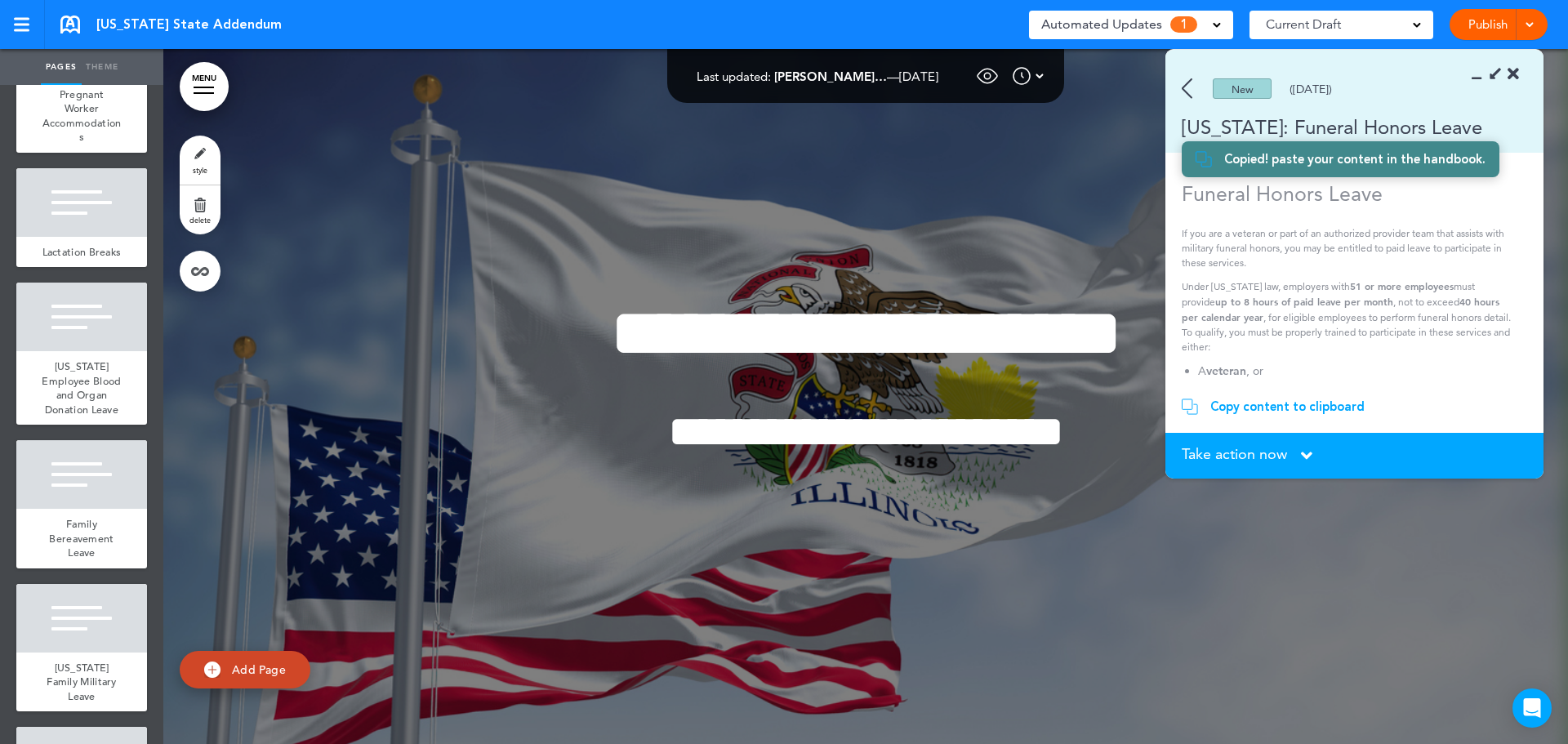
scroll to position [2204, 0]
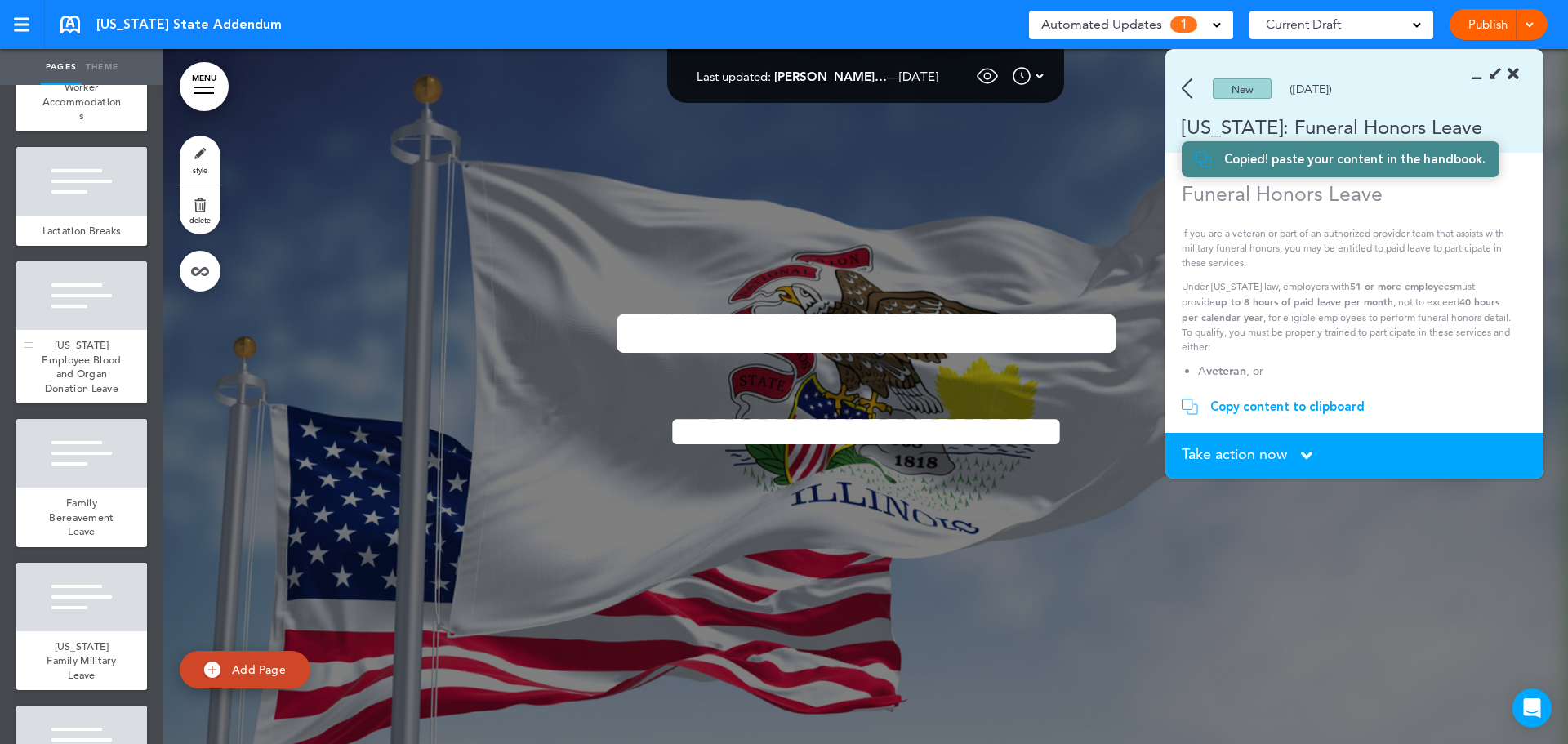
click at [80, 403] on div "Illinois Employee Blood and Organ Donation Leave" at bounding box center [82, 366] width 131 height 74
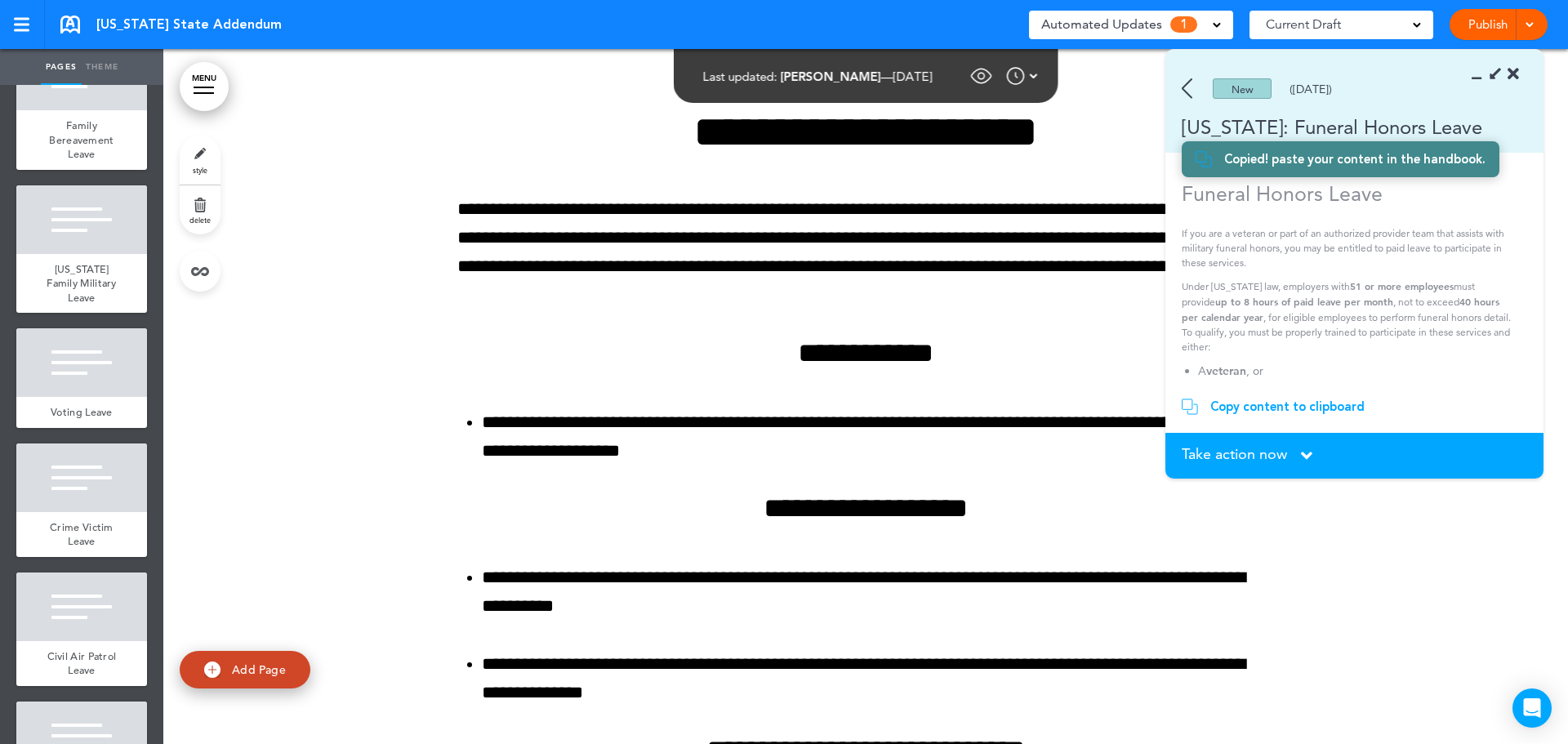
scroll to position [2613, 0]
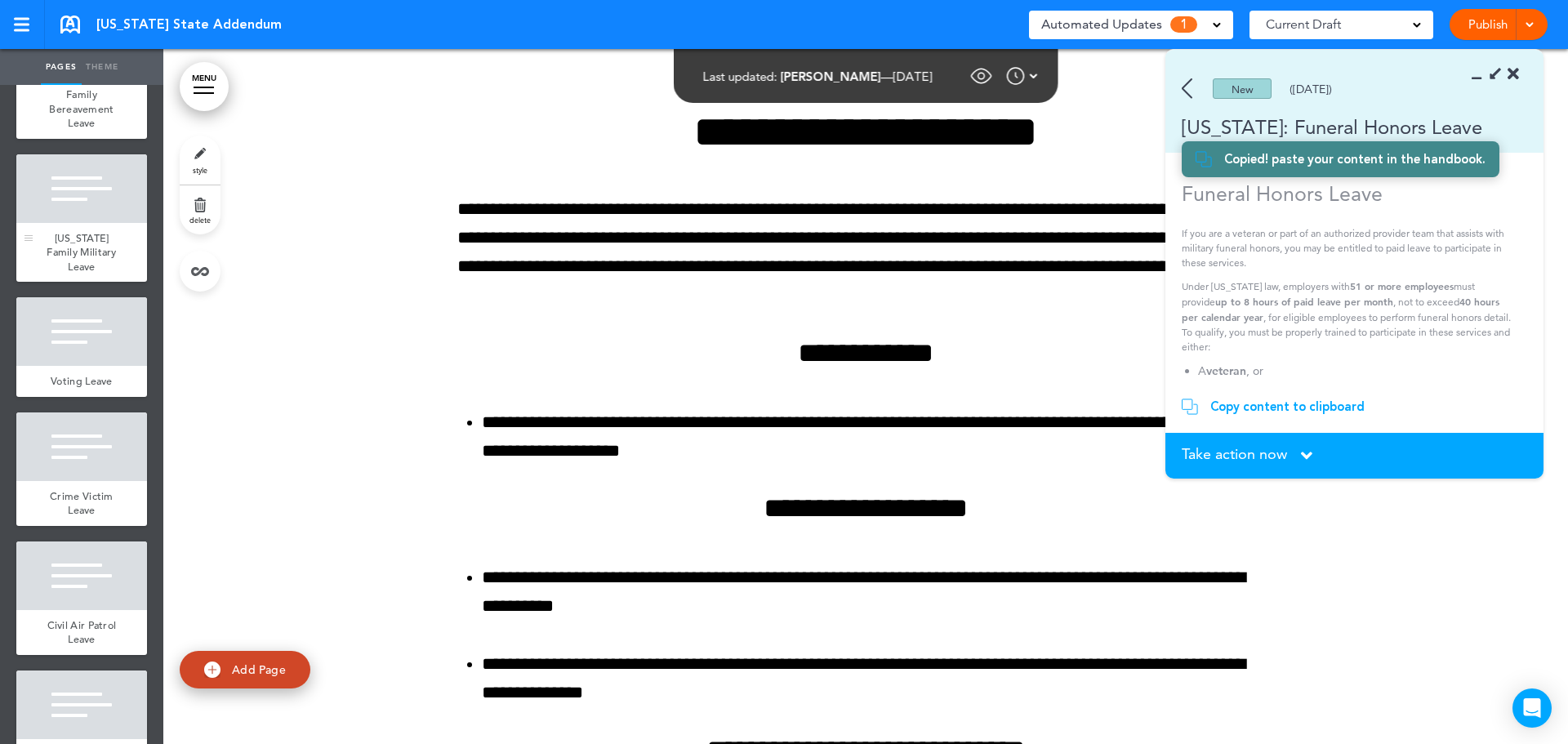
click at [89, 273] on span "Illinois Family Military Leave" at bounding box center [82, 251] width 70 height 42
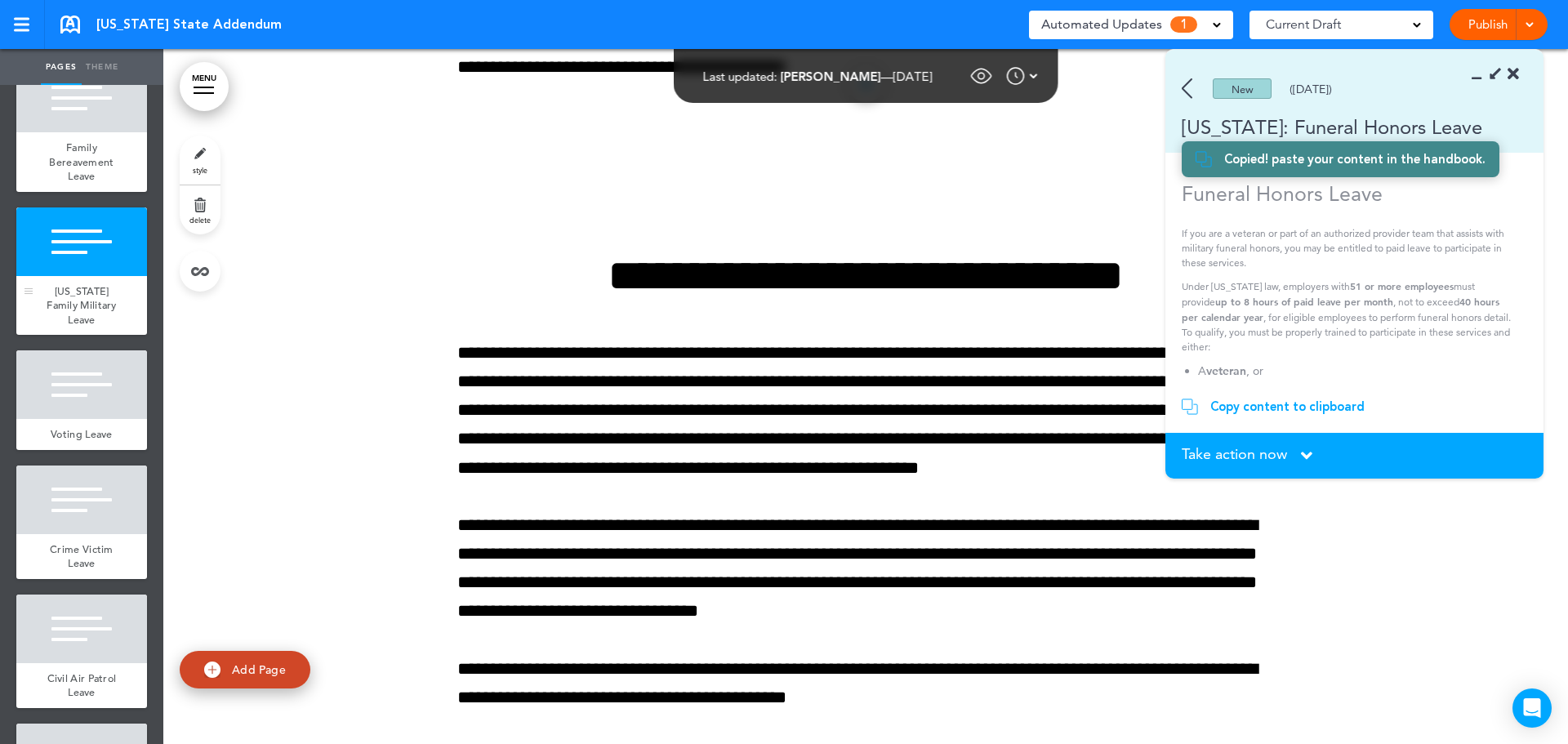
scroll to position [2530, 0]
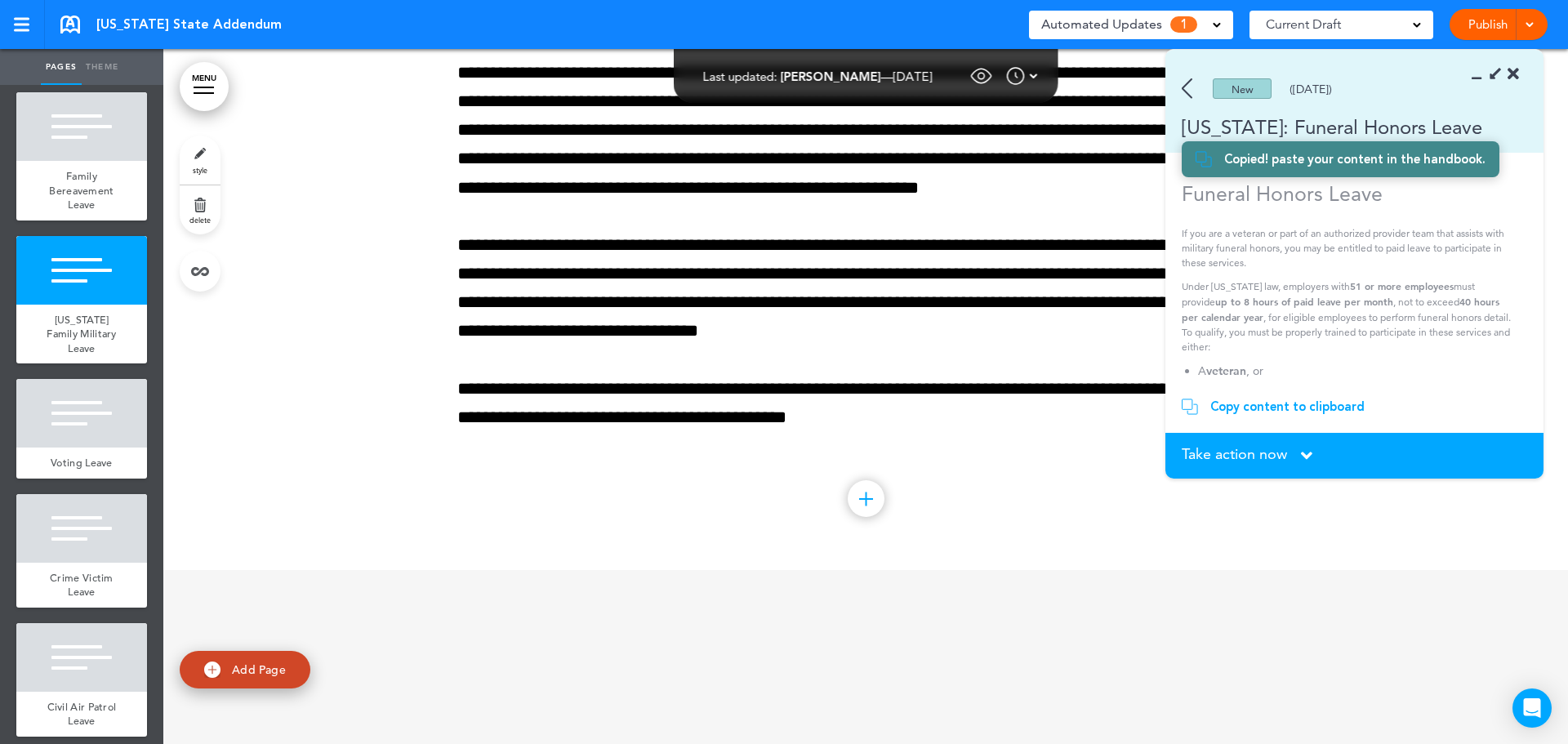
click at [865, 506] on div at bounding box center [866, 499] width 2 height 14
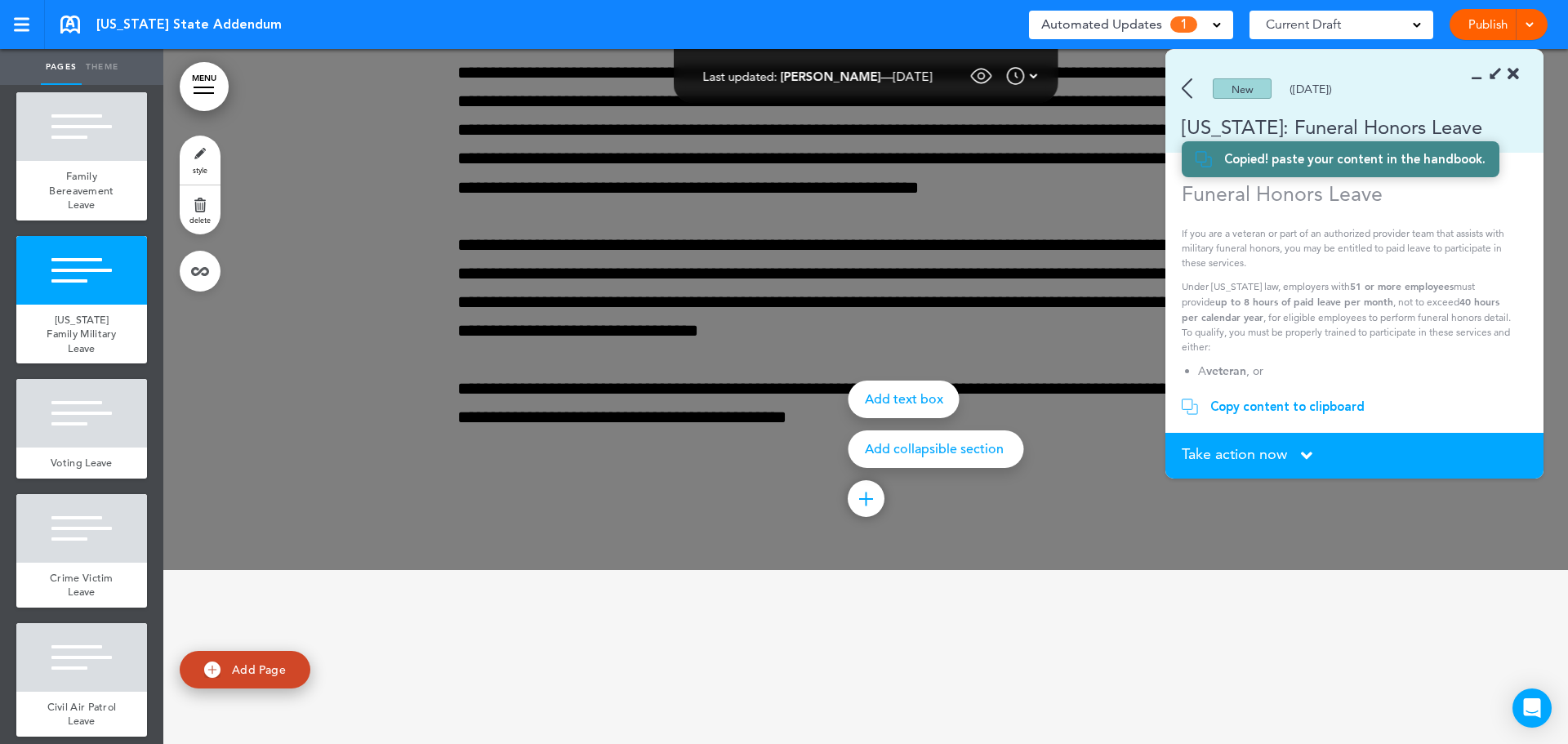
click at [227, 672] on link "Add Page" at bounding box center [245, 669] width 131 height 38
type input "********"
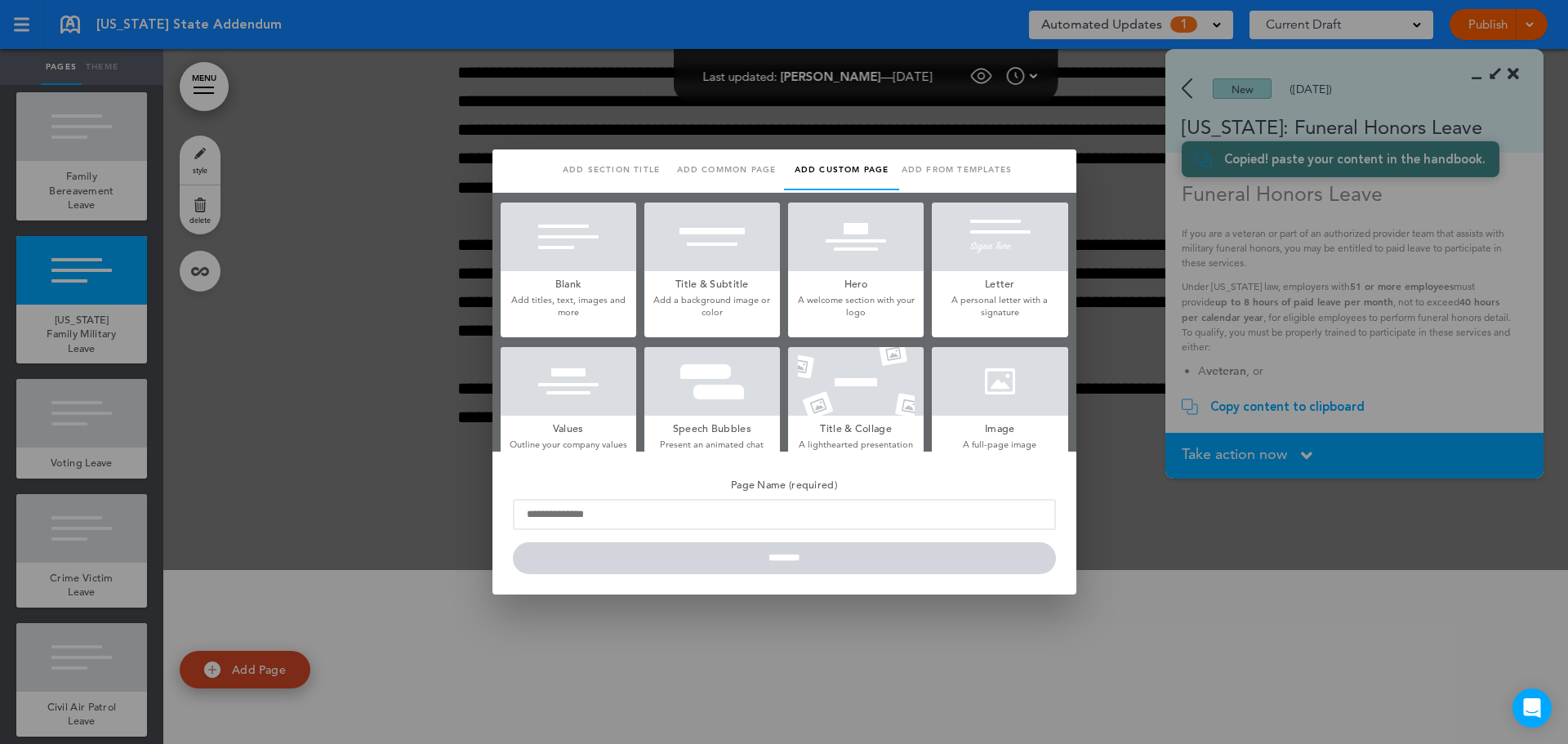
click at [578, 277] on h5 "Blank" at bounding box center [568, 283] width 135 height 23
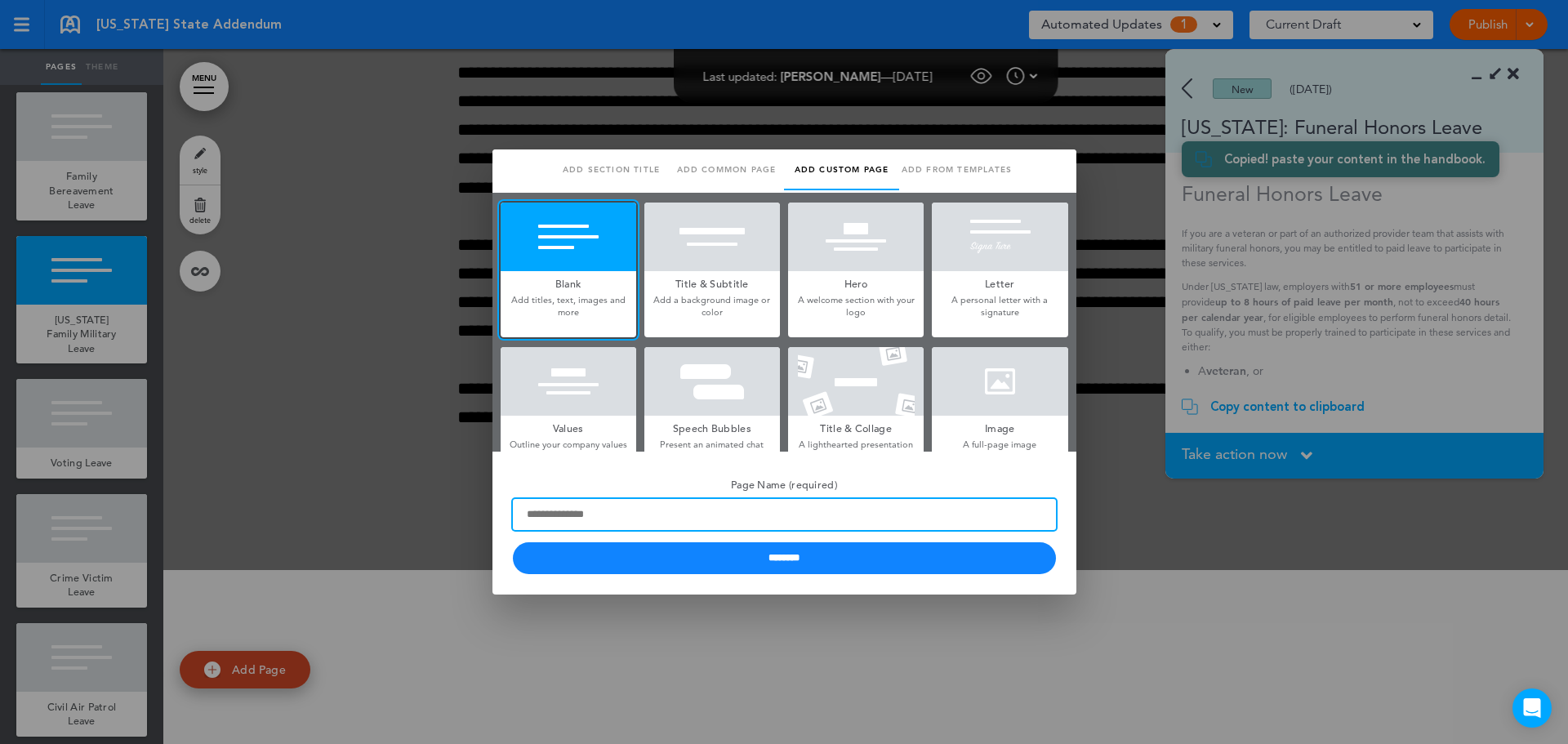
click at [742, 513] on input "Page Name (required)" at bounding box center [784, 514] width 543 height 31
type input "**********"
click at [513, 542] on input "********" at bounding box center [784, 558] width 543 height 32
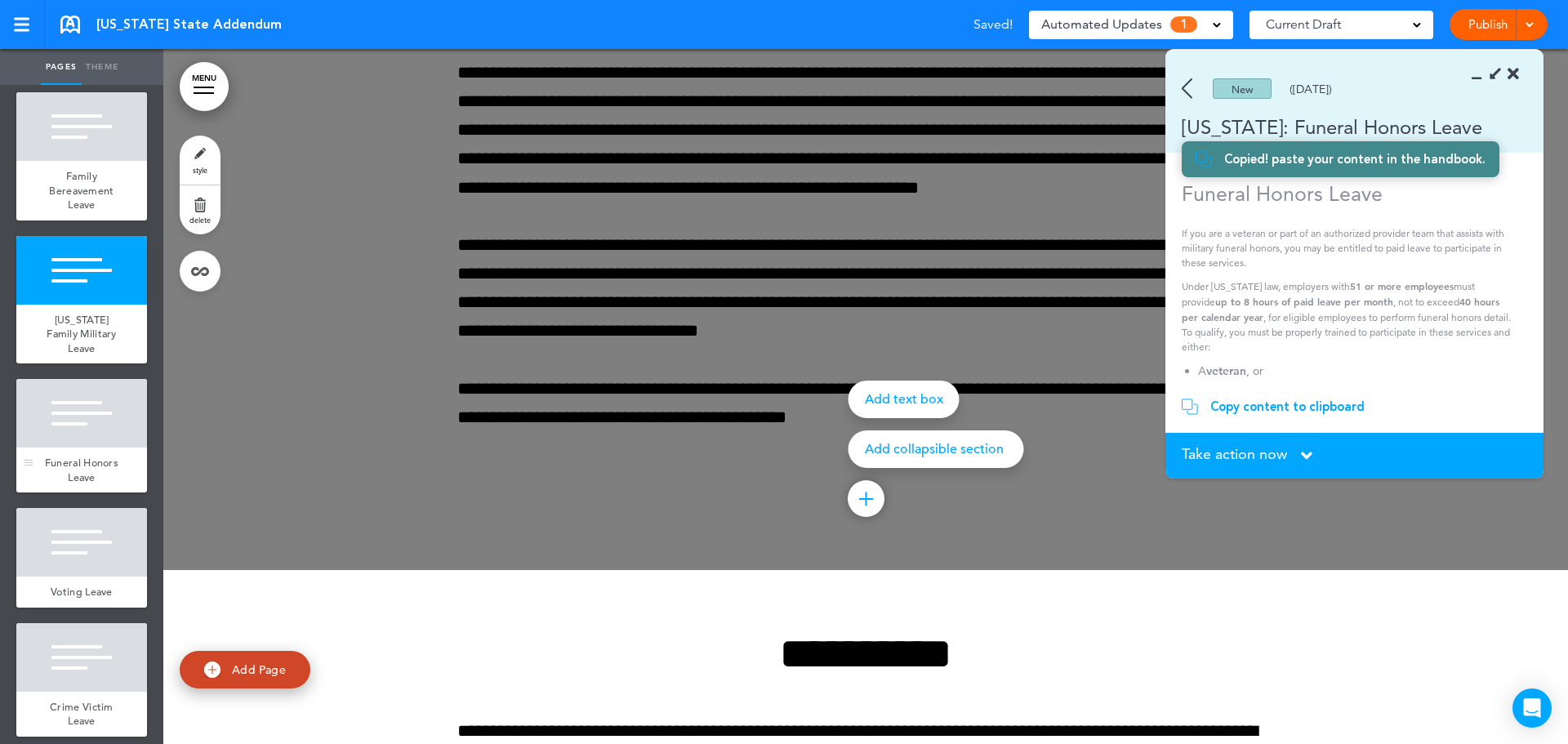
click at [72, 447] on div at bounding box center [82, 413] width 131 height 69
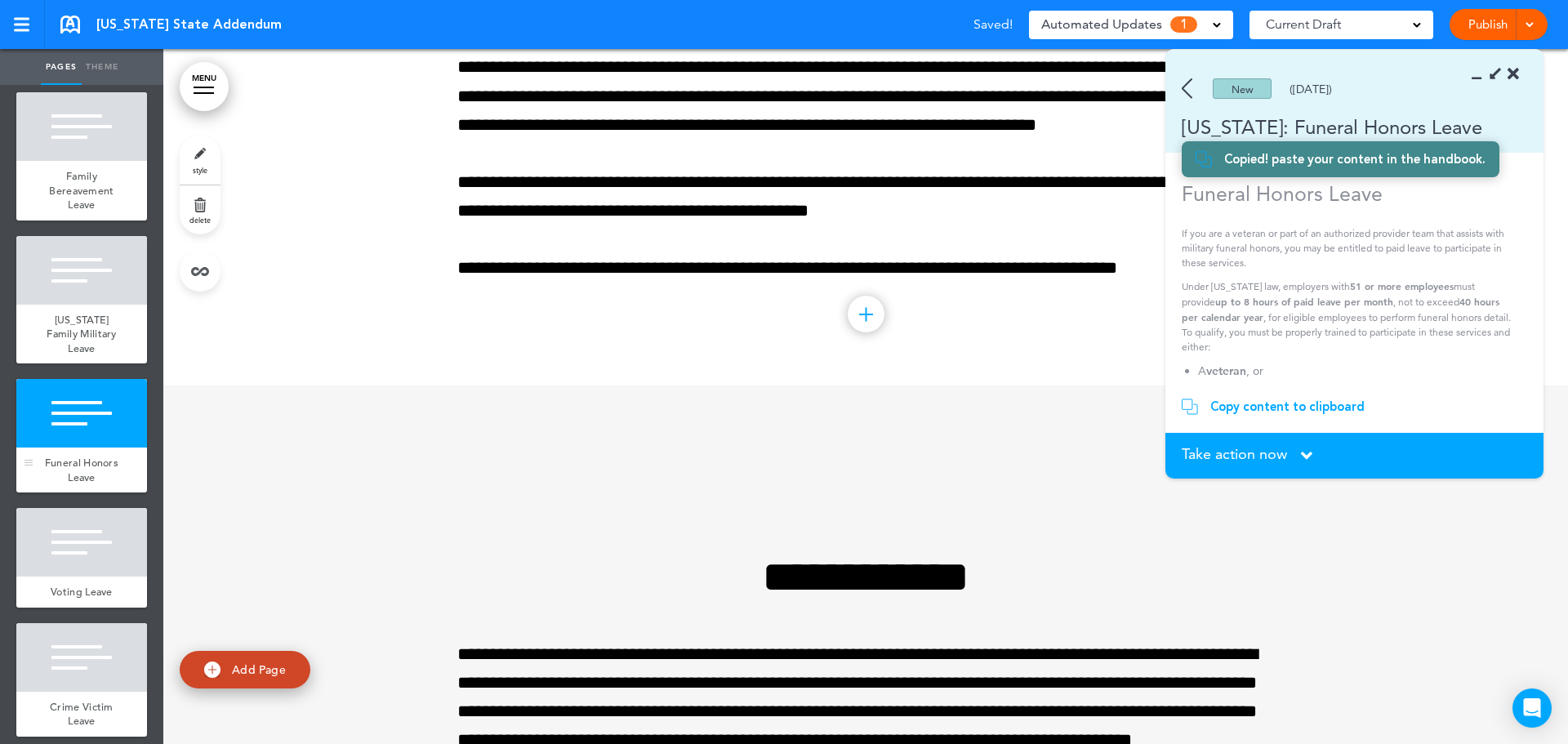
scroll to position [26009, 0]
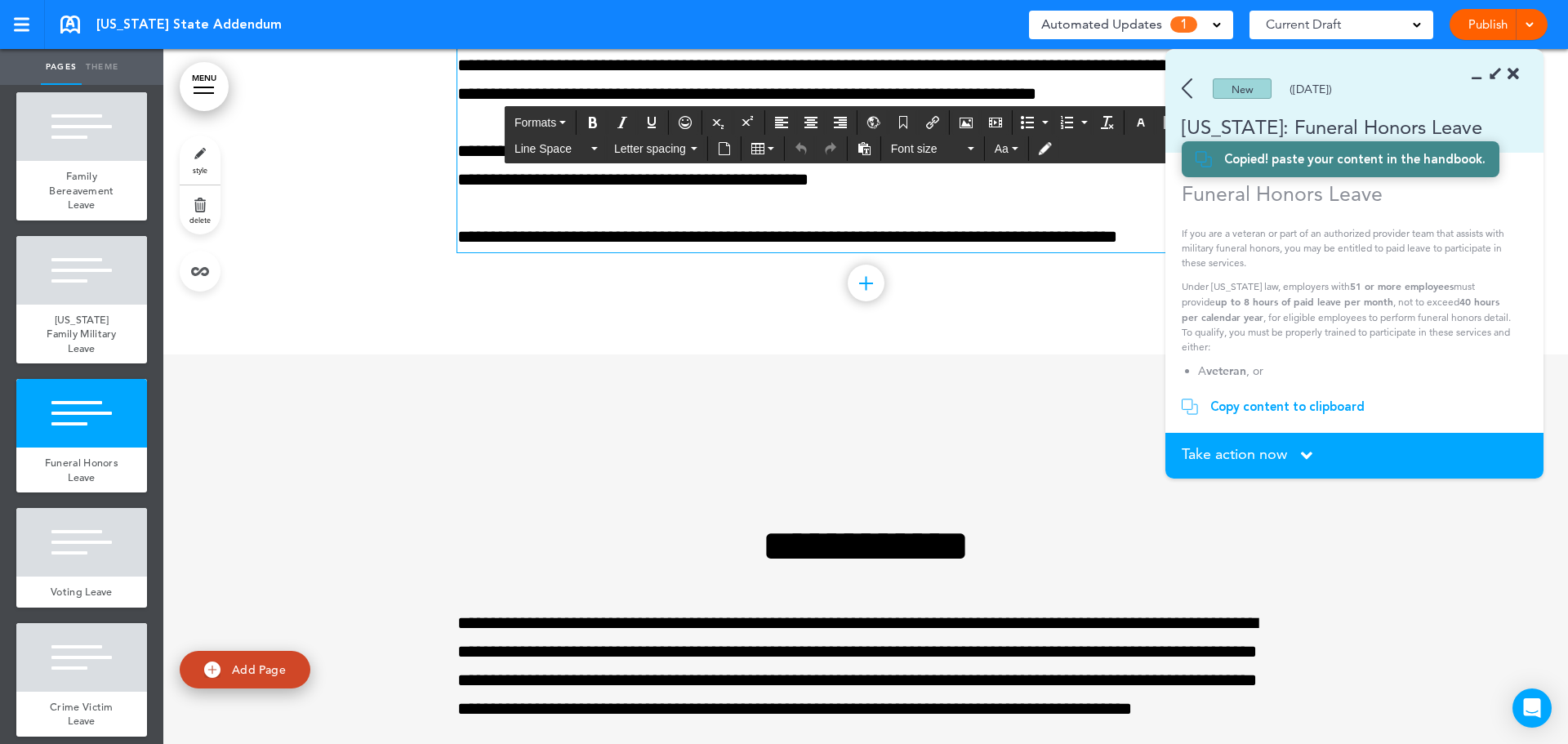
click at [667, 251] on div "**********" at bounding box center [865, 94] width 816 height 315
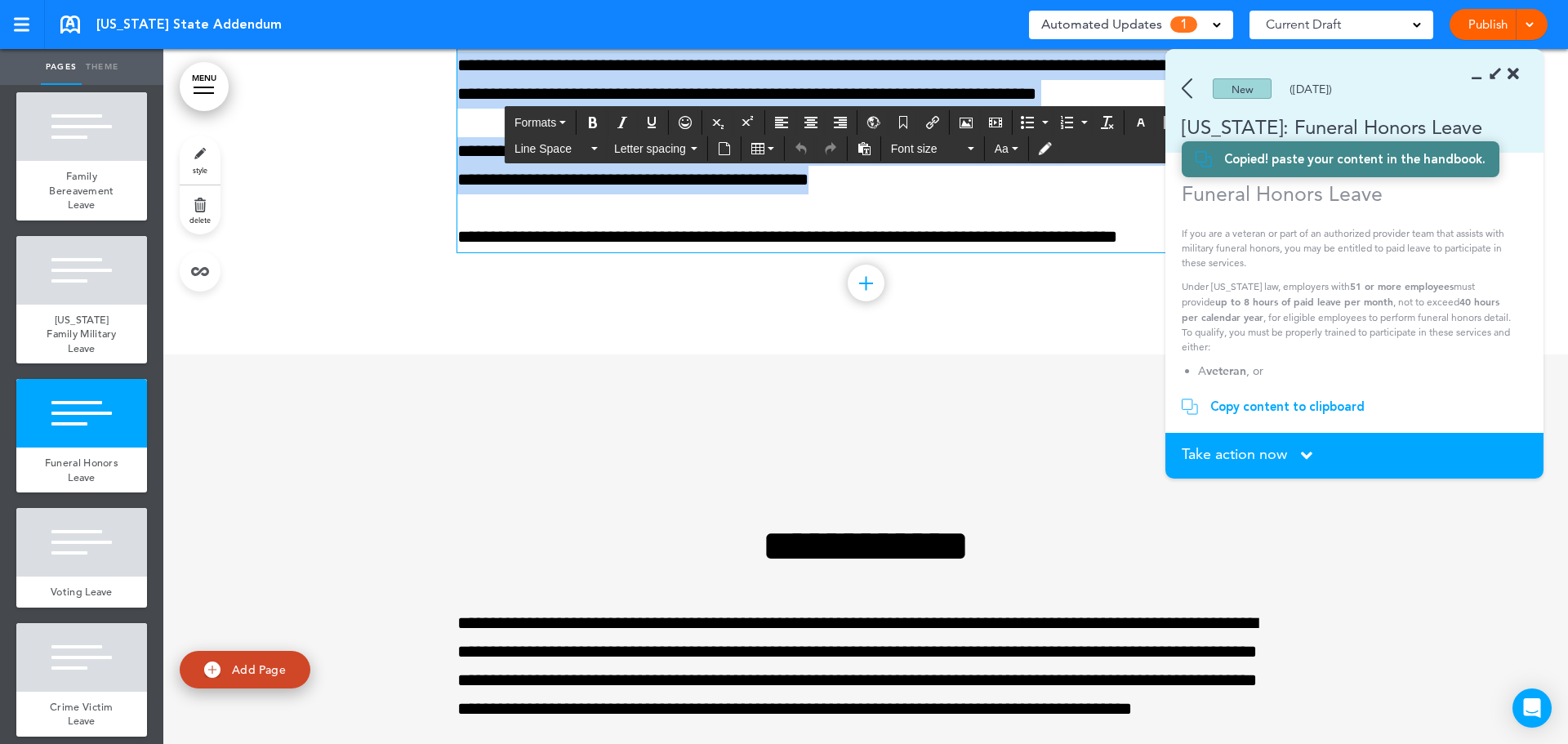
paste div
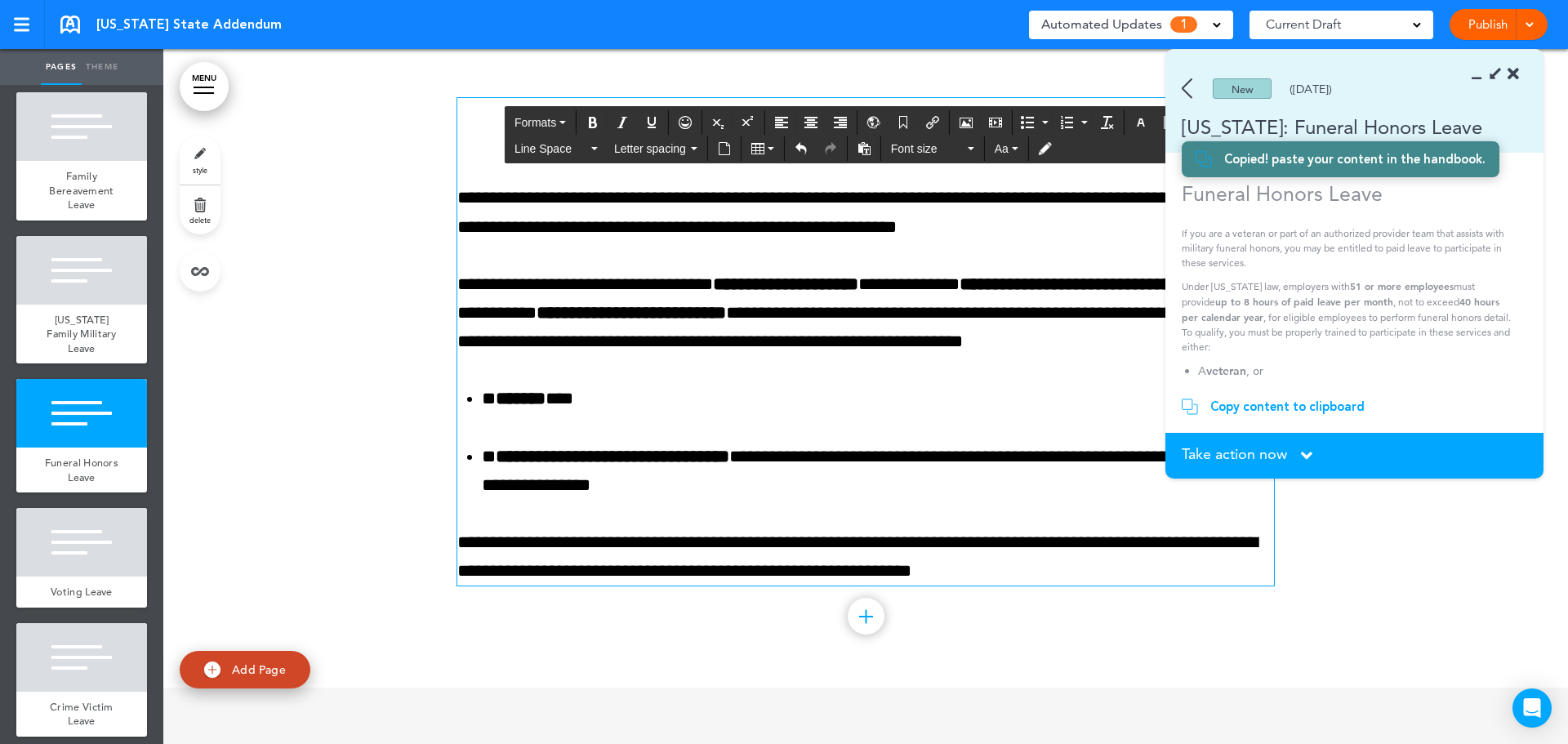
scroll to position [25845, 0]
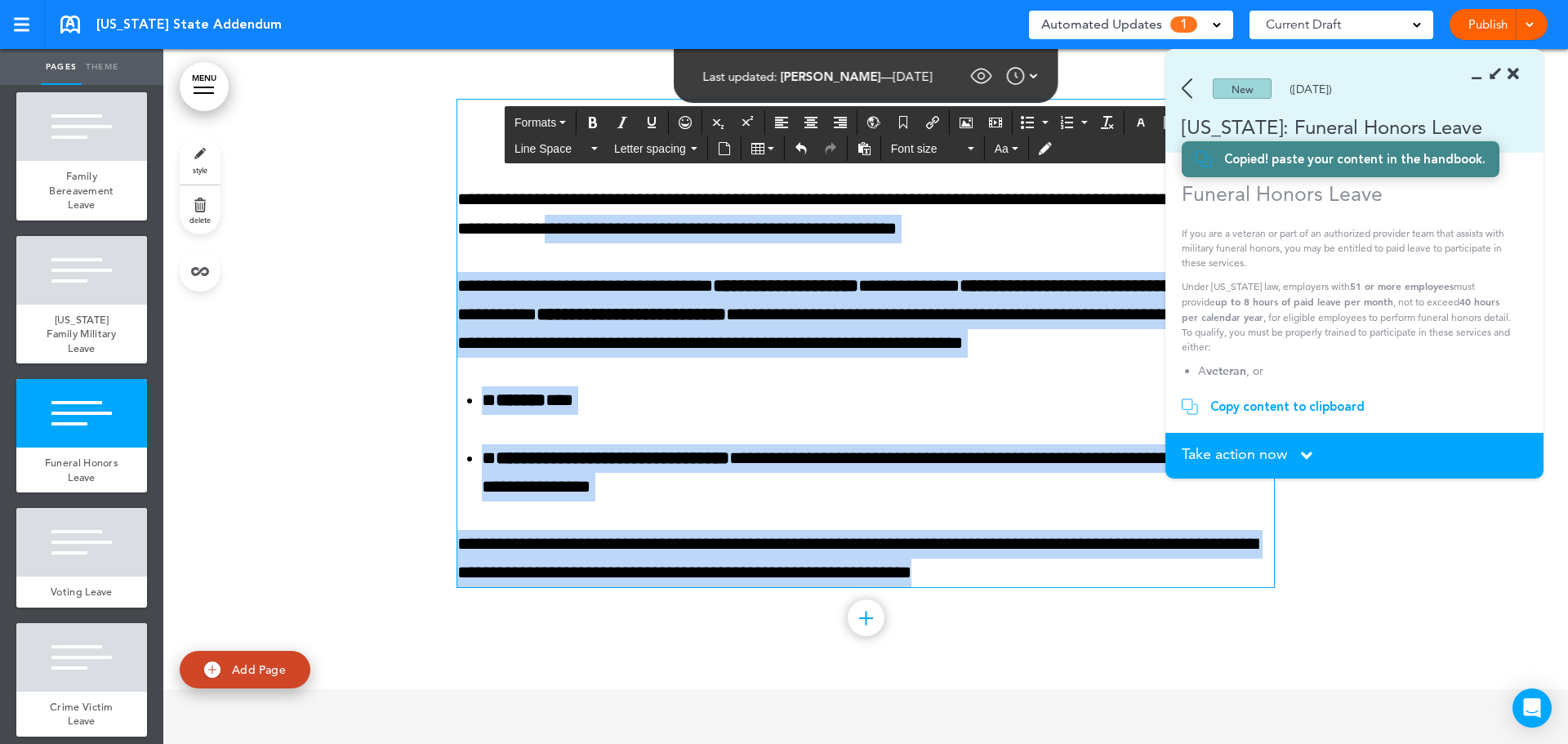
click at [613, 243] on p "**********" at bounding box center [865, 214] width 816 height 57
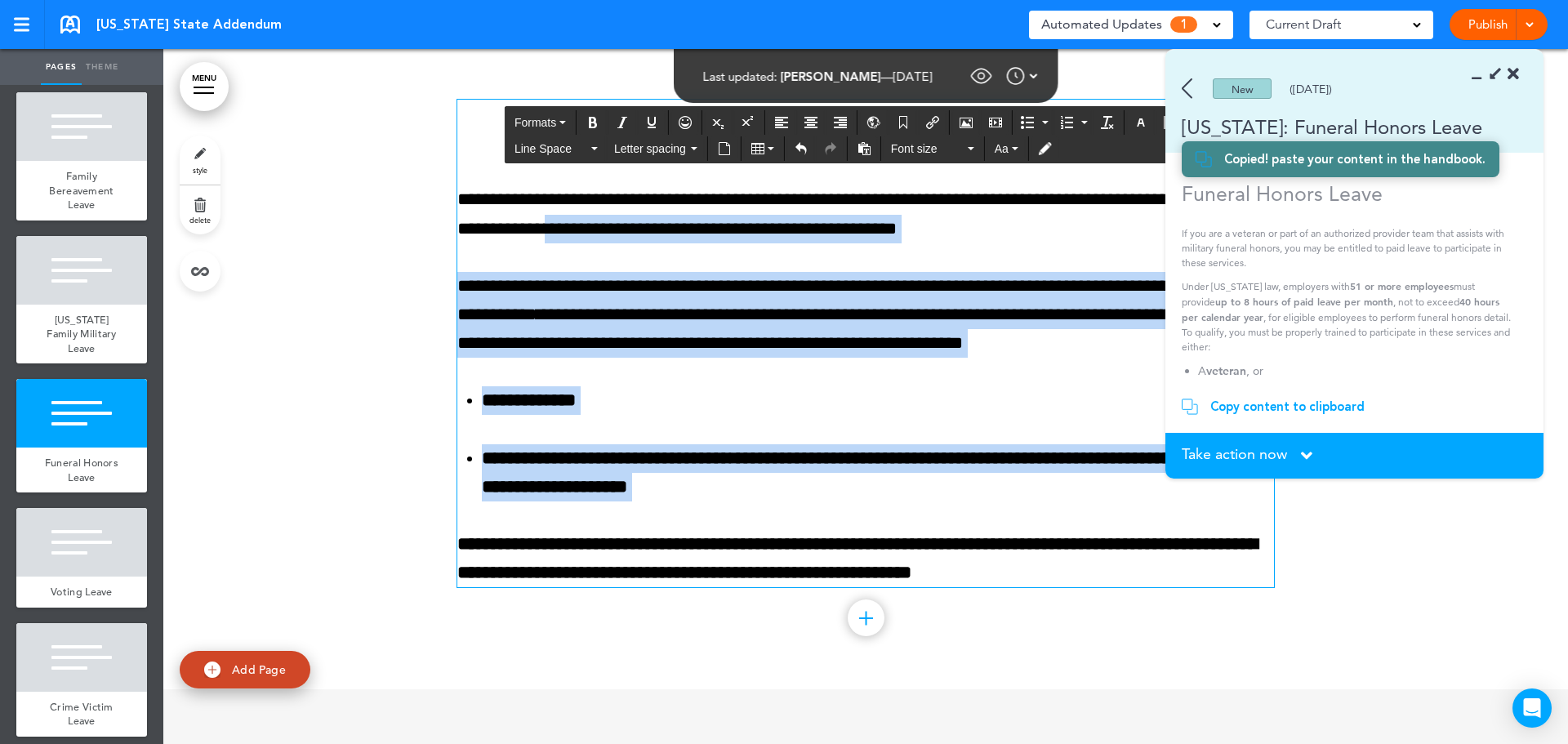
click at [613, 243] on p "**********" at bounding box center [865, 214] width 816 height 57
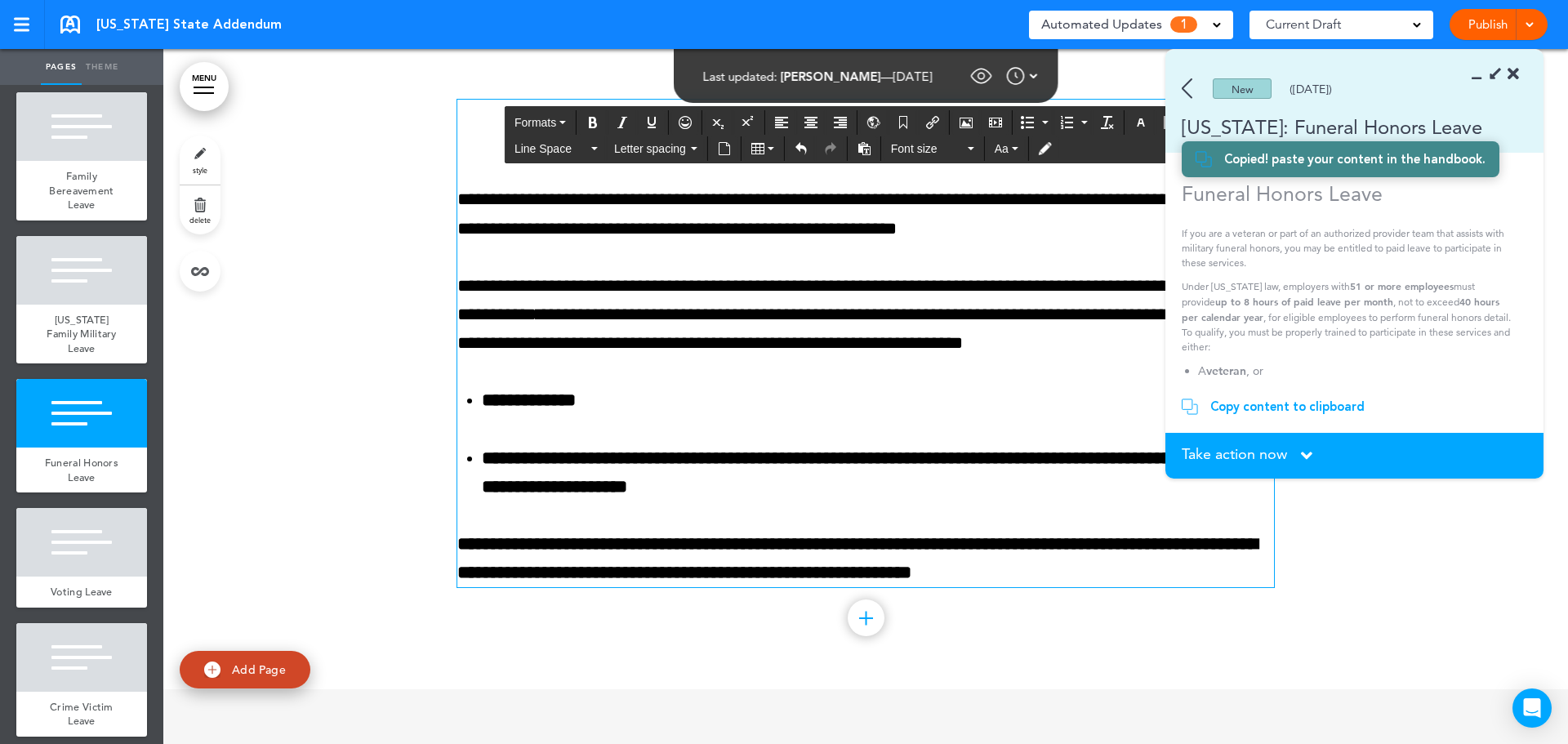
scroll to position [25927, 0]
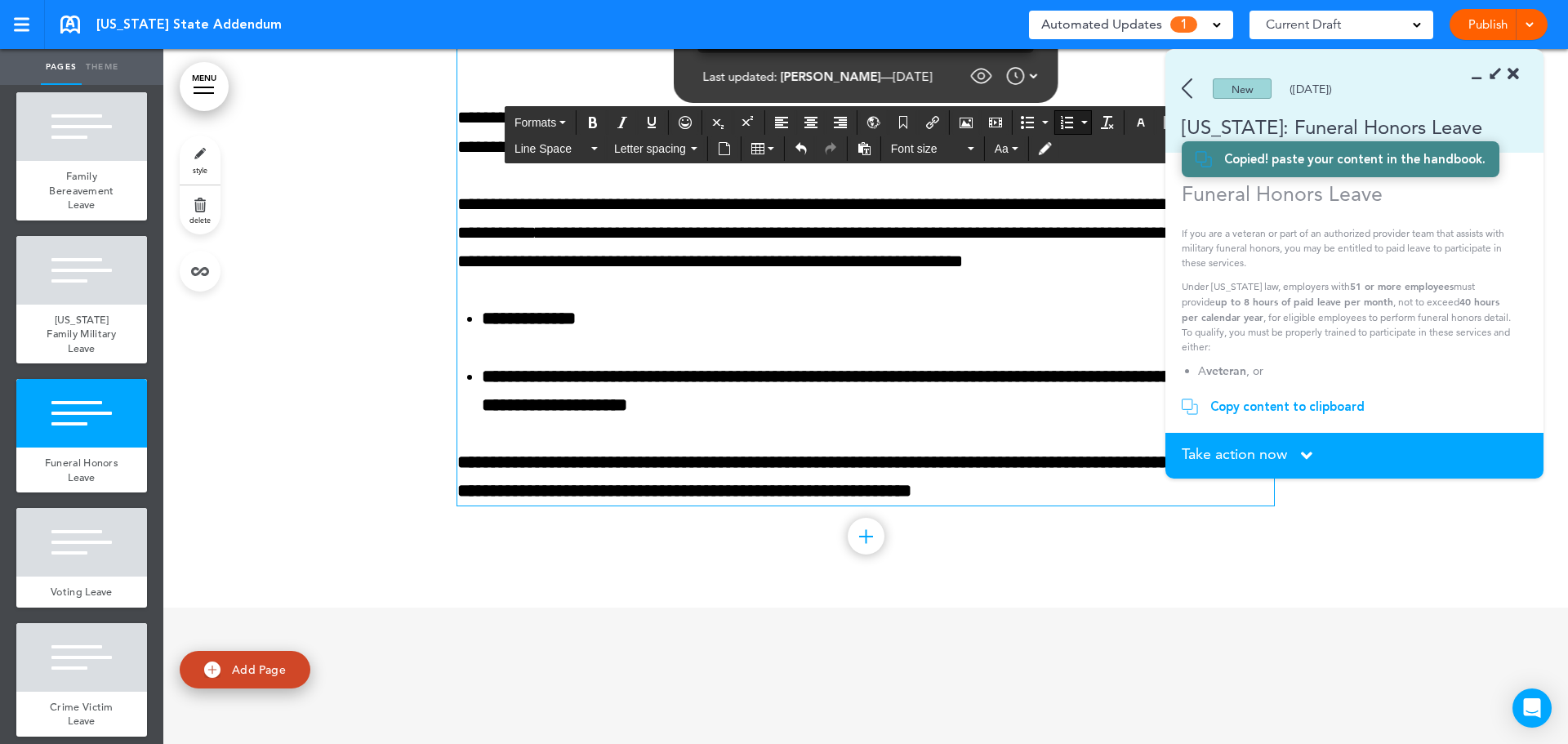
drag, startPoint x: 474, startPoint y: 492, endPoint x: 1101, endPoint y: 641, distance: 644.5
click at [1101, 506] on div "**********" at bounding box center [865, 262] width 816 height 487
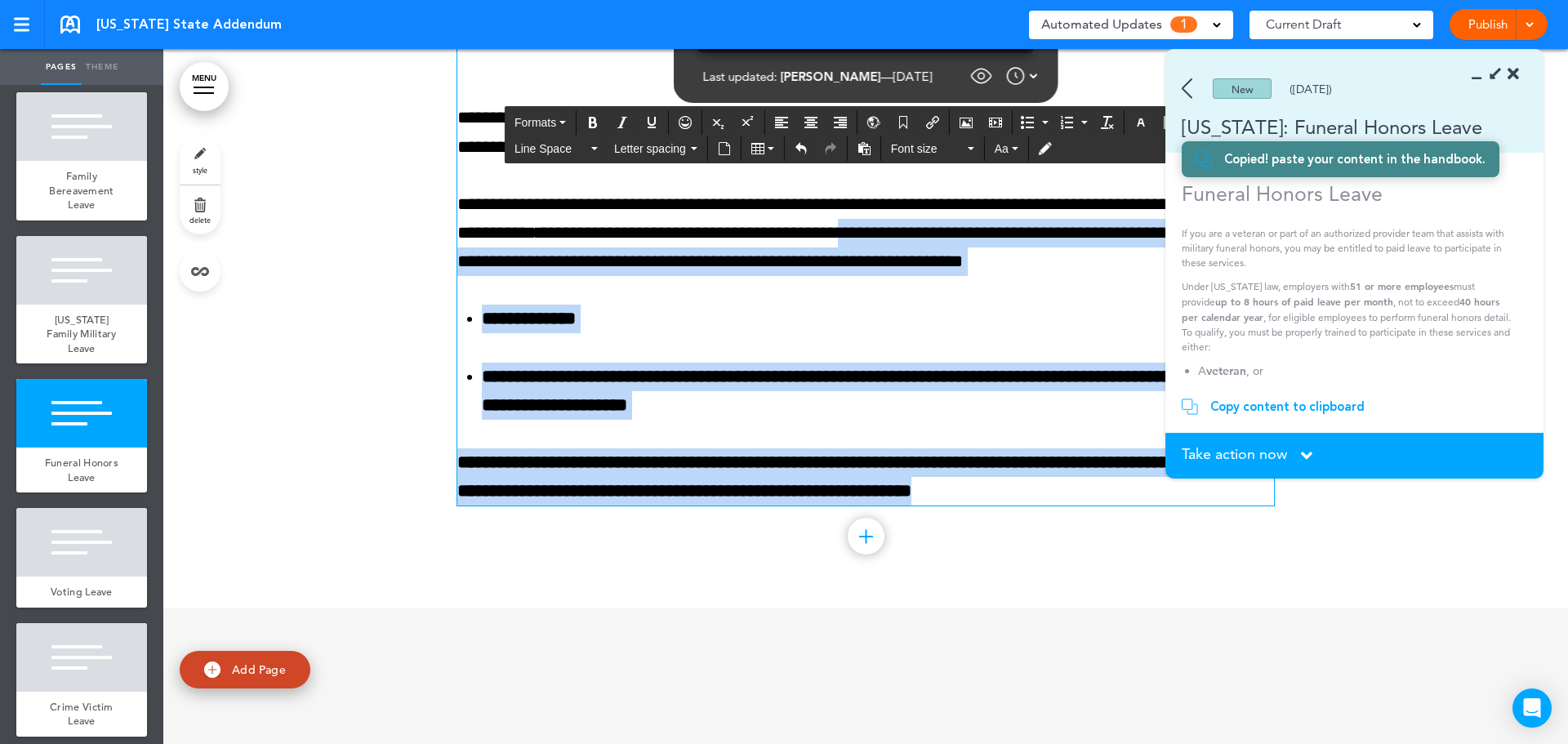
drag, startPoint x: 1113, startPoint y: 672, endPoint x: 983, endPoint y: 405, distance: 297.0
click at [983, 405] on div "**********" at bounding box center [865, 262] width 816 height 487
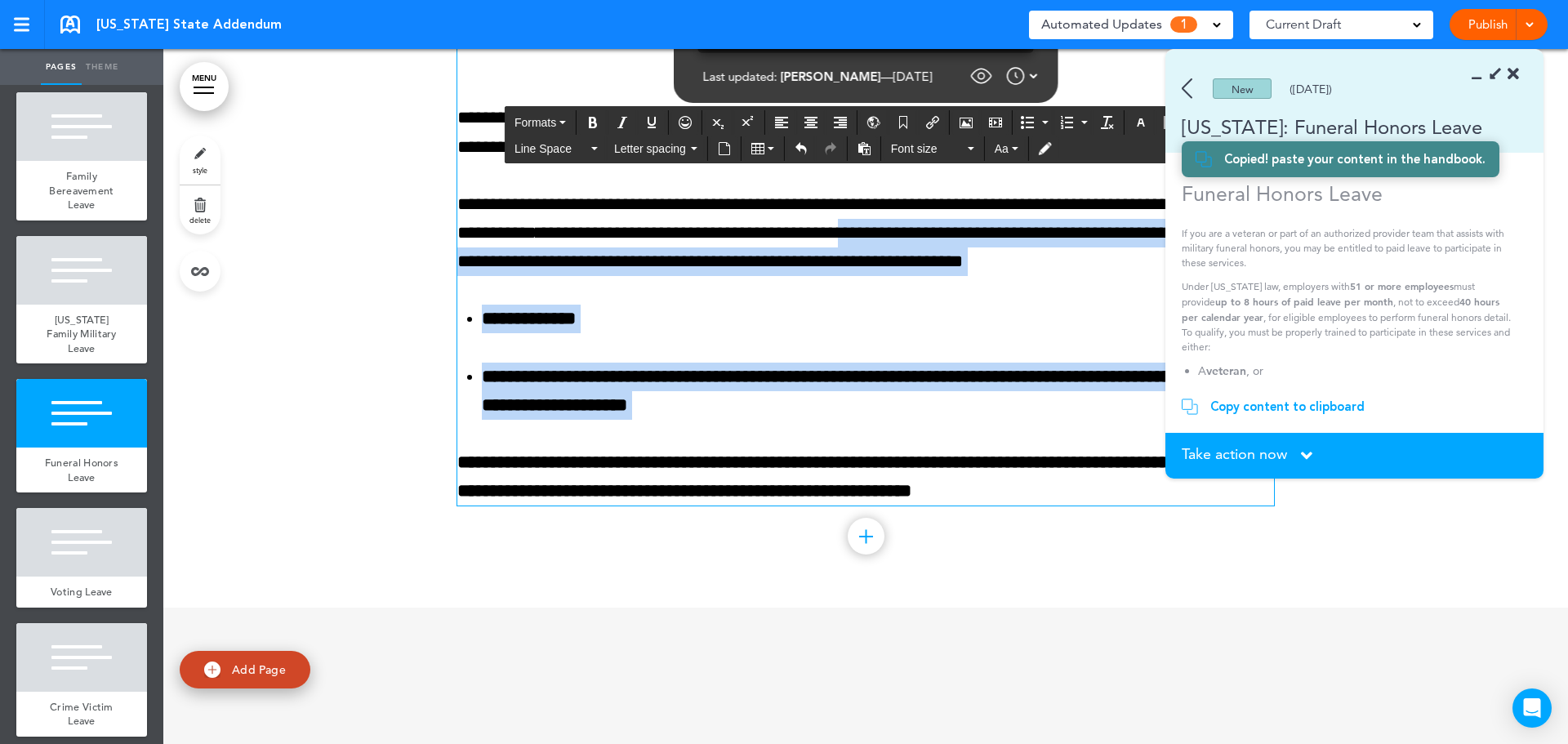
click at [983, 277] on p "**********" at bounding box center [865, 233] width 816 height 87
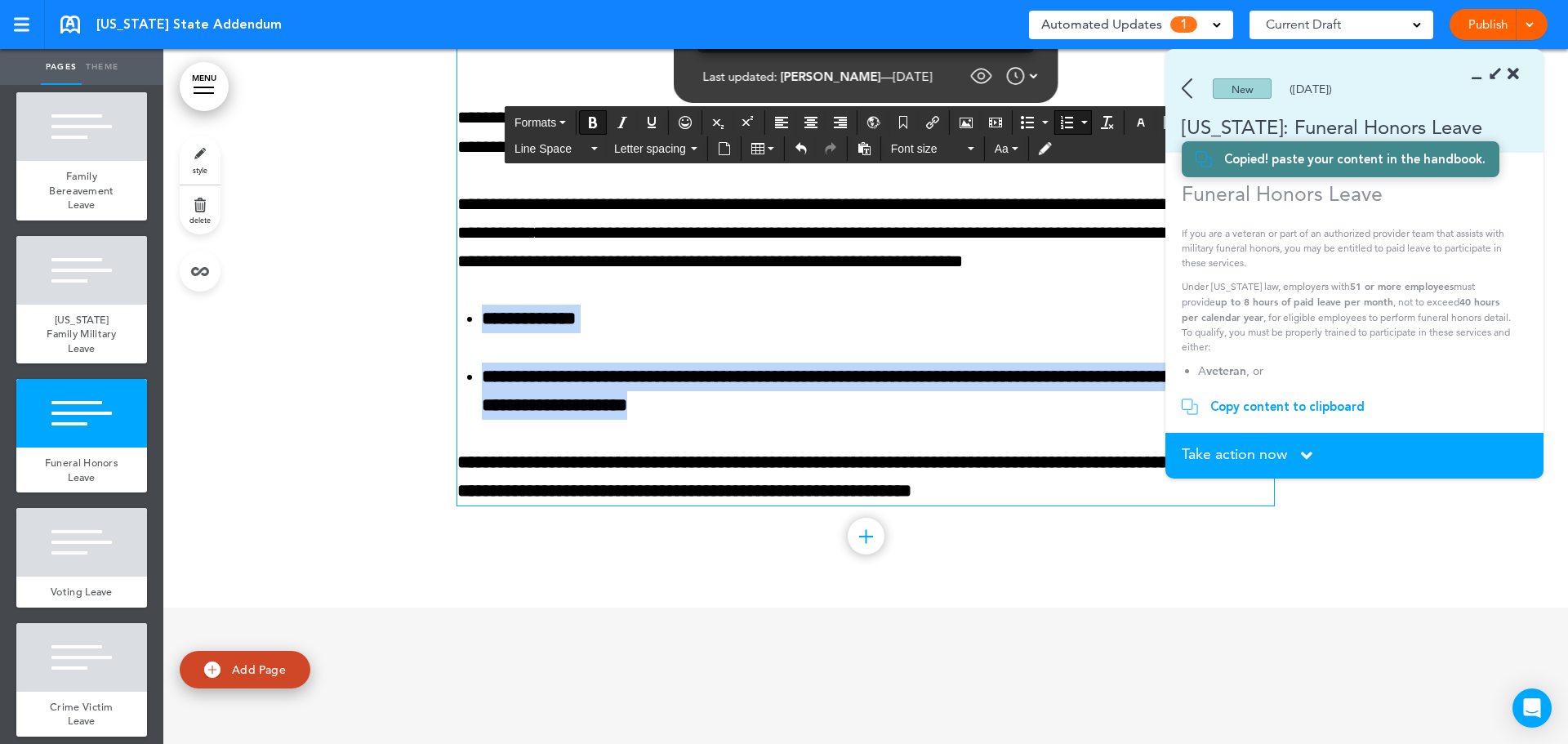
drag, startPoint x: 480, startPoint y: 489, endPoint x: 764, endPoint y: 565, distance: 294.0
click at [764, 420] on ol "**********" at bounding box center [865, 362] width 816 height 115
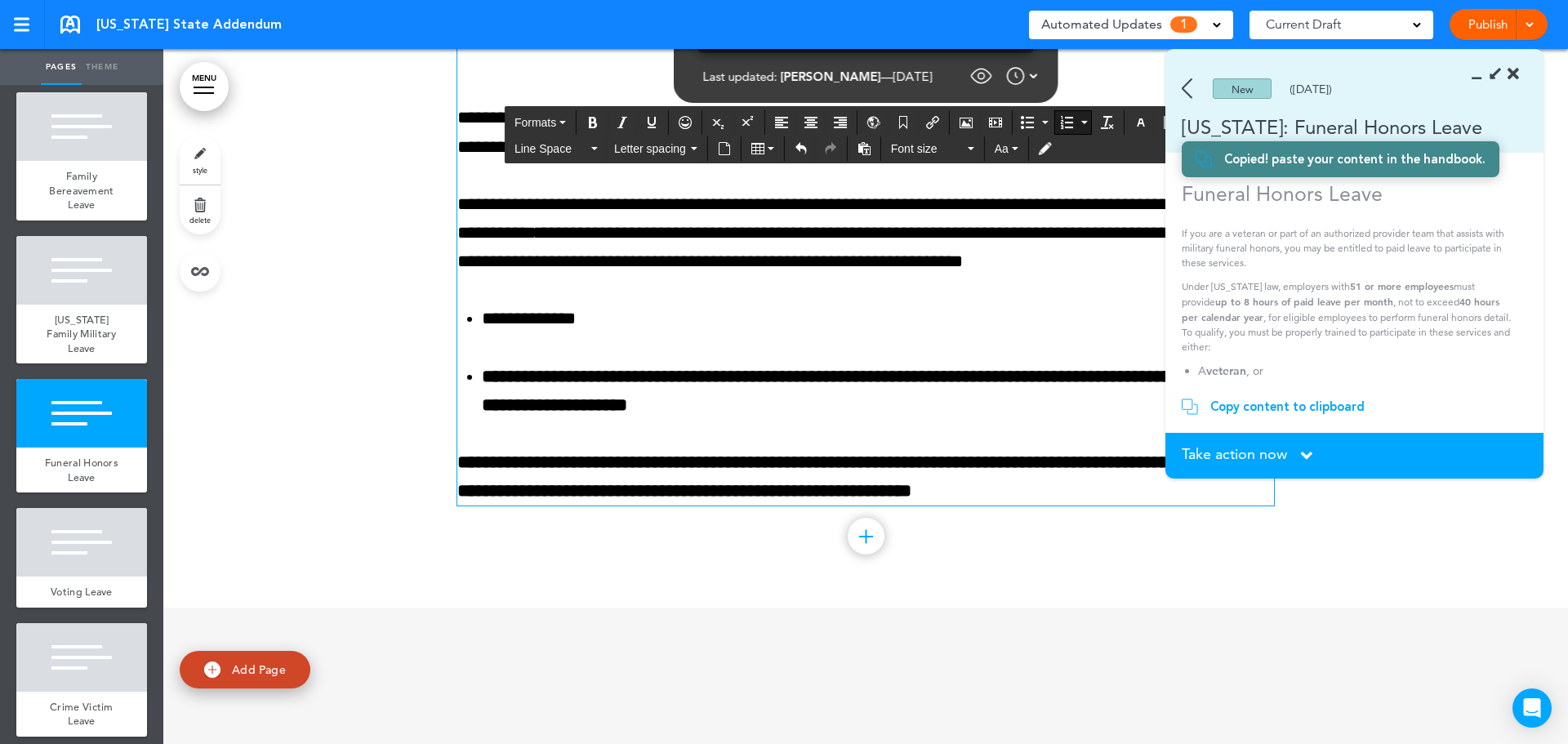
click at [568, 420] on li "**********" at bounding box center [877, 391] width 792 height 57
click at [567, 420] on li "**********" at bounding box center [877, 391] width 792 height 57
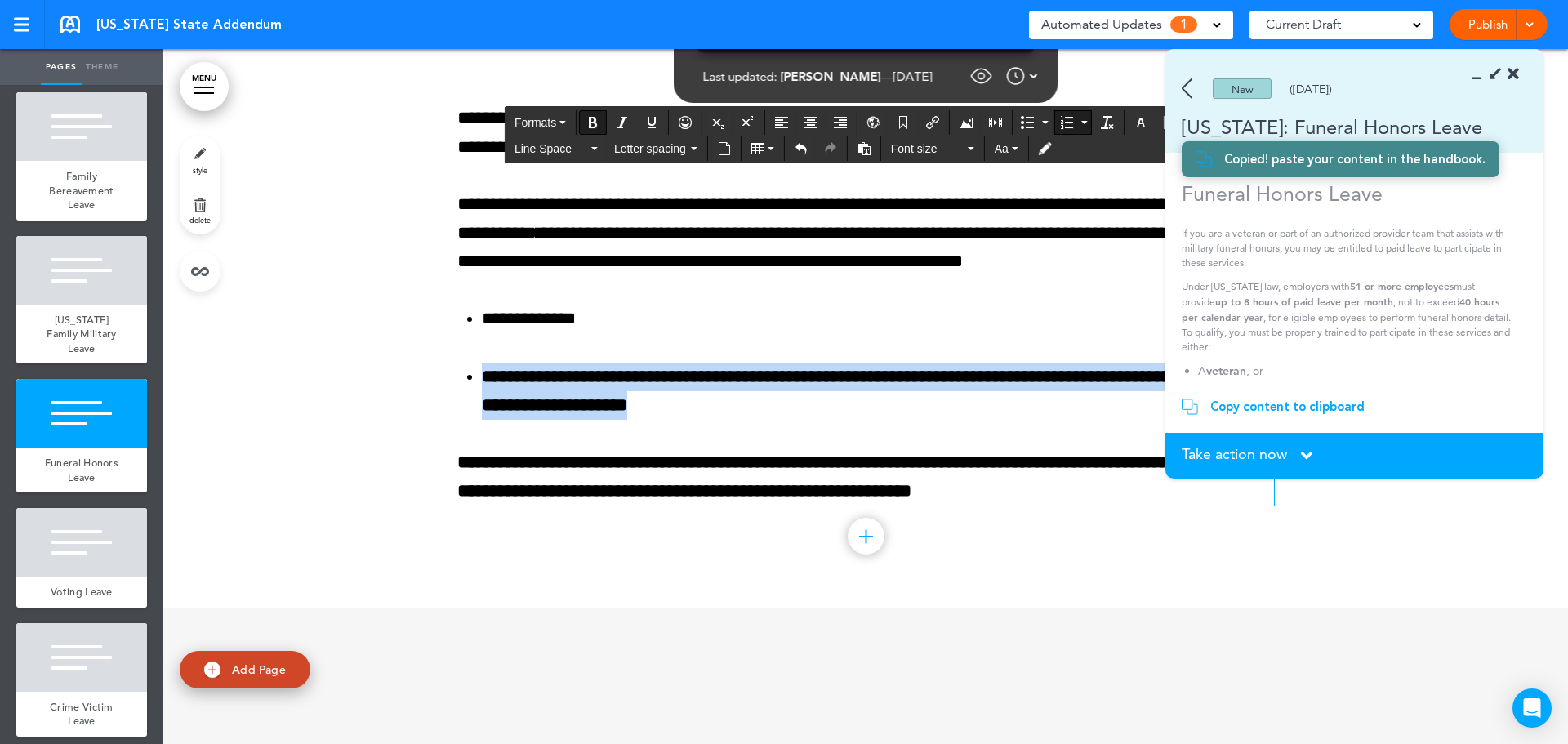
click at [567, 420] on li "**********" at bounding box center [877, 391] width 792 height 57
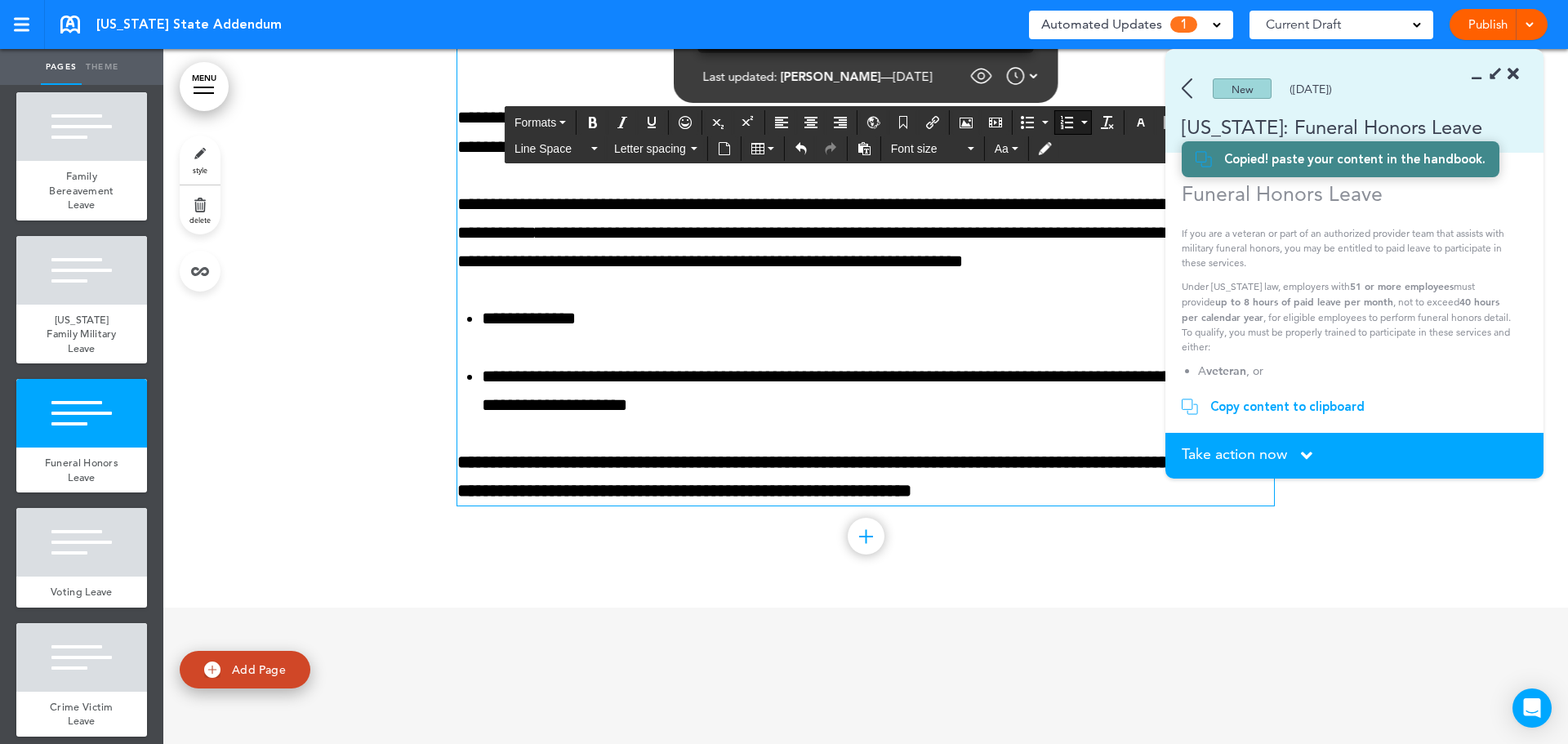
click at [617, 499] on strong "**********" at bounding box center [857, 476] width 800 height 47
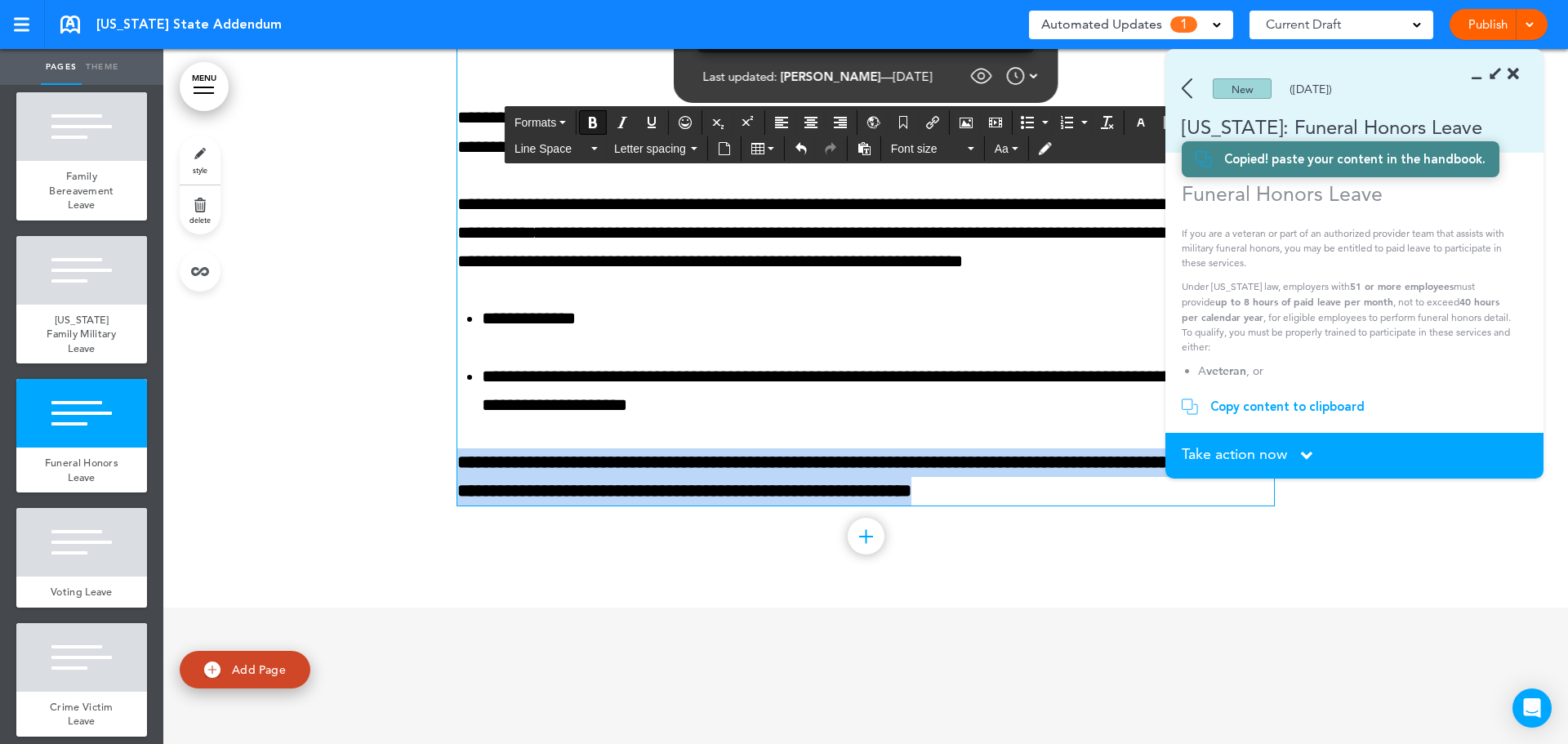
click at [617, 499] on strong "**********" at bounding box center [857, 476] width 800 height 47
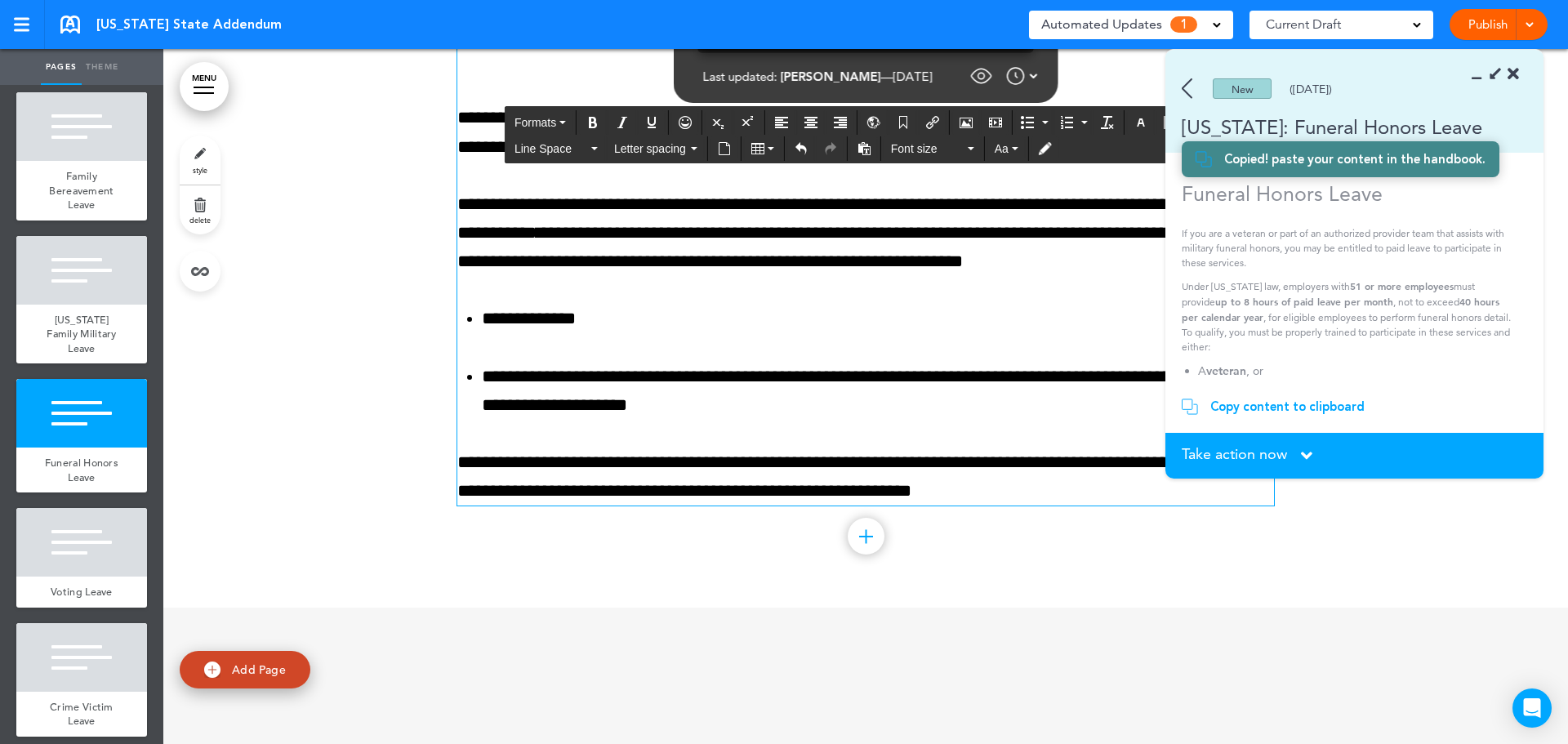
click at [623, 506] on div "**********" at bounding box center [865, 262] width 816 height 487
click at [626, 506] on div "**********" at bounding box center [865, 262] width 816 height 487
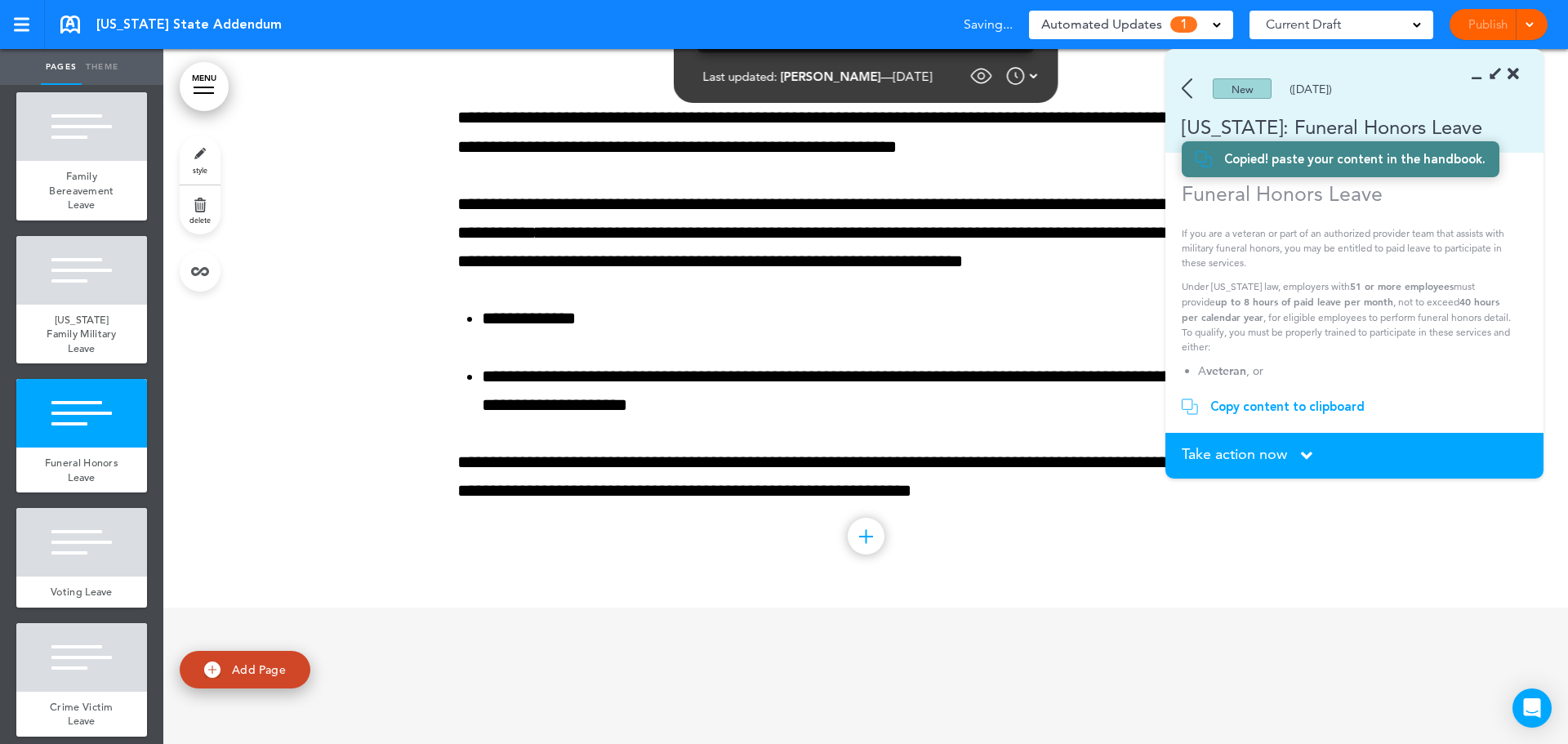
click at [1388, 607] on div at bounding box center [865, 282] width 1404 height 650
click at [1302, 456] on icon at bounding box center [1306, 455] width 11 height 18
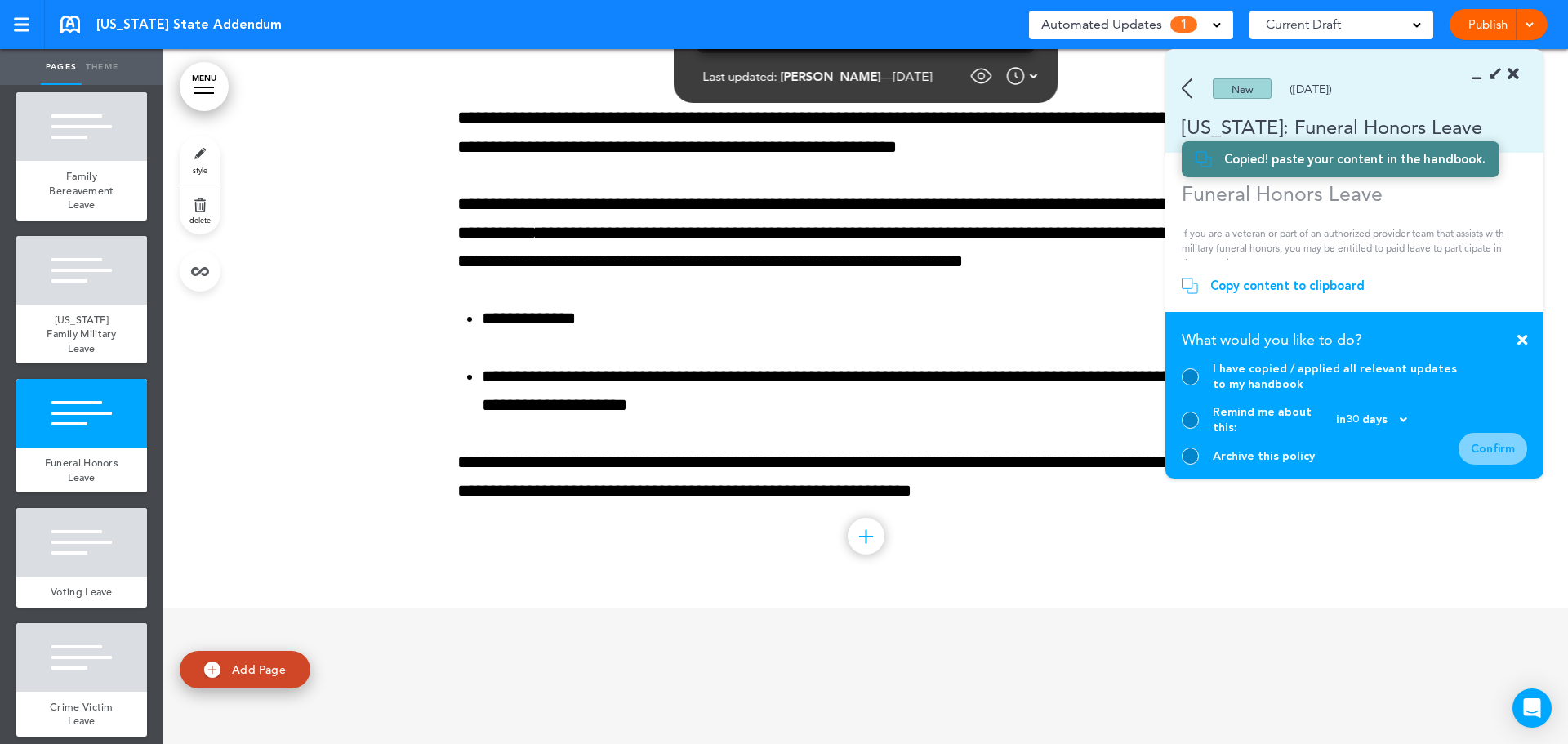
click at [1190, 385] on div at bounding box center [1190, 377] width 17 height 17
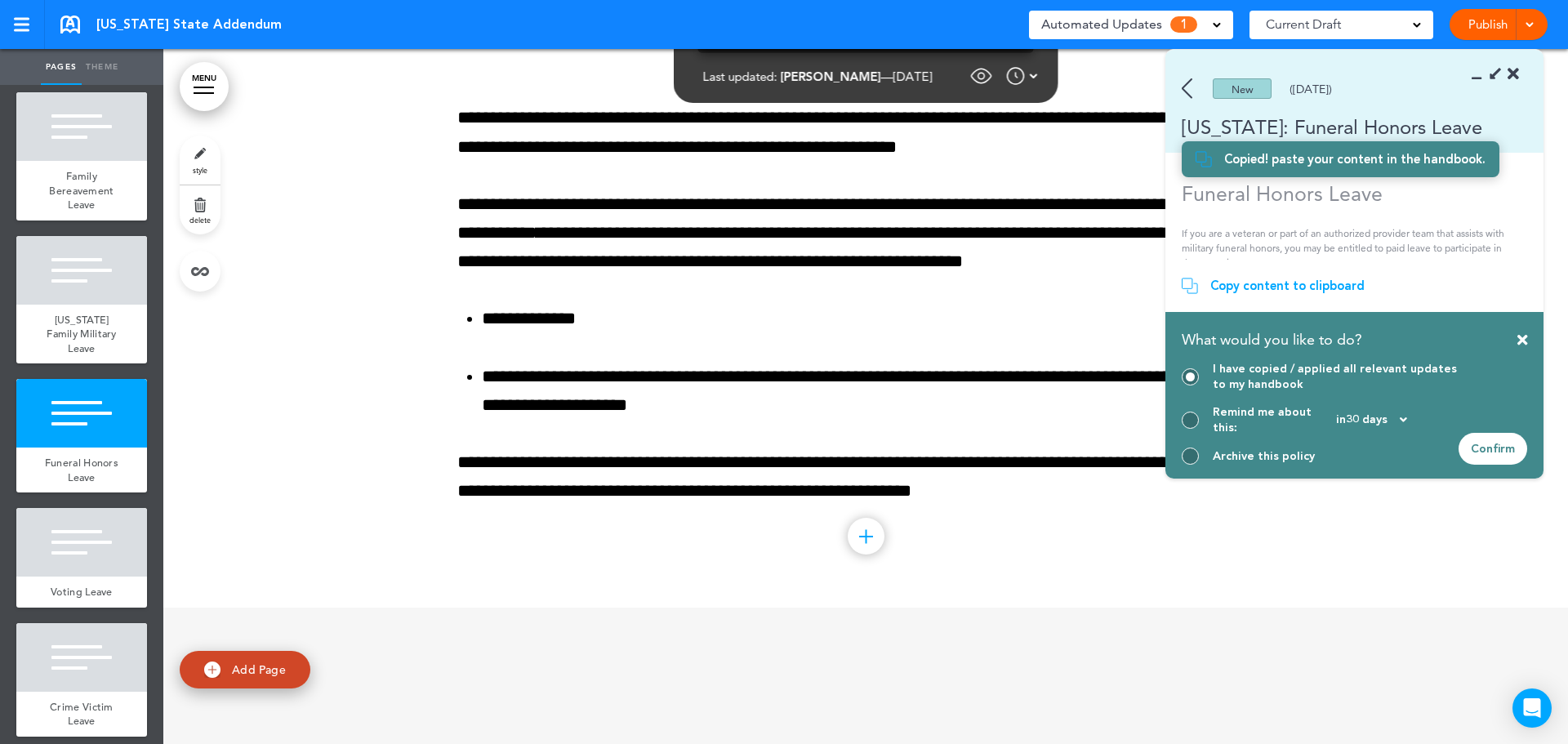
click at [1506, 454] on div "Confirm" at bounding box center [1492, 448] width 69 height 32
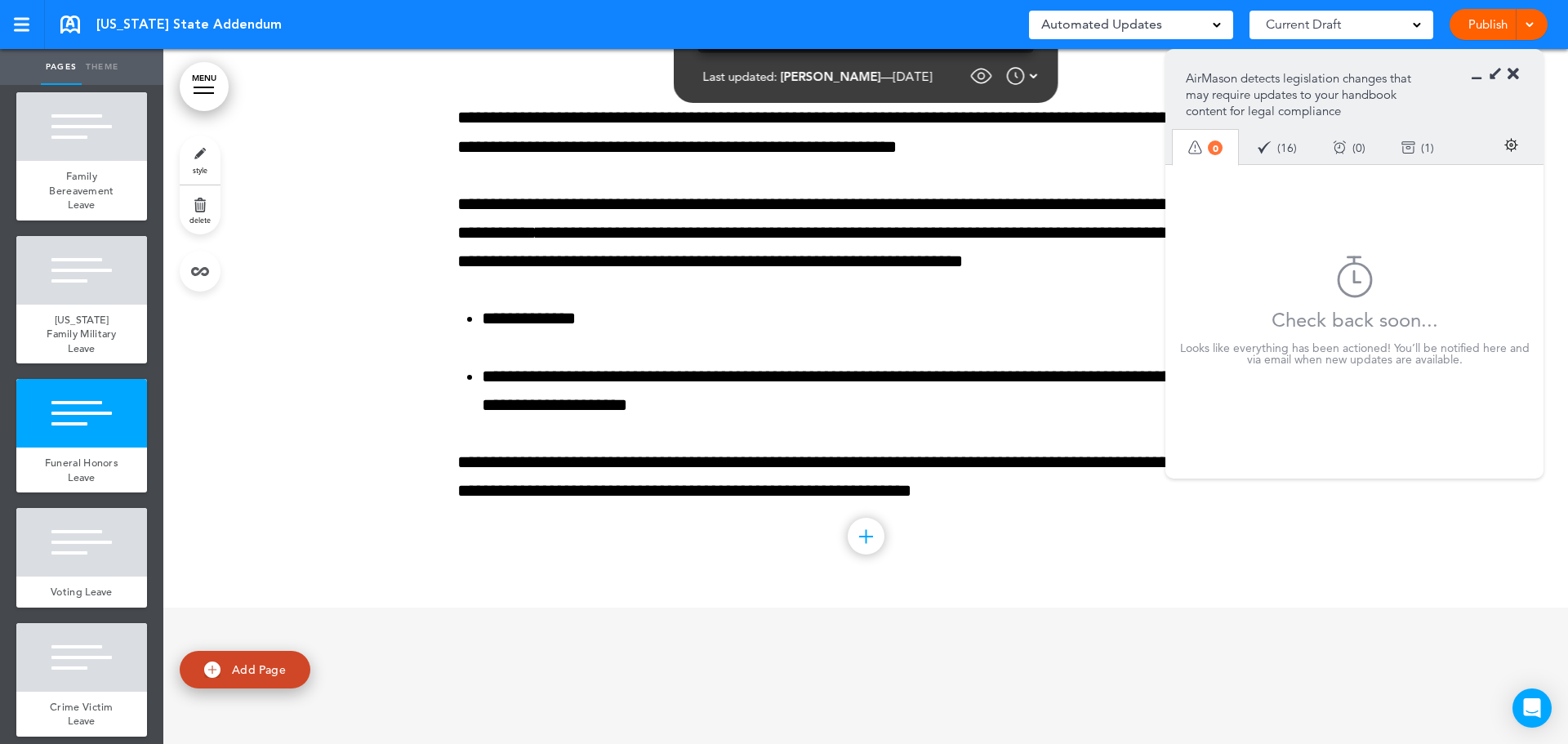
click at [1441, 578] on div at bounding box center [865, 282] width 1404 height 650
click at [1470, 23] on link "Publish" at bounding box center [1486, 24] width 51 height 31
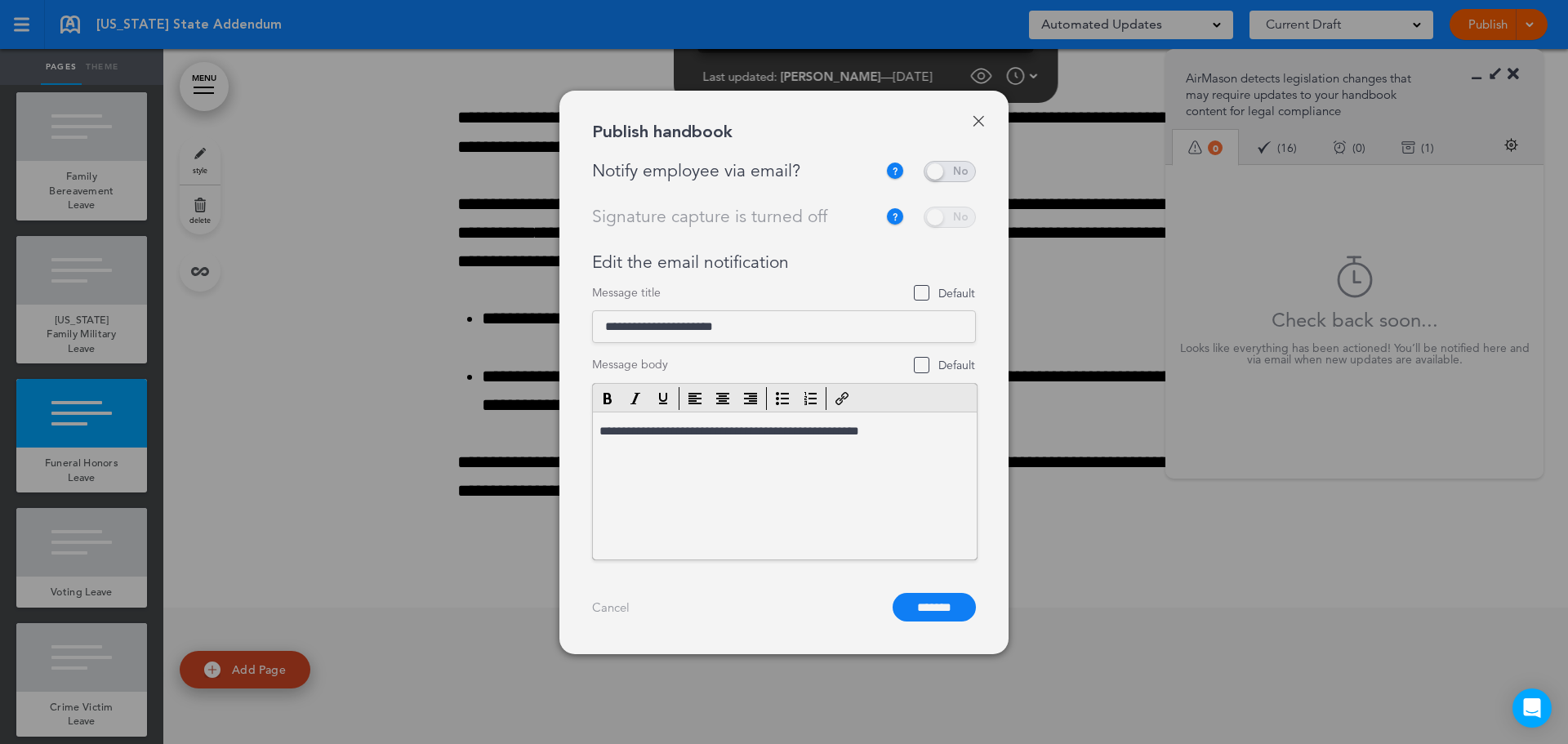
scroll to position [0, 0]
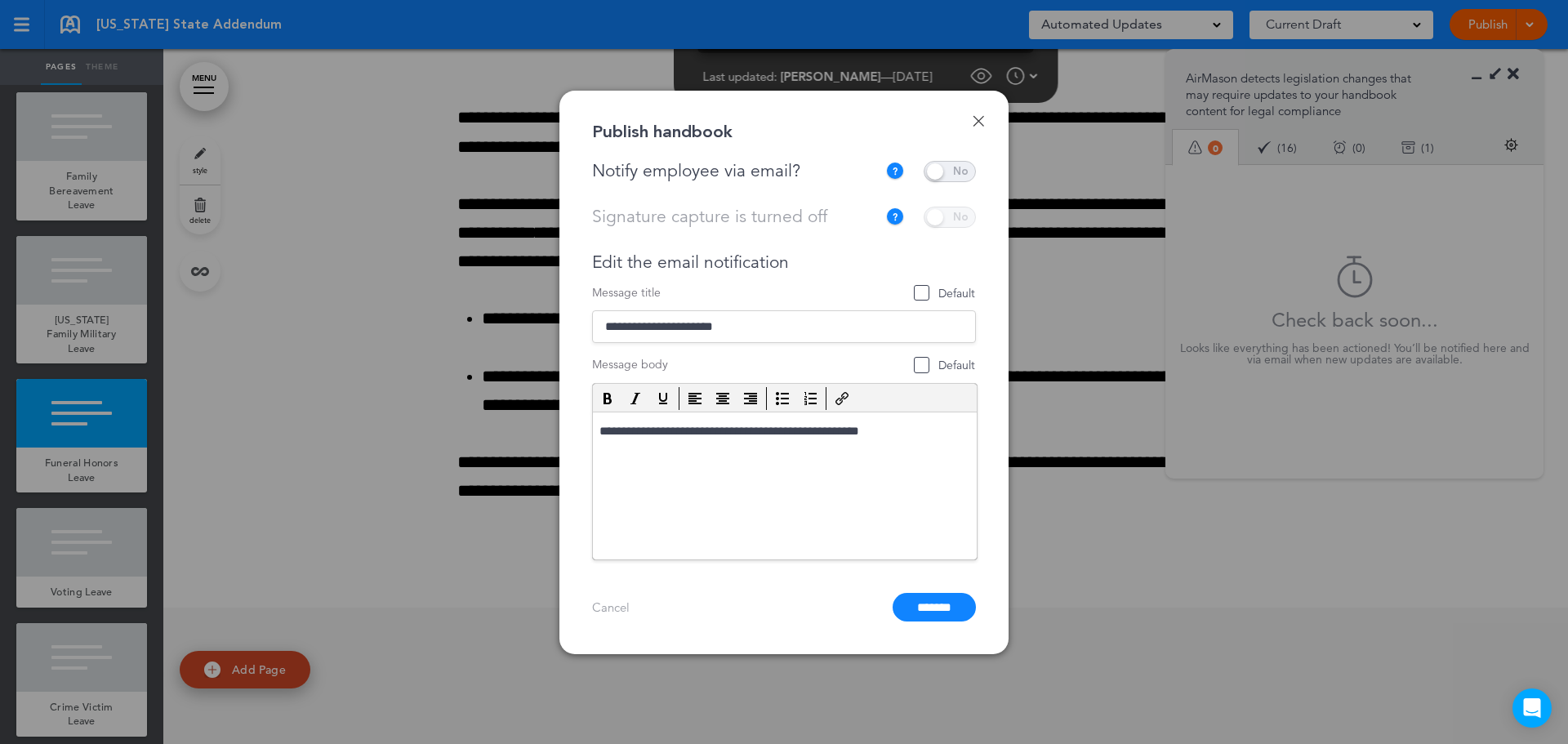
click at [953, 173] on span at bounding box center [950, 171] width 52 height 21
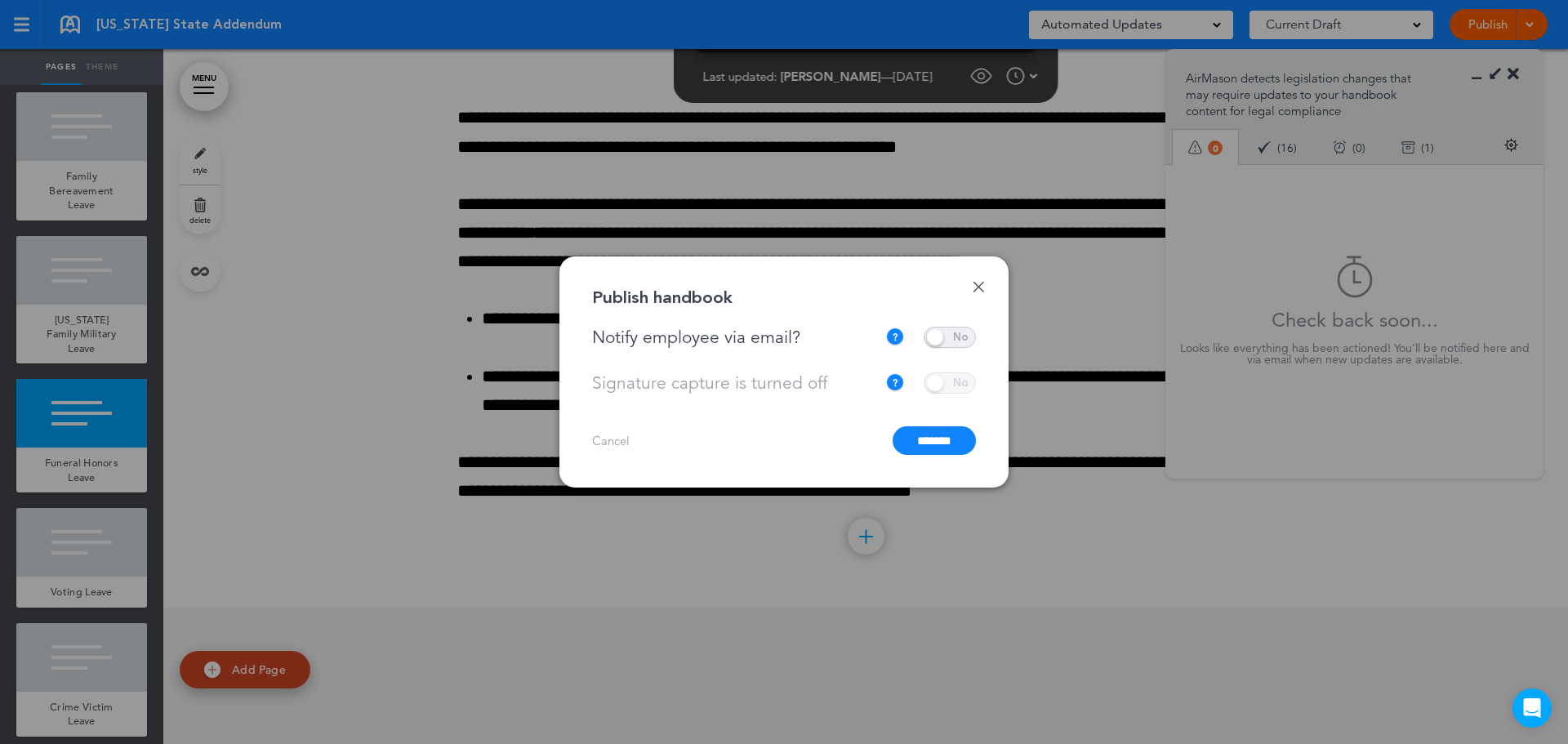
click at [924, 439] on input "*******" at bounding box center [934, 440] width 83 height 29
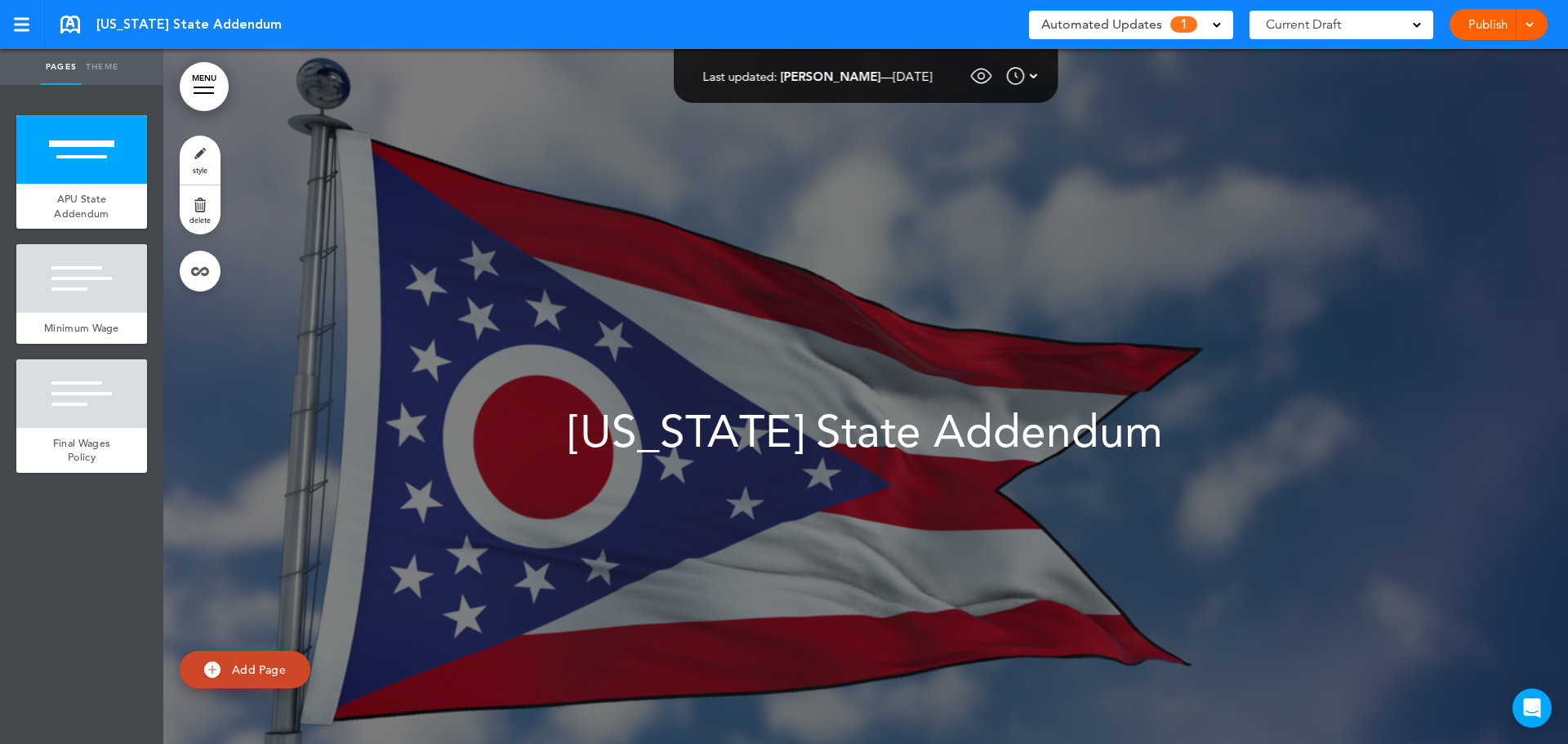
click at [1132, 33] on span "Automated Updates" at bounding box center [1101, 24] width 121 height 23
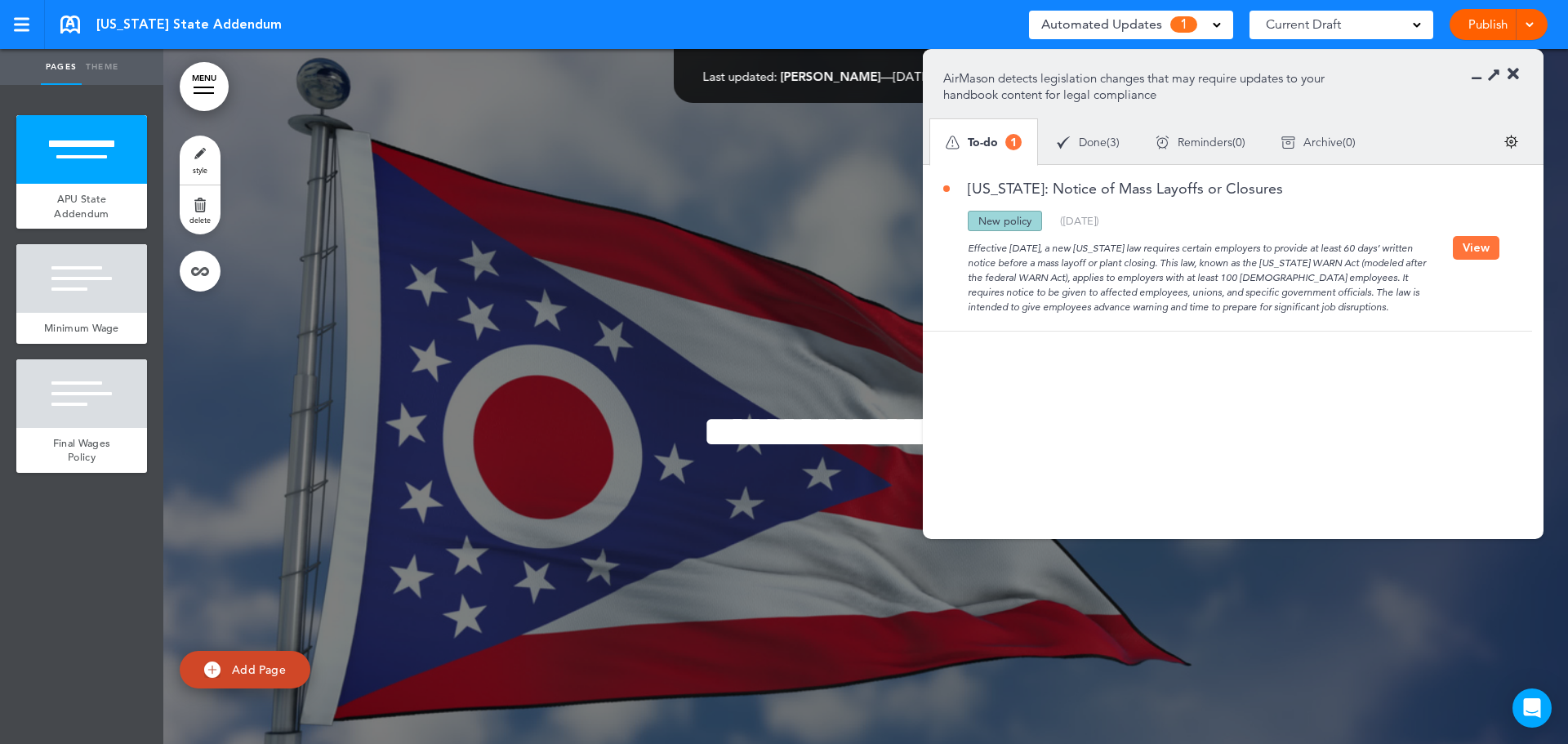
drag, startPoint x: 1244, startPoint y: 191, endPoint x: 974, endPoint y: 188, distance: 270.0
click at [974, 188] on div "[US_STATE]: Notice of Mass Layoffs or Closures" at bounding box center [1197, 196] width 509 height 29
click at [973, 188] on link "[US_STATE]: Notice of Mass Layoffs or Closures" at bounding box center [1113, 188] width 340 height 15
click at [1471, 248] on button "View" at bounding box center [1476, 247] width 47 height 23
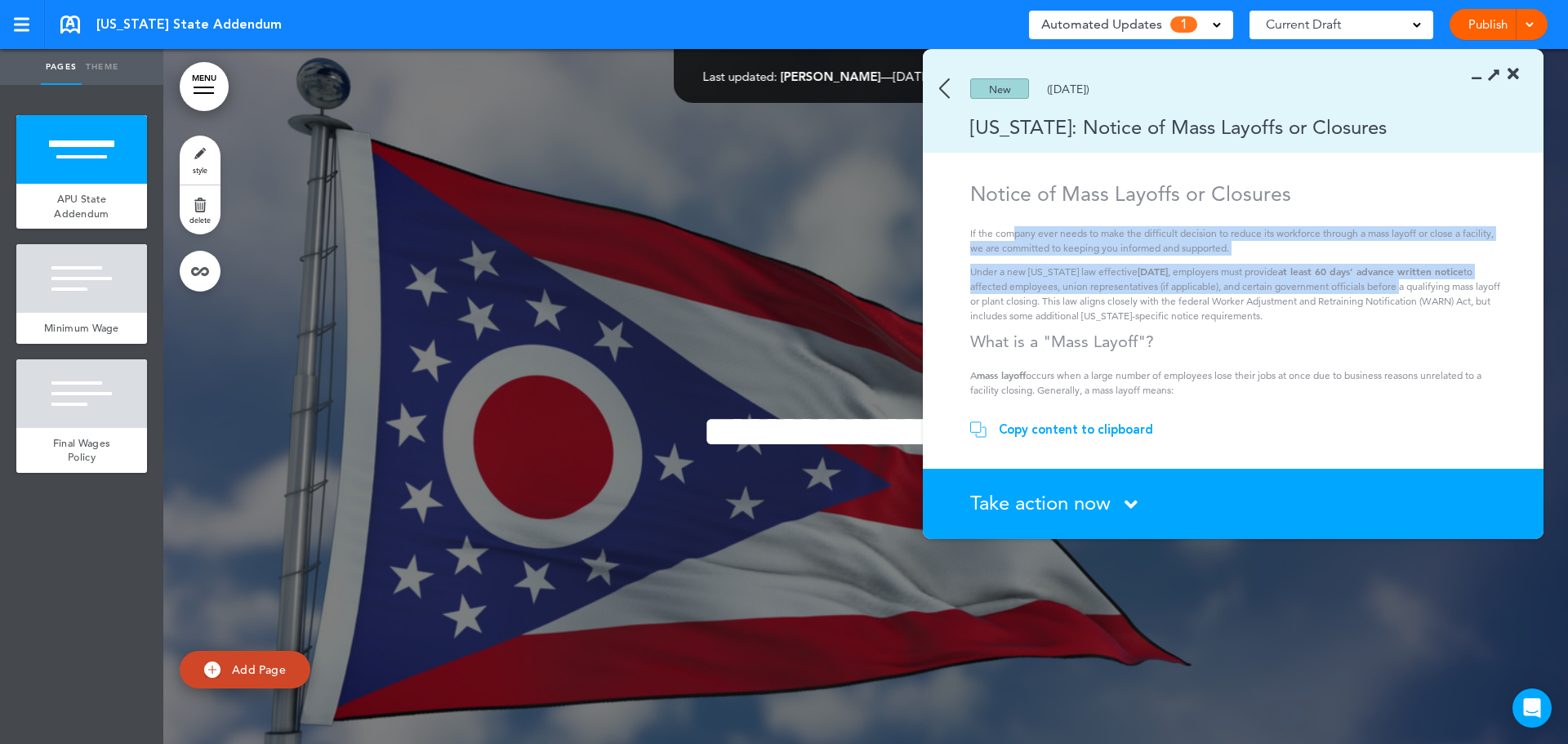
drag, startPoint x: 1014, startPoint y: 233, endPoint x: 1443, endPoint y: 292, distance: 433.0
click at [1443, 292] on div "Notice of Mass Layoffs or Closures If the company ever needs to make the diffic…" at bounding box center [1235, 445] width 531 height 528
click at [1107, 291] on p "Under a new [US_STATE] law effective [DATE] , employers must provide at least 6…" at bounding box center [1235, 293] width 531 height 60
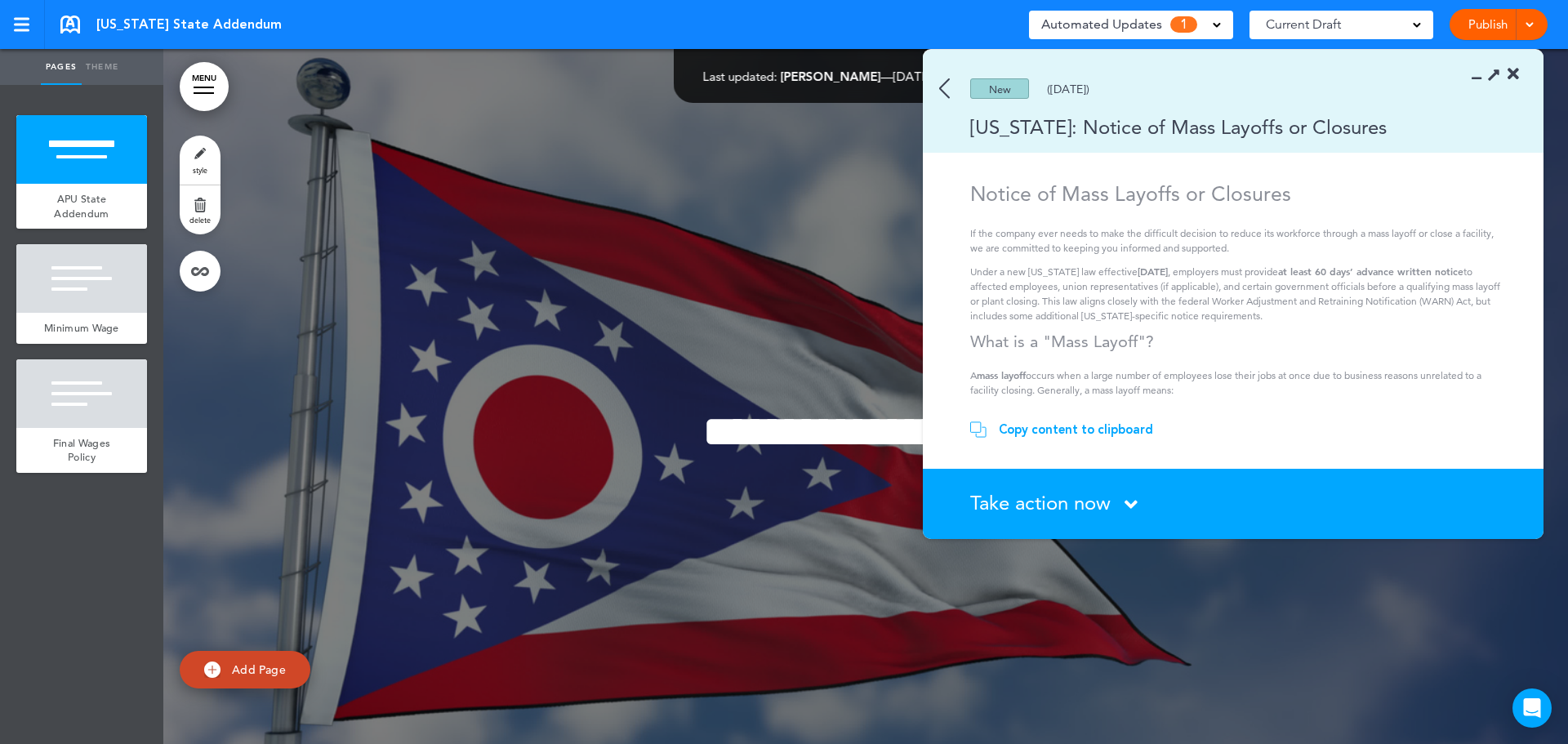
click at [944, 90] on img at bounding box center [944, 88] width 10 height 21
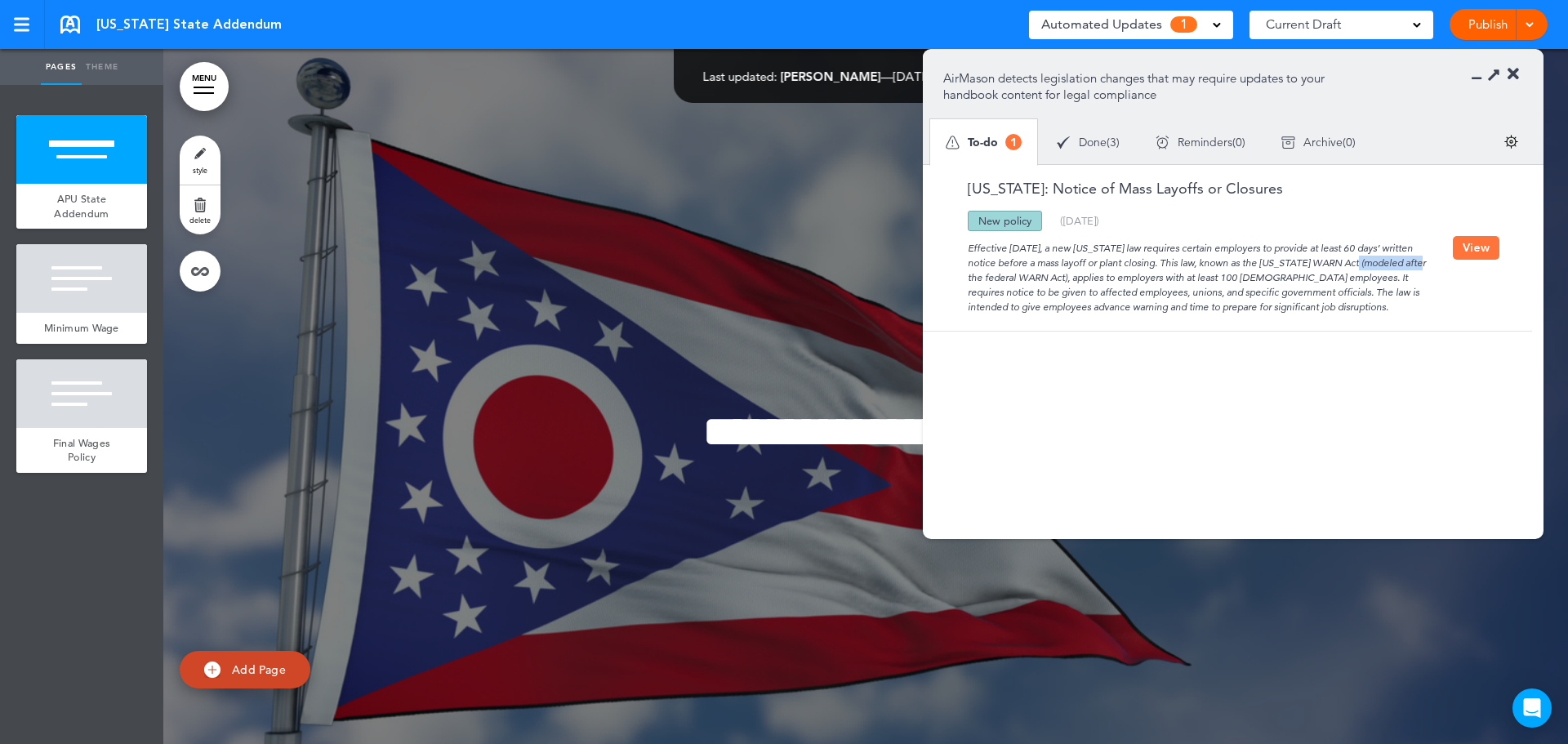
drag, startPoint x: 1298, startPoint y: 262, endPoint x: 1371, endPoint y: 264, distance: 73.0
click at [1371, 264] on div "Effective [DATE], a new [US_STATE] law requires certain employers to provide at…" at bounding box center [1197, 272] width 509 height 83
copy div "[US_STATE] WARN Act"
drag, startPoint x: 967, startPoint y: 250, endPoint x: 1380, endPoint y: 306, distance: 416.8
click at [1380, 306] on div "Effective [DATE], a new [US_STATE] law requires certain employers to provide at…" at bounding box center [1197, 272] width 509 height 83
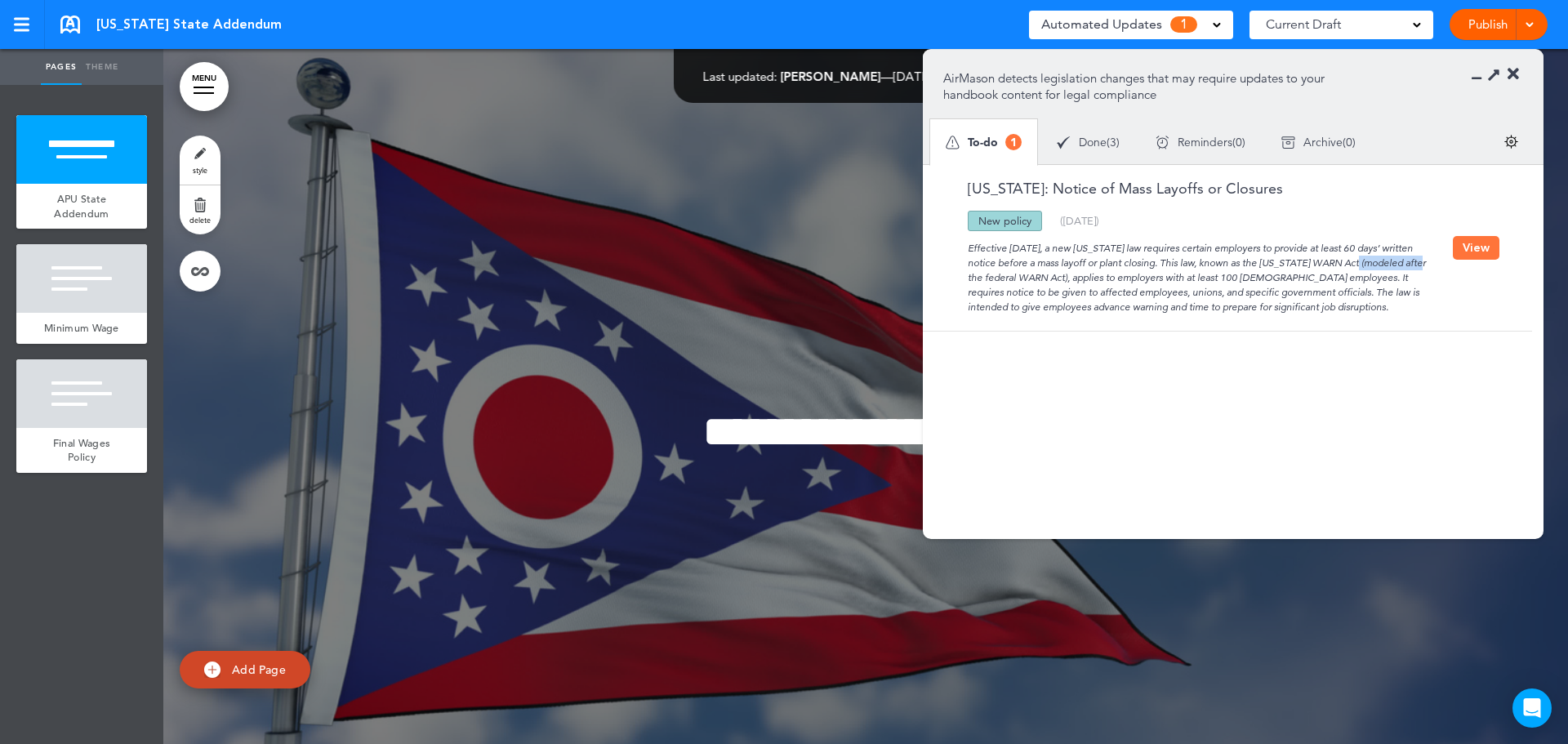
copy div "Effective [DATE], a new [US_STATE] law requires certain employers to provide at…"
drag, startPoint x: 1212, startPoint y: 191, endPoint x: 970, endPoint y: 188, distance: 242.0
click at [970, 188] on div "[US_STATE]: Notice of Mass Layoffs or Closures" at bounding box center [1197, 196] width 509 height 29
copy link "[US_STATE]: Notice of Mass Layoffs or Closures"
